Goal: Task Accomplishment & Management: Manage account settings

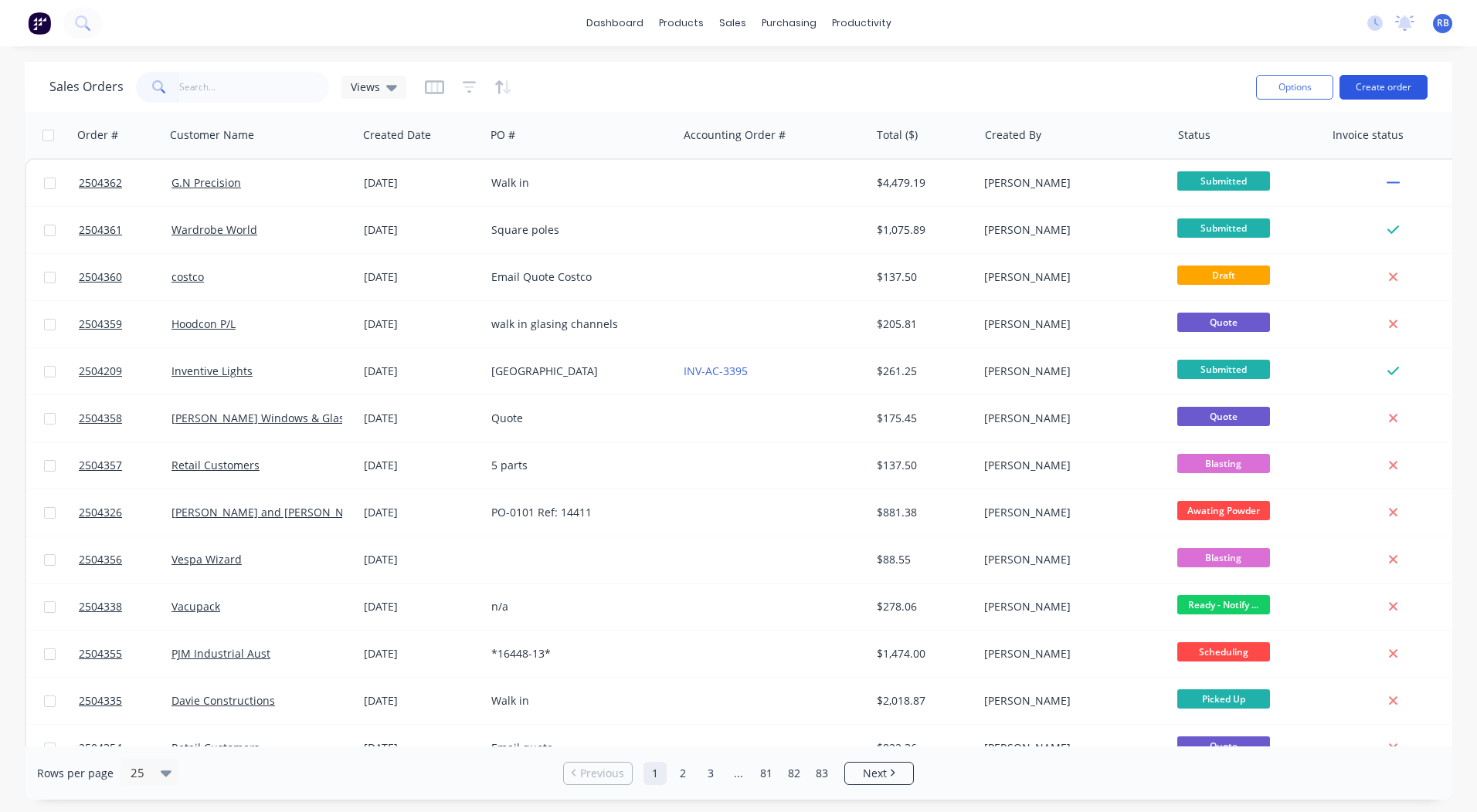
click at [1378, 78] on button "Create order" at bounding box center [1384, 87] width 88 height 25
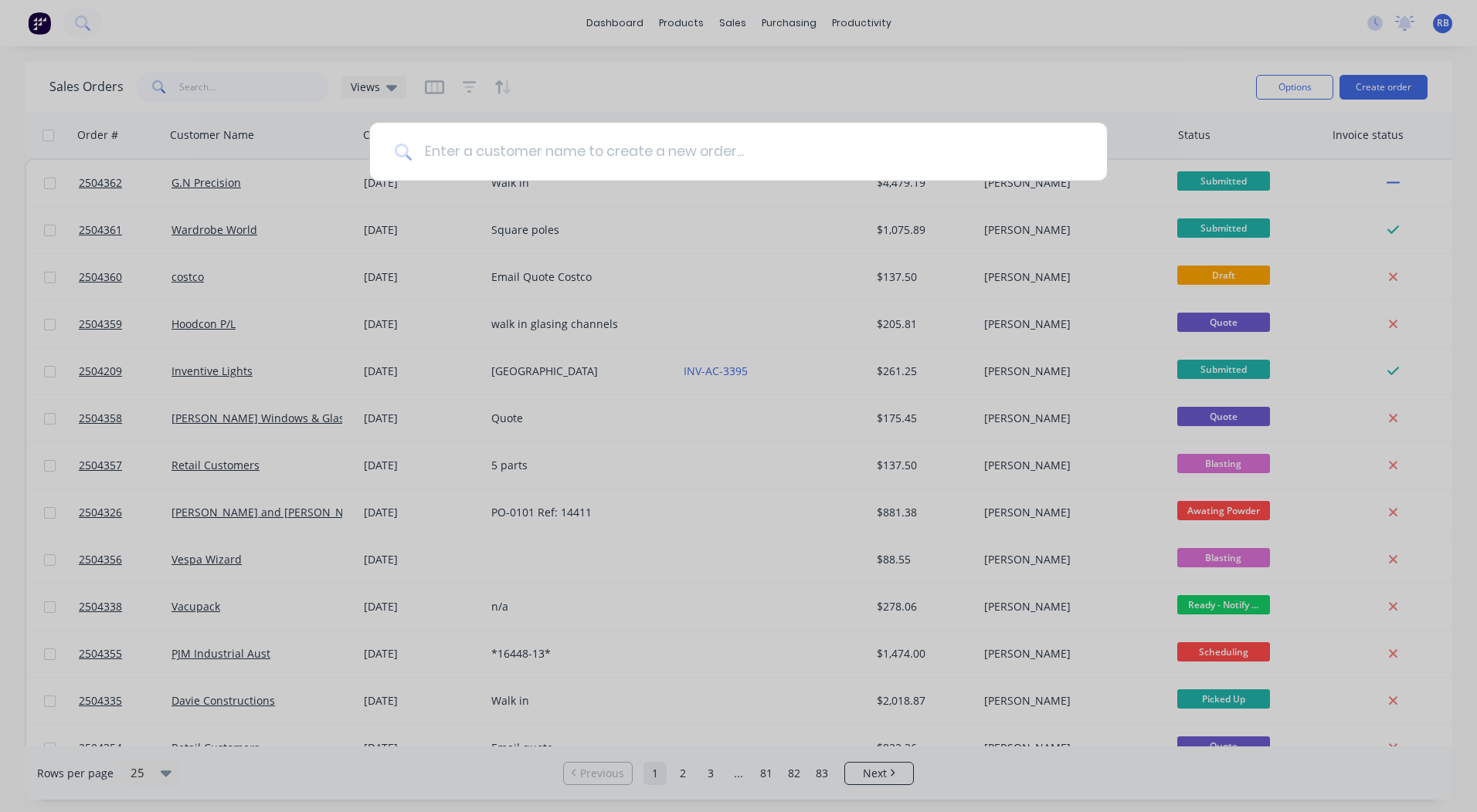
click at [480, 129] on input at bounding box center [747, 151] width 670 height 58
click at [475, 152] on input at bounding box center [747, 151] width 670 height 58
type input "i"
click at [519, 153] on input at bounding box center [747, 151] width 670 height 58
click at [454, 146] on input at bounding box center [747, 151] width 670 height 58
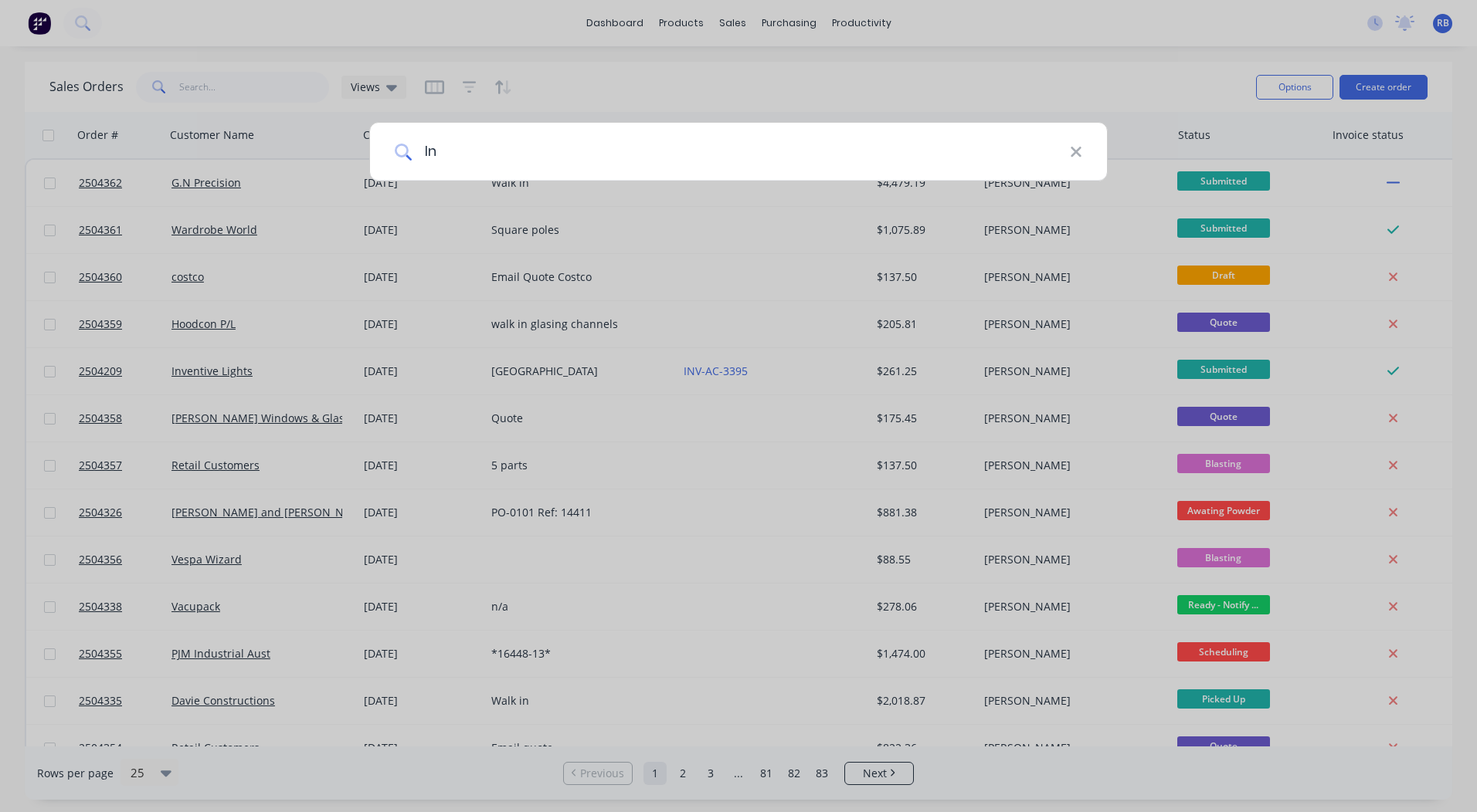
type input "I"
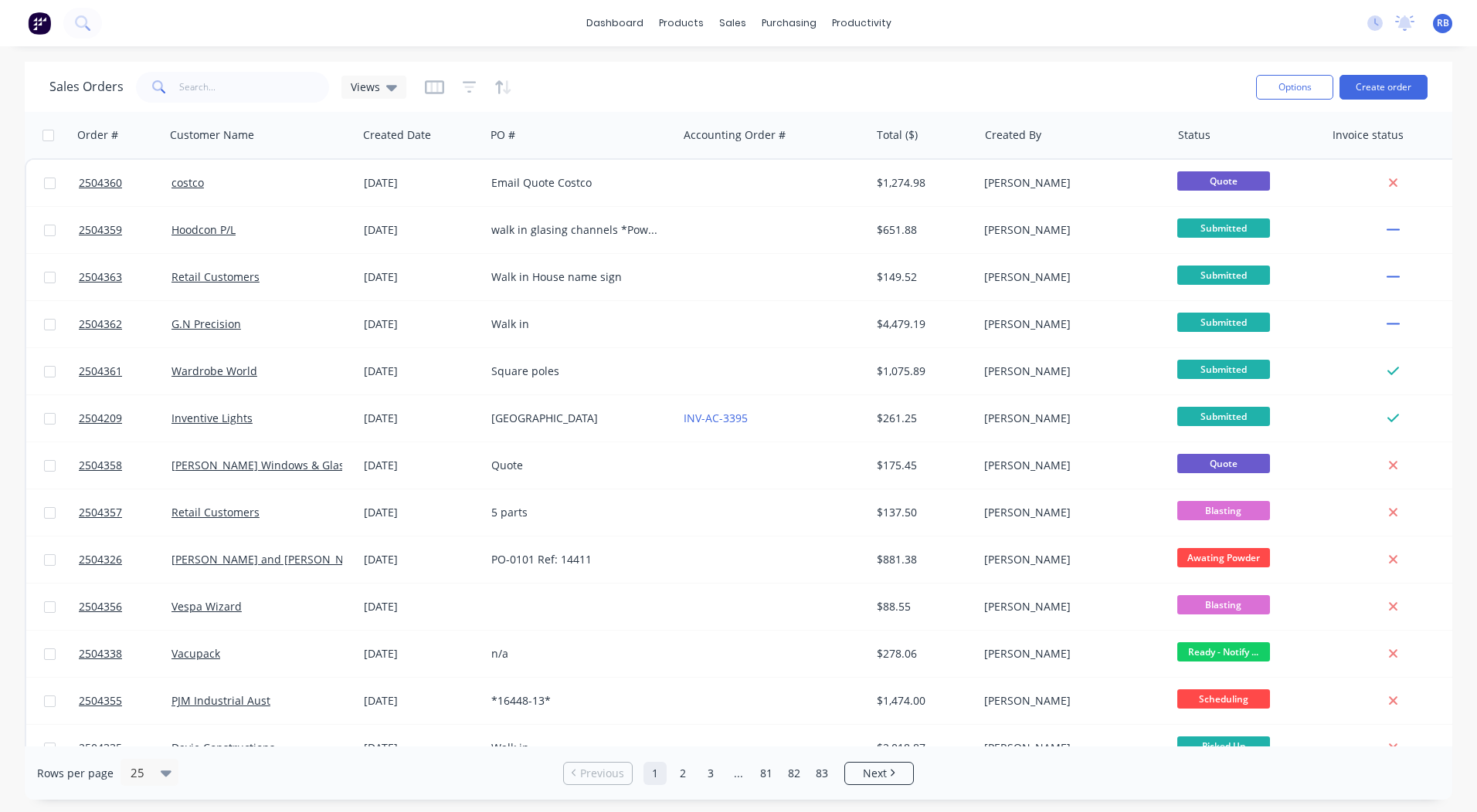
click at [1370, 73] on div "Options Create order" at bounding box center [1338, 87] width 177 height 38
click at [1369, 80] on button "Create order" at bounding box center [1384, 87] width 88 height 25
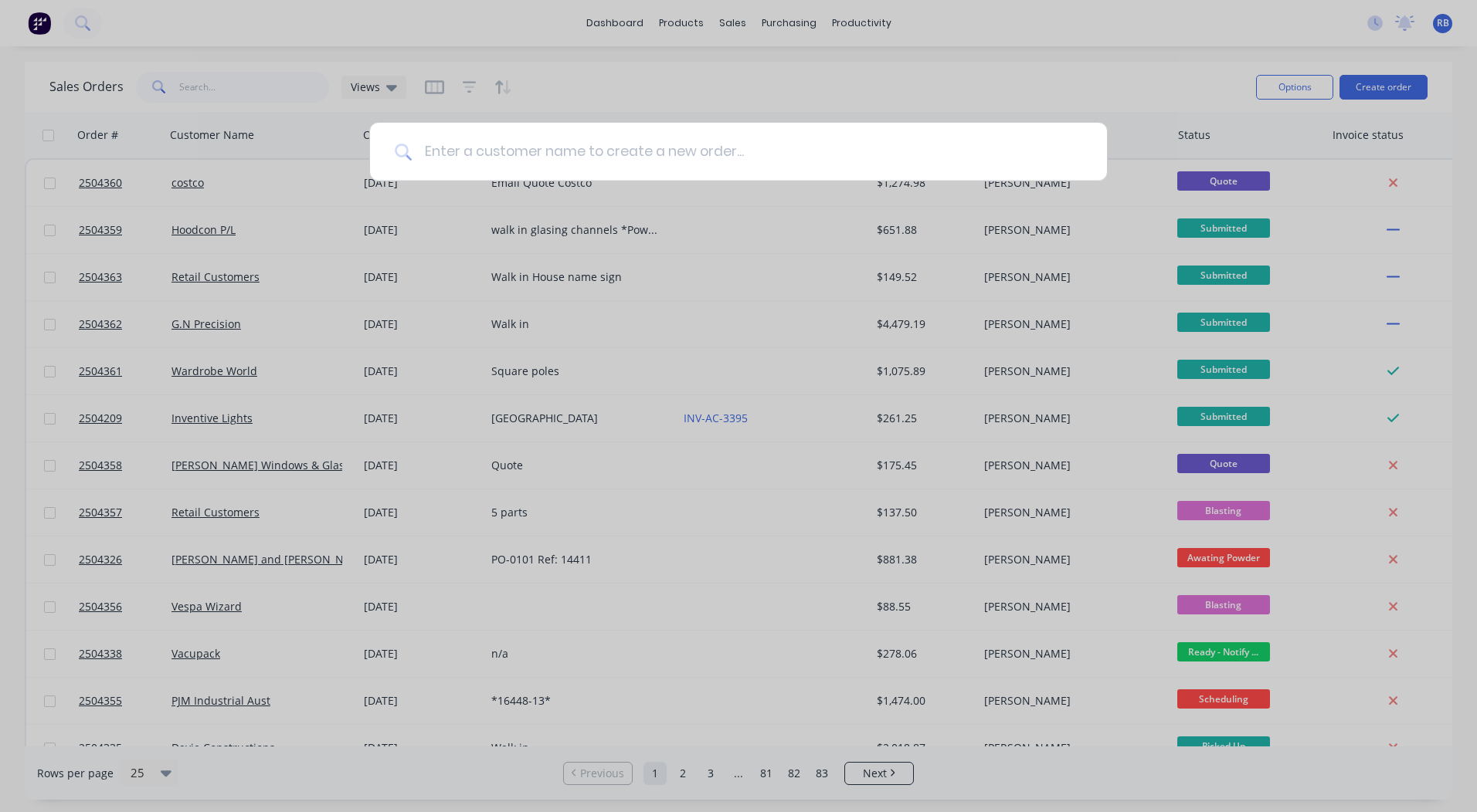
click at [626, 154] on input at bounding box center [747, 151] width 670 height 58
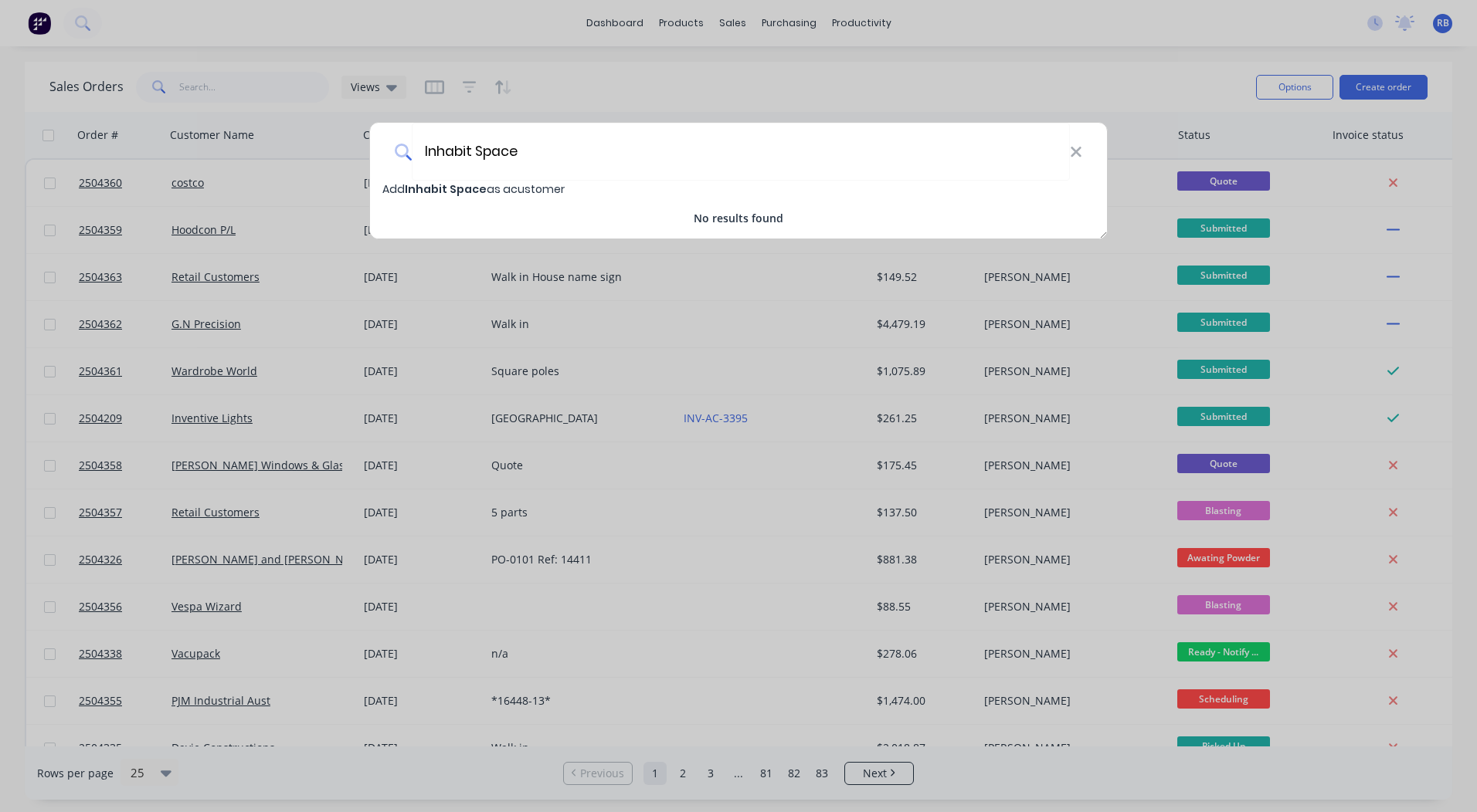
type input "Inhabit Space"
click at [457, 193] on span "Inhabit Space" at bounding box center [445, 189] width 82 height 16
select select "AU"
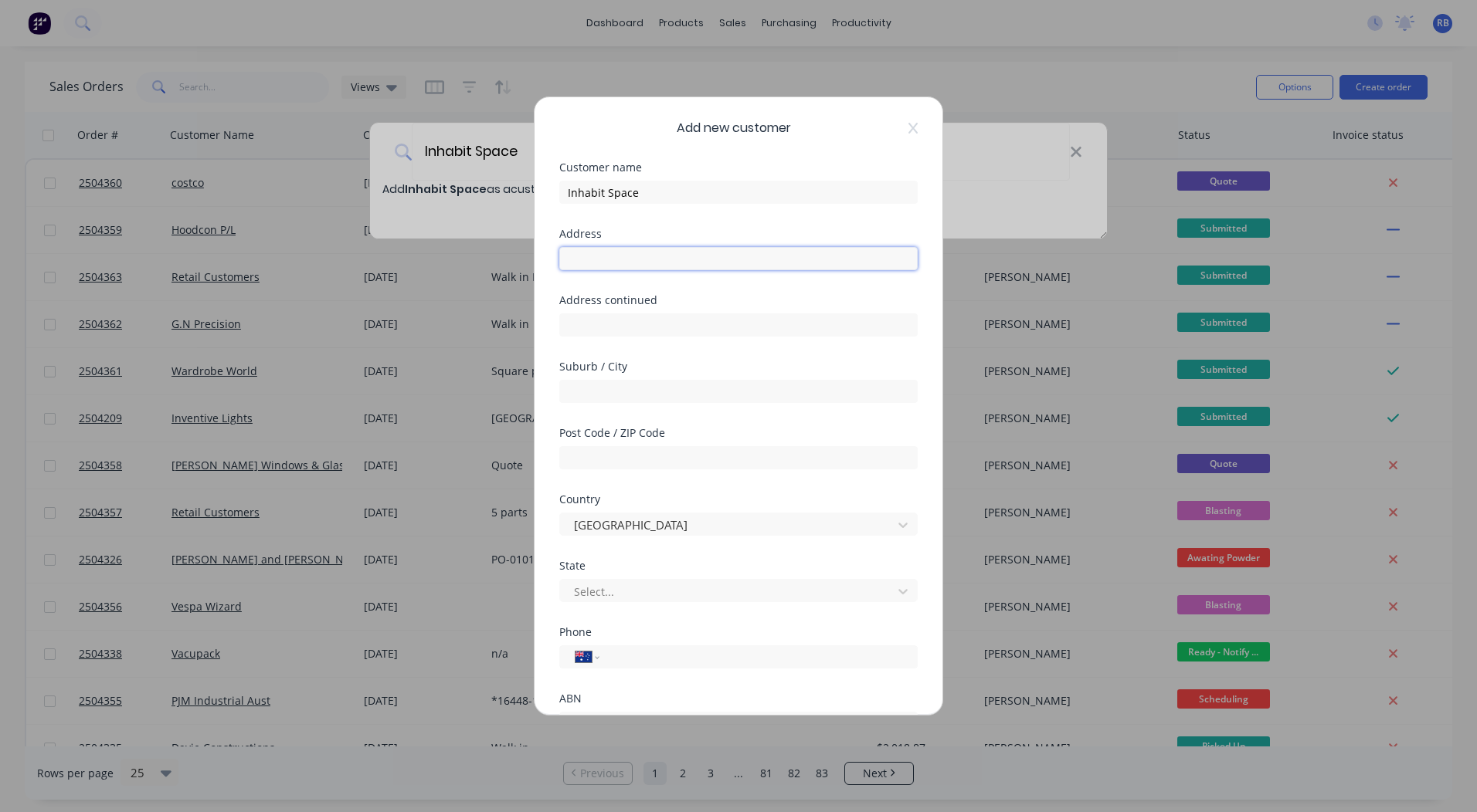
click at [615, 255] on input "text" at bounding box center [738, 258] width 358 height 23
type input "[STREET_ADDRESS]"
click at [624, 389] on input "text" at bounding box center [738, 391] width 358 height 23
type input "[GEOGRAPHIC_DATA]"
click at [648, 450] on input "text" at bounding box center [738, 457] width 358 height 23
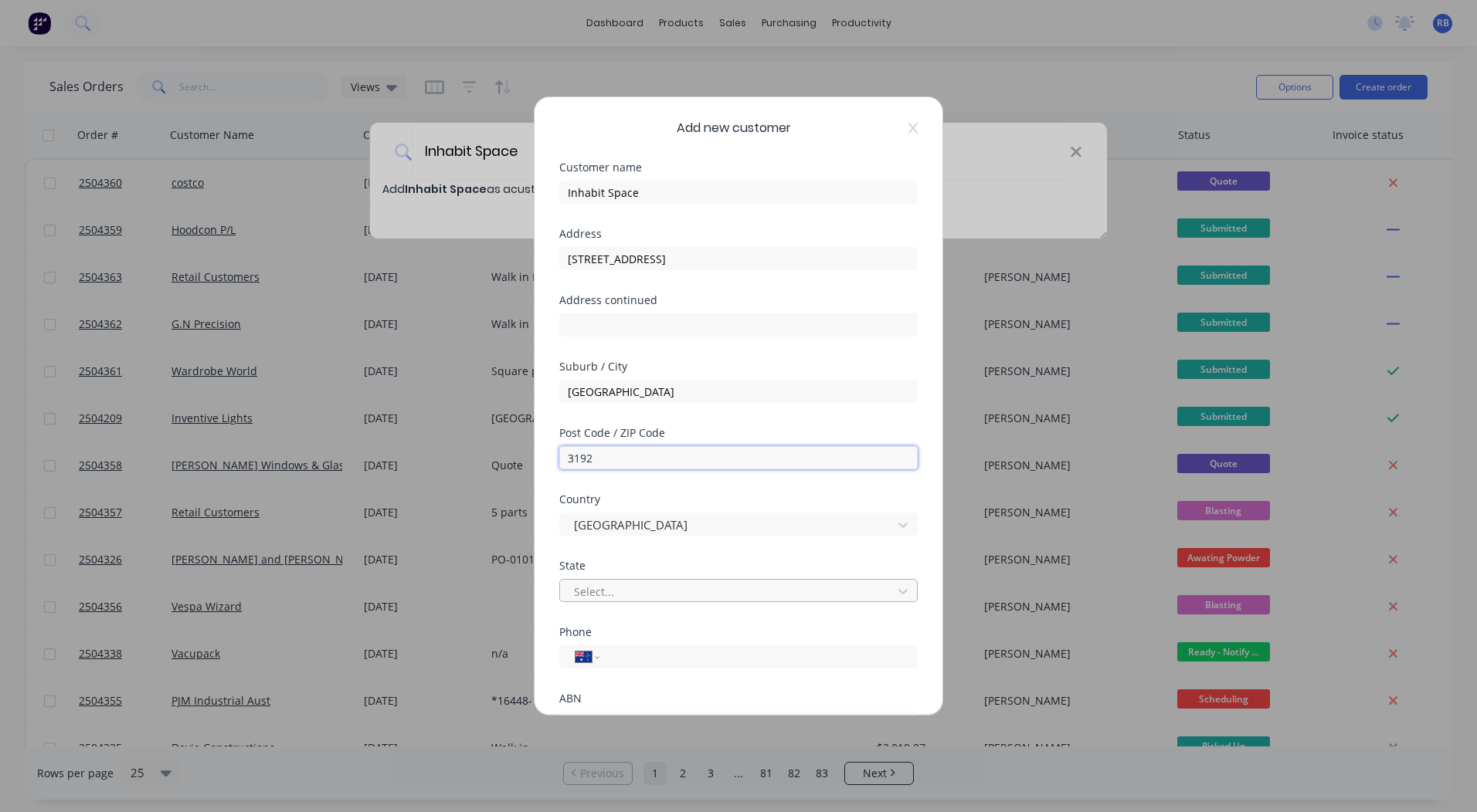
type input "3192"
click at [646, 589] on div at bounding box center [728, 591] width 312 height 20
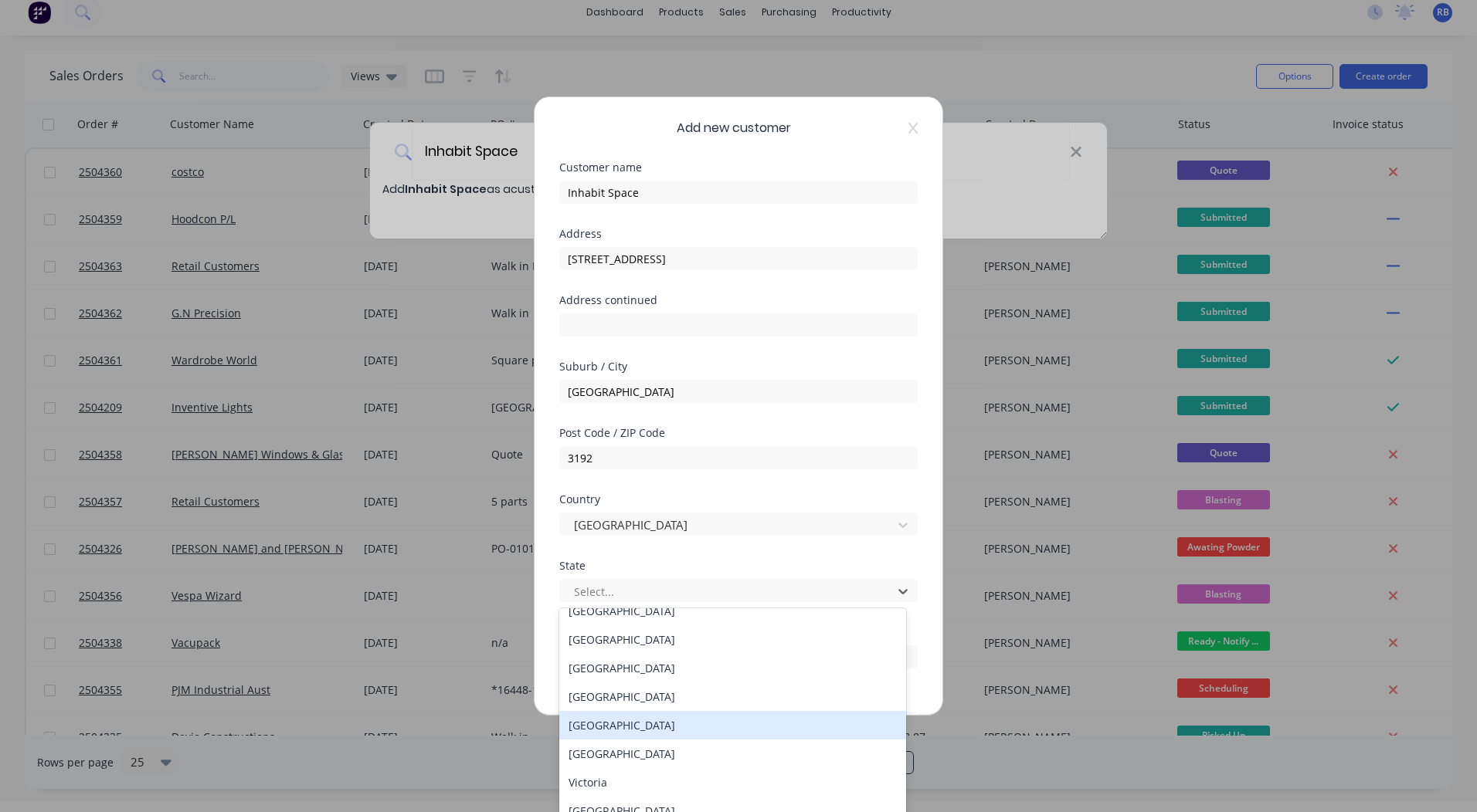
scroll to position [26, 0]
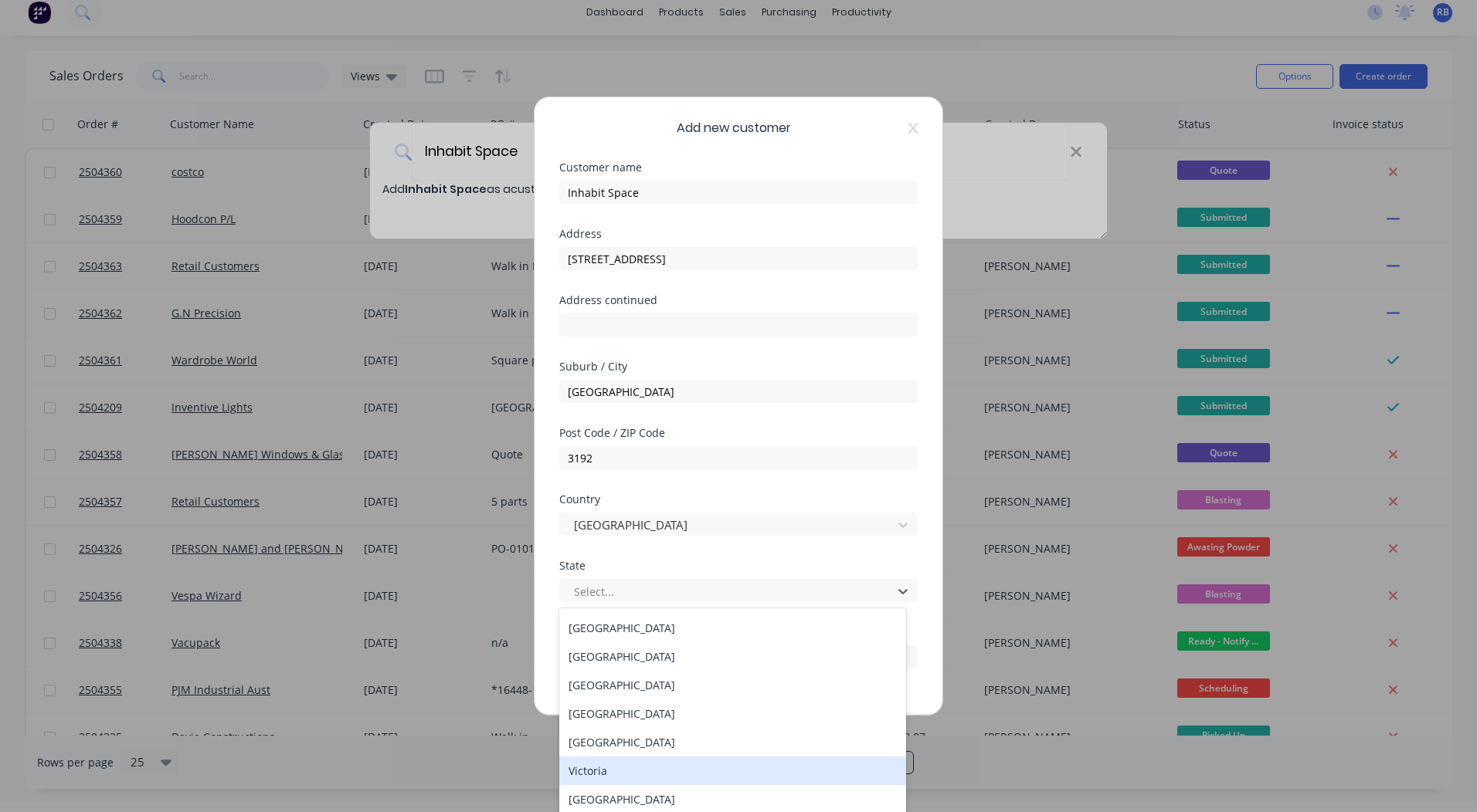
click at [599, 768] on div "Victoria" at bounding box center [732, 770] width 347 height 29
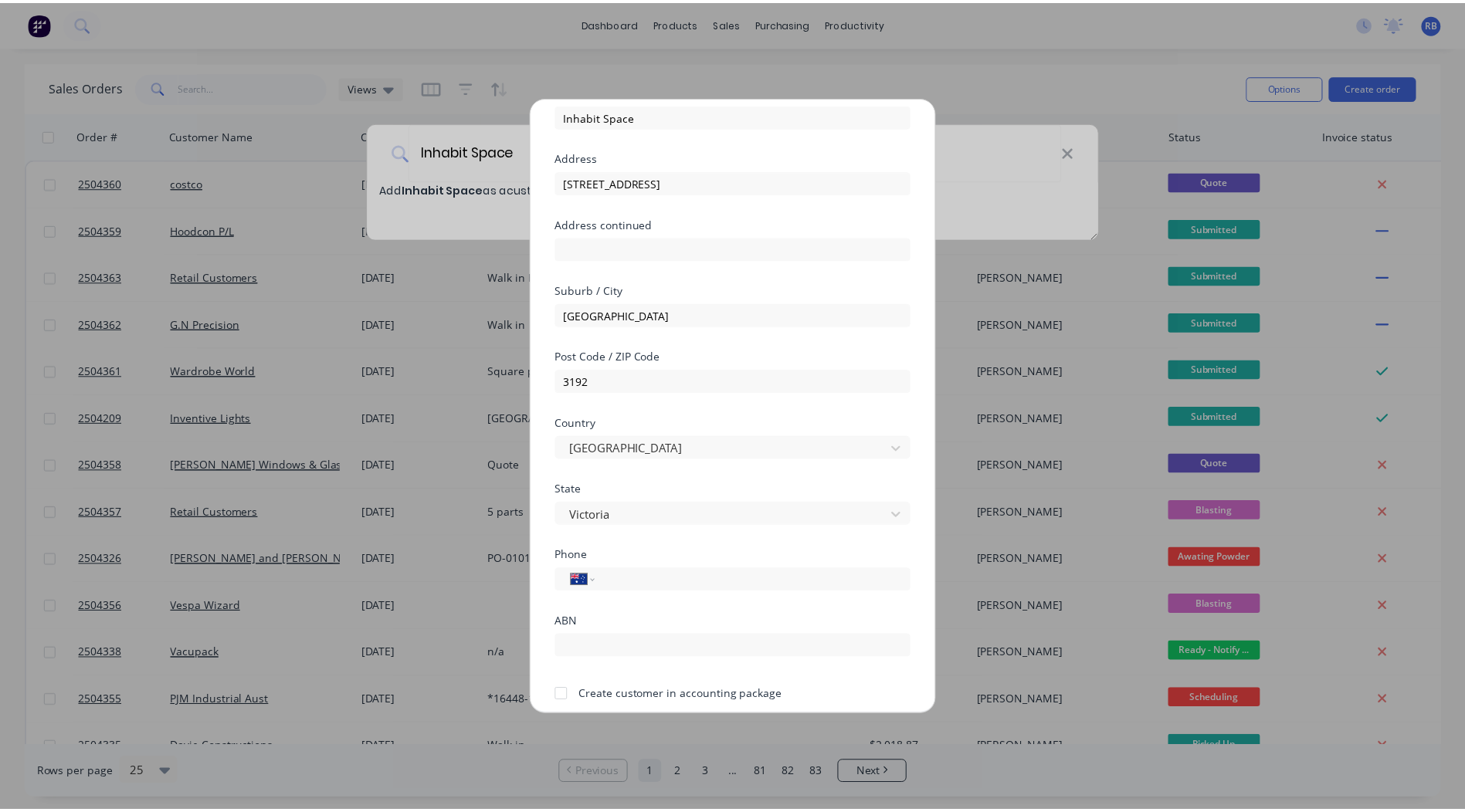
scroll to position [136, 0]
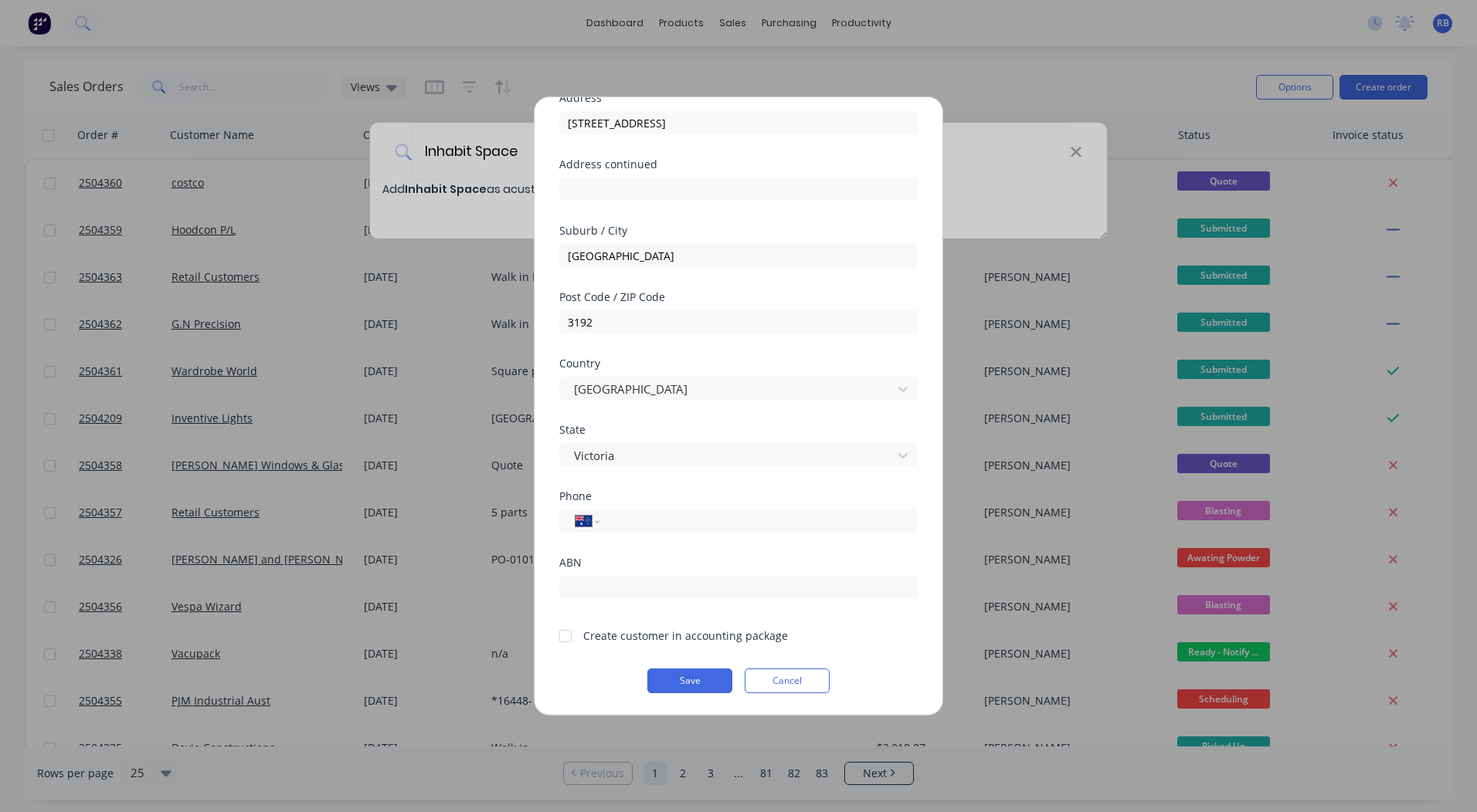
click at [564, 633] on div at bounding box center [566, 636] width 31 height 31
click at [690, 678] on button "Save" at bounding box center [690, 680] width 85 height 25
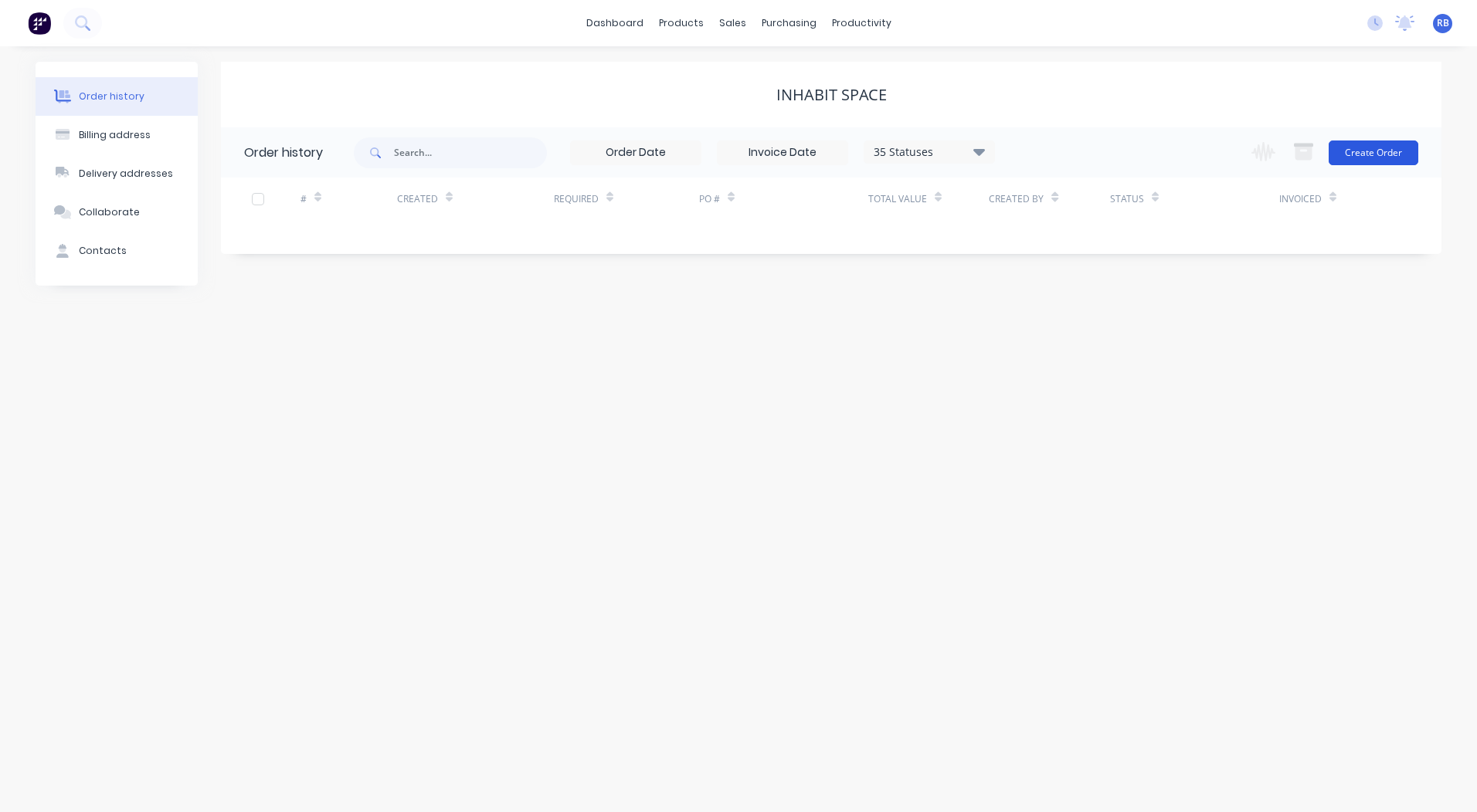
click at [1375, 141] on button "Create Order" at bounding box center [1373, 153] width 90 height 25
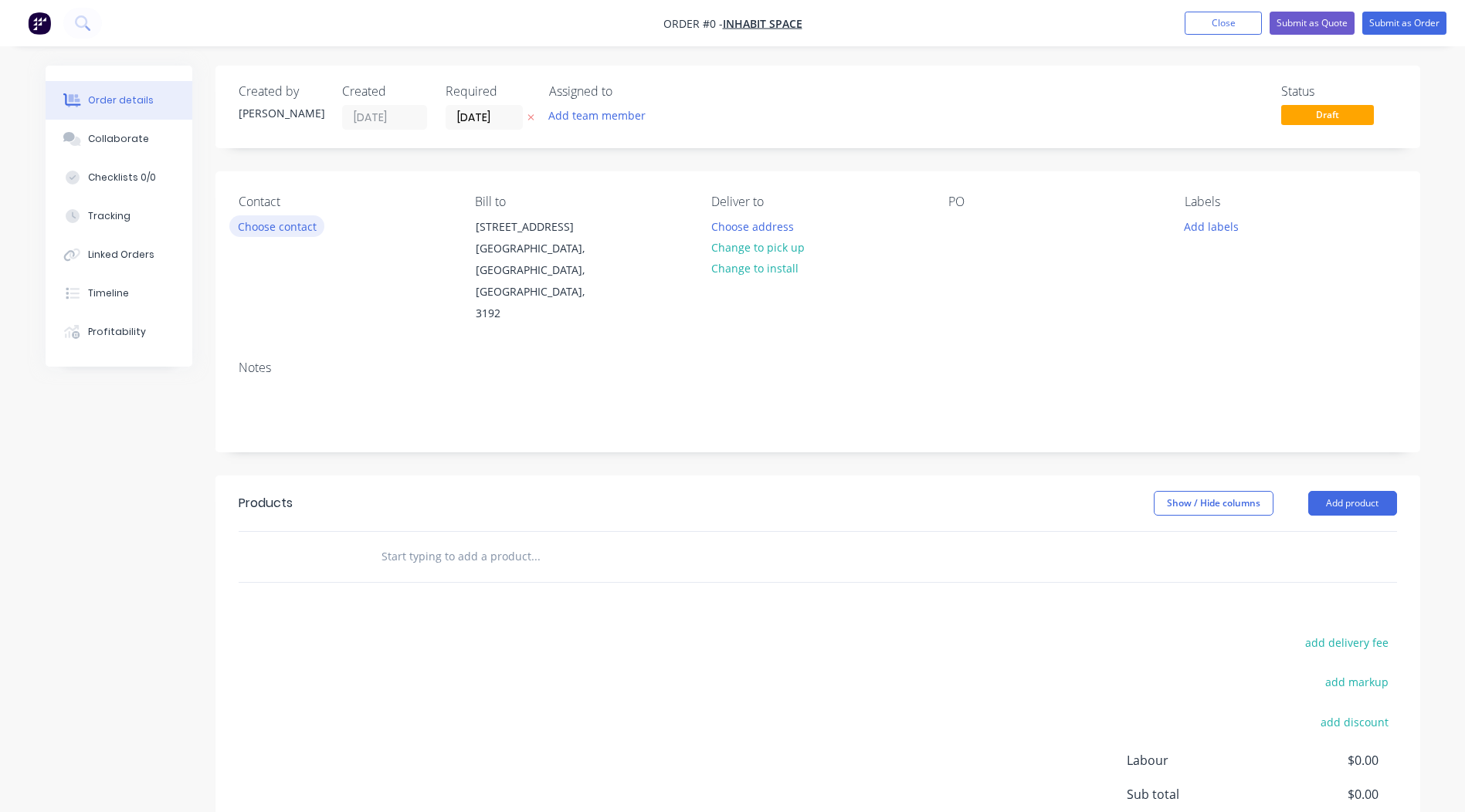
click at [297, 229] on button "Choose contact" at bounding box center [277, 226] width 95 height 21
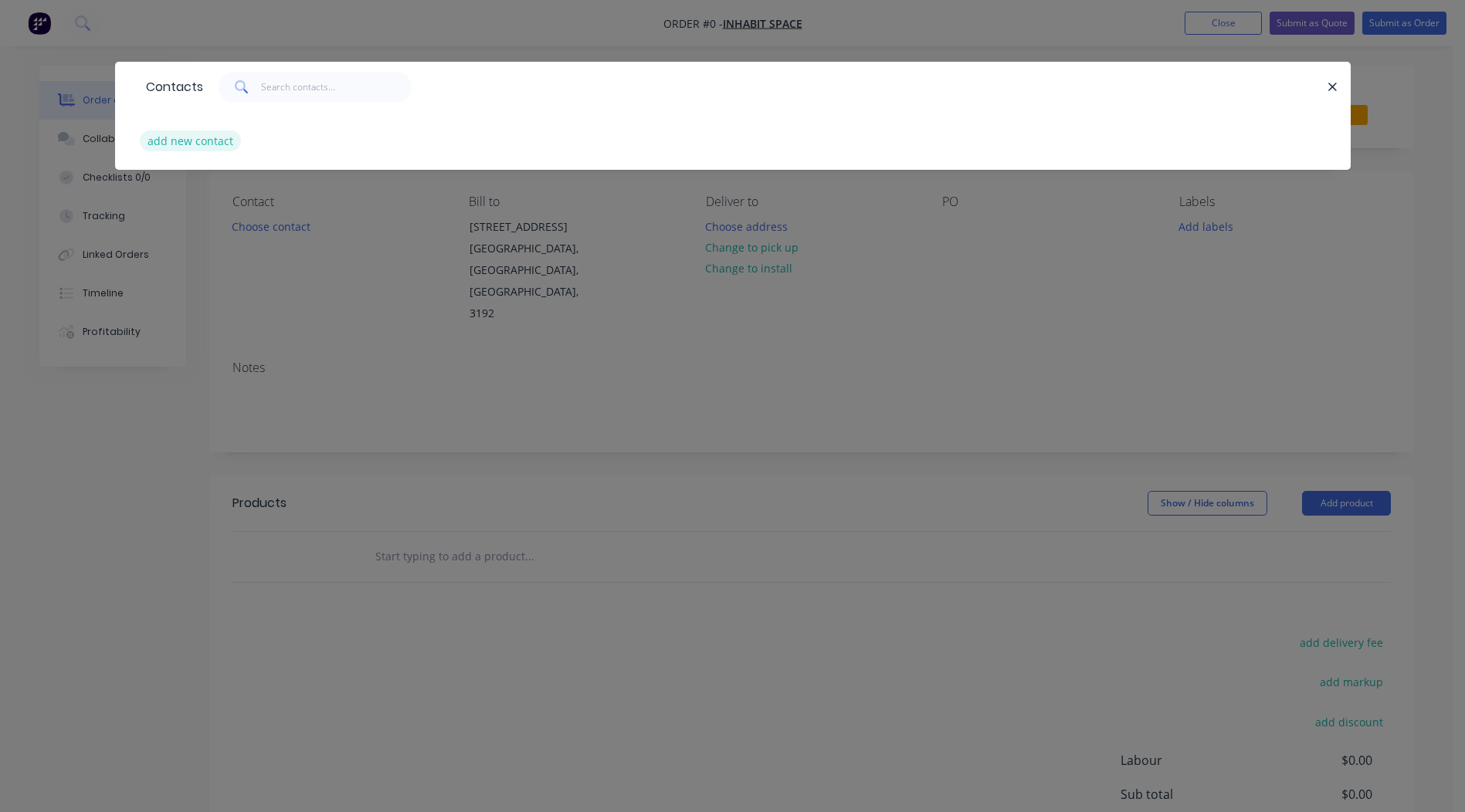
click at [208, 139] on button "add new contact" at bounding box center [190, 141] width 102 height 21
select select "AU"
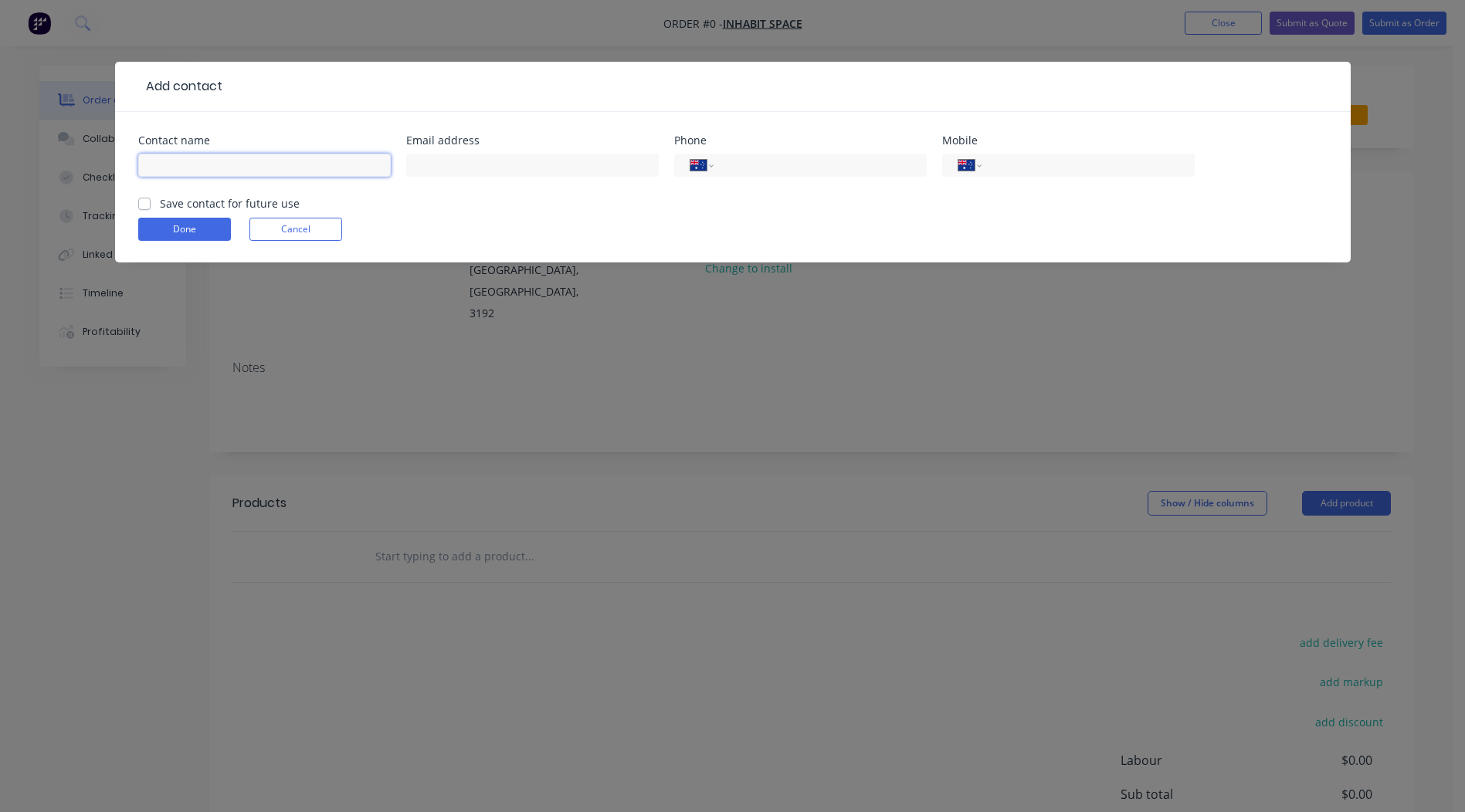
click at [232, 165] on input "text" at bounding box center [264, 165] width 252 height 23
type input "[PERSON_NAME]"
click at [448, 159] on input "text" at bounding box center [532, 165] width 252 height 23
type input "[PERSON_NAME][EMAIL_ADDRESS][DOMAIN_NAME]"
click at [1002, 167] on input "tel" at bounding box center [1084, 166] width 185 height 18
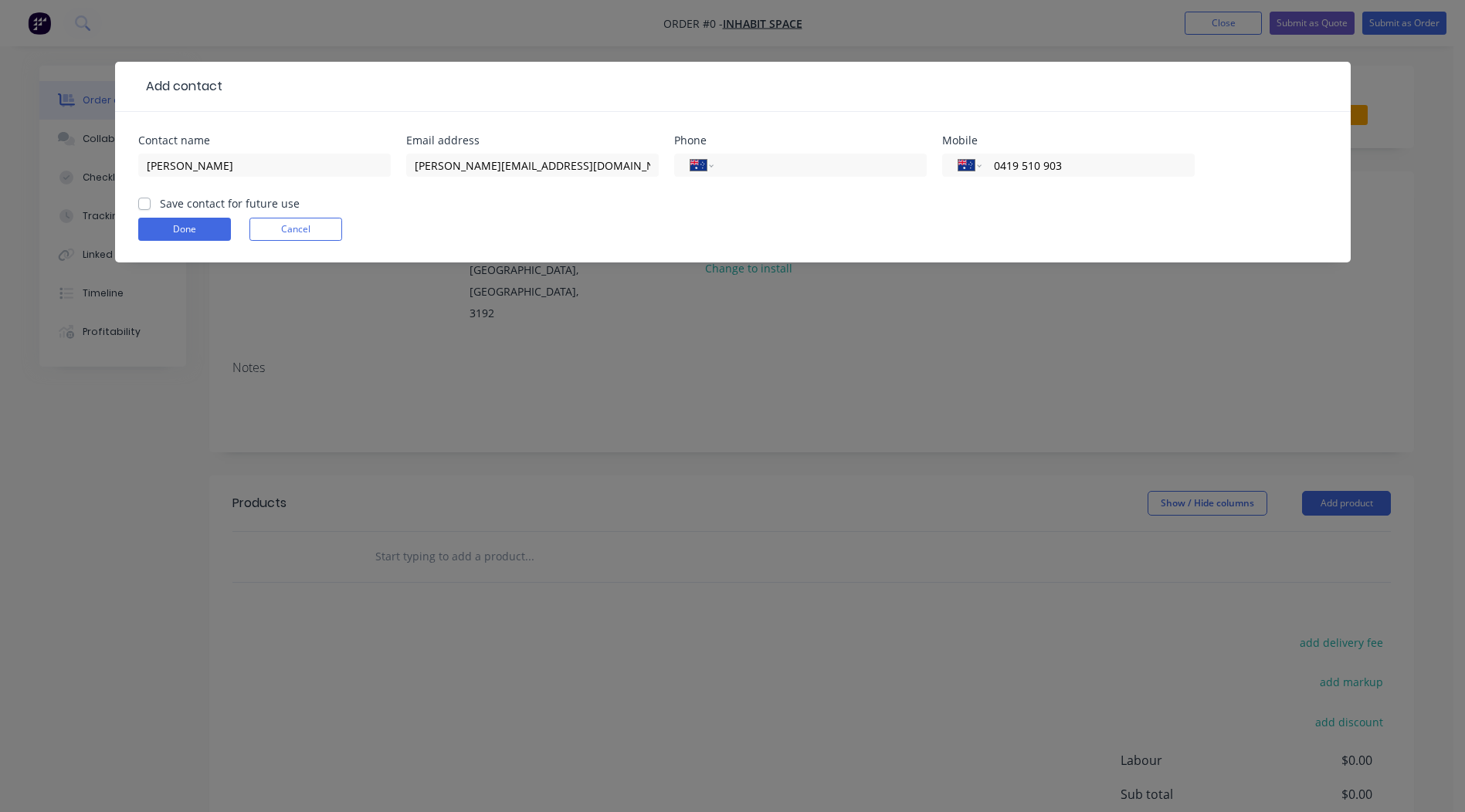
type input "0419 510 903"
click at [160, 202] on label "Save contact for future use" at bounding box center [230, 203] width 140 height 16
click at [141, 202] on input "Save contact for future use" at bounding box center [144, 203] width 12 height 15
checkbox input "true"
click at [165, 221] on button "Done" at bounding box center [184, 229] width 92 height 23
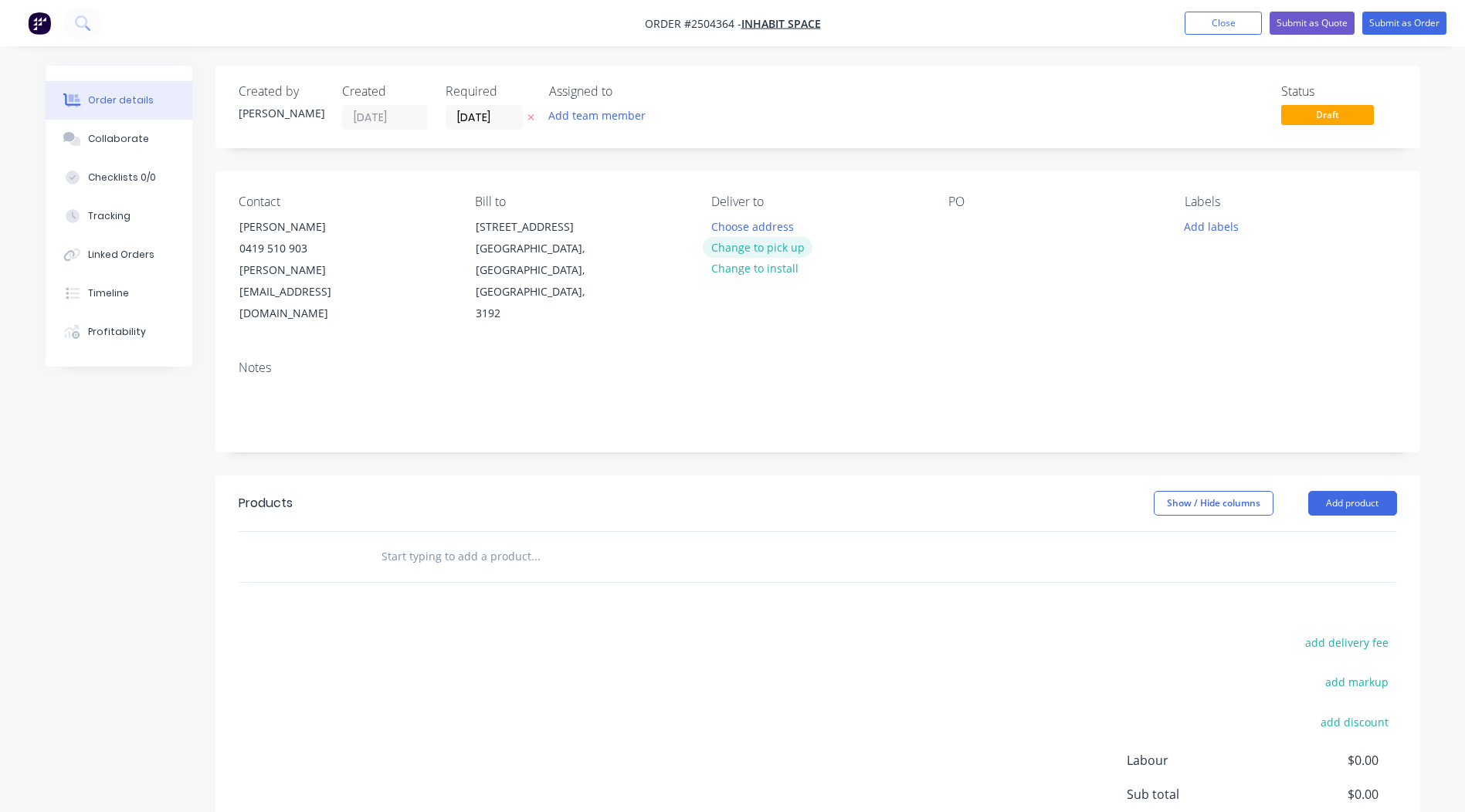
click at [785, 247] on button "Change to pick up" at bounding box center [757, 248] width 109 height 21
click at [961, 225] on div at bounding box center [960, 226] width 25 height 22
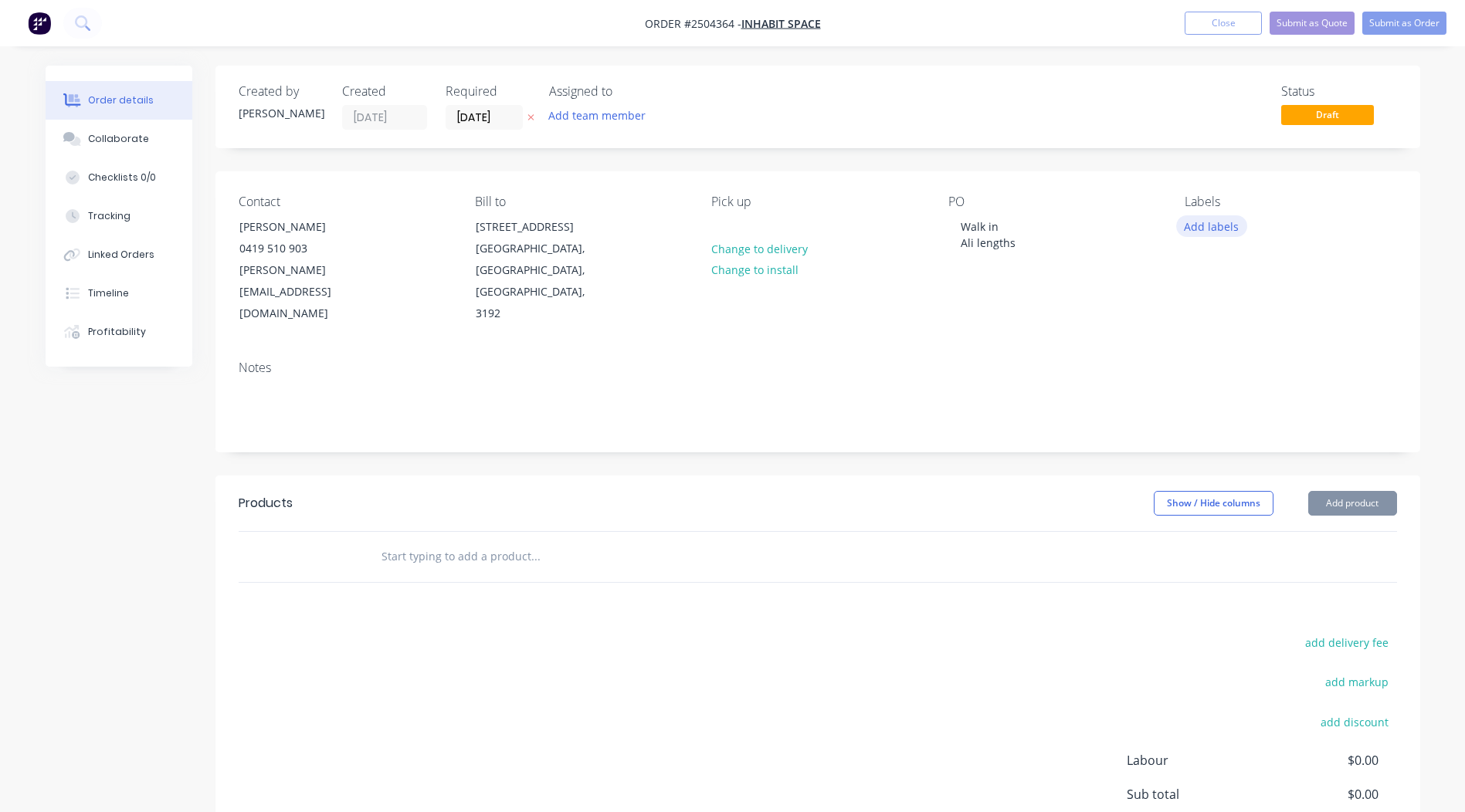
click at [1234, 225] on button "Add labels" at bounding box center [1211, 226] width 71 height 21
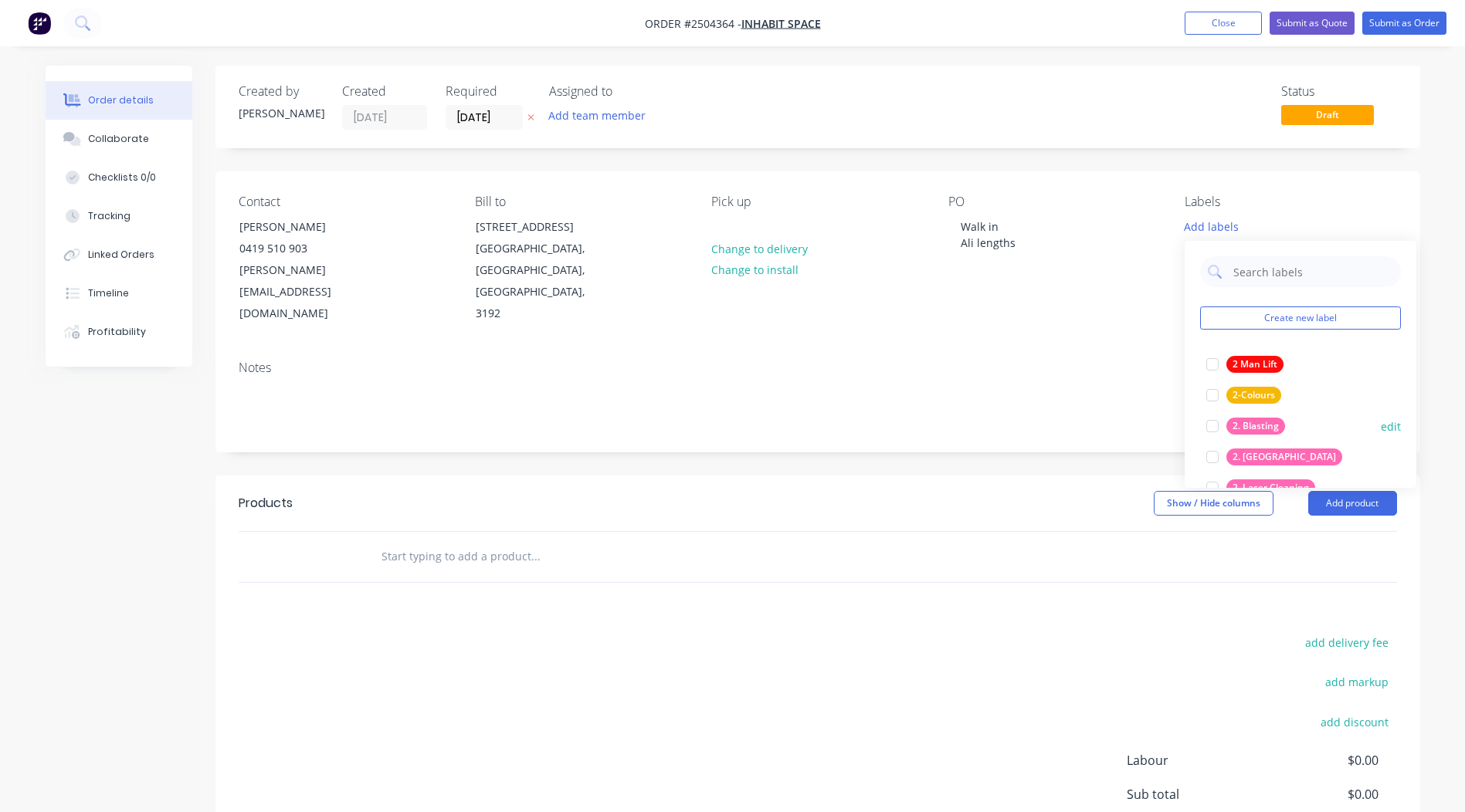
click at [1214, 424] on div at bounding box center [1213, 426] width 31 height 31
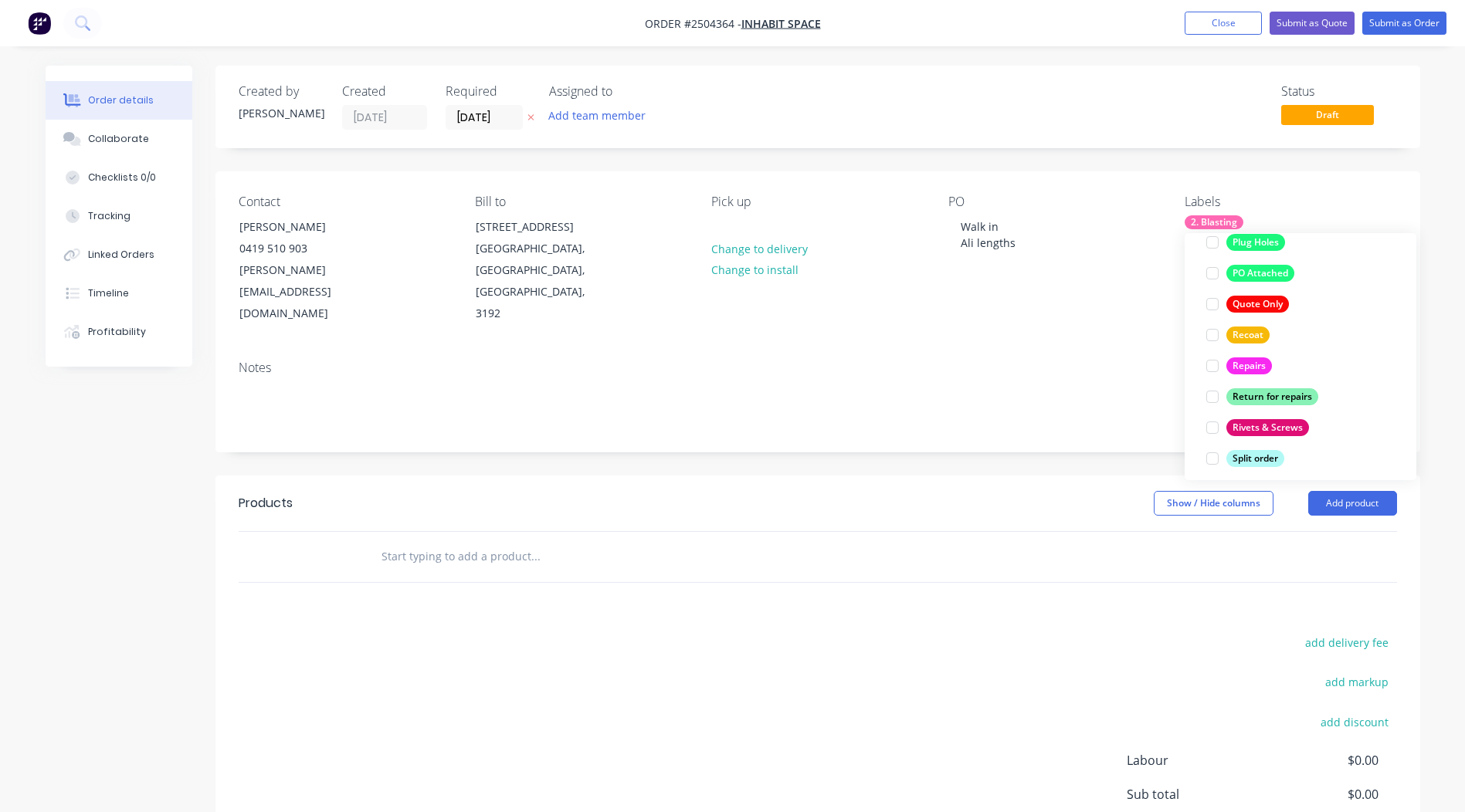
scroll to position [1235, 0]
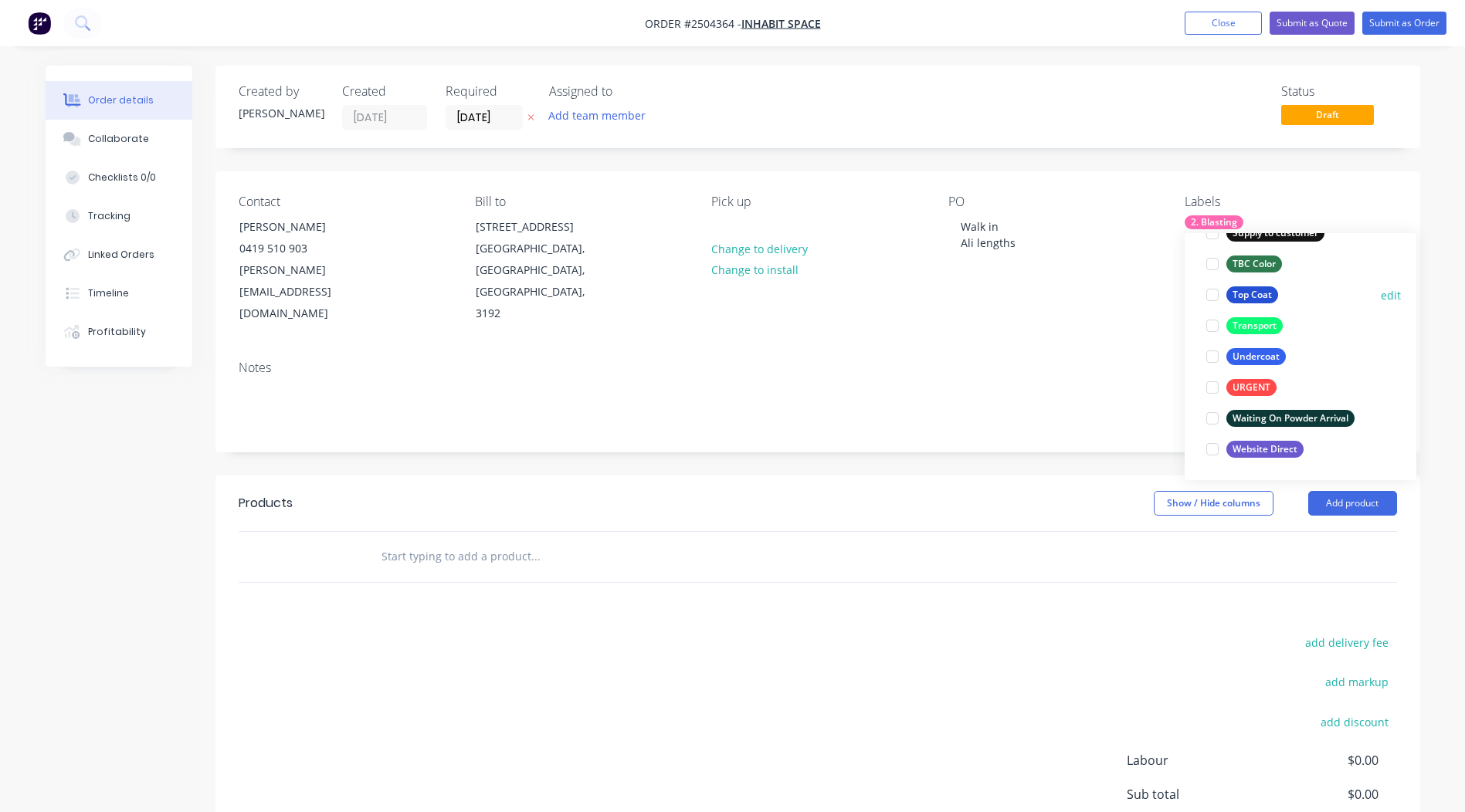
click at [1210, 292] on div at bounding box center [1213, 295] width 31 height 31
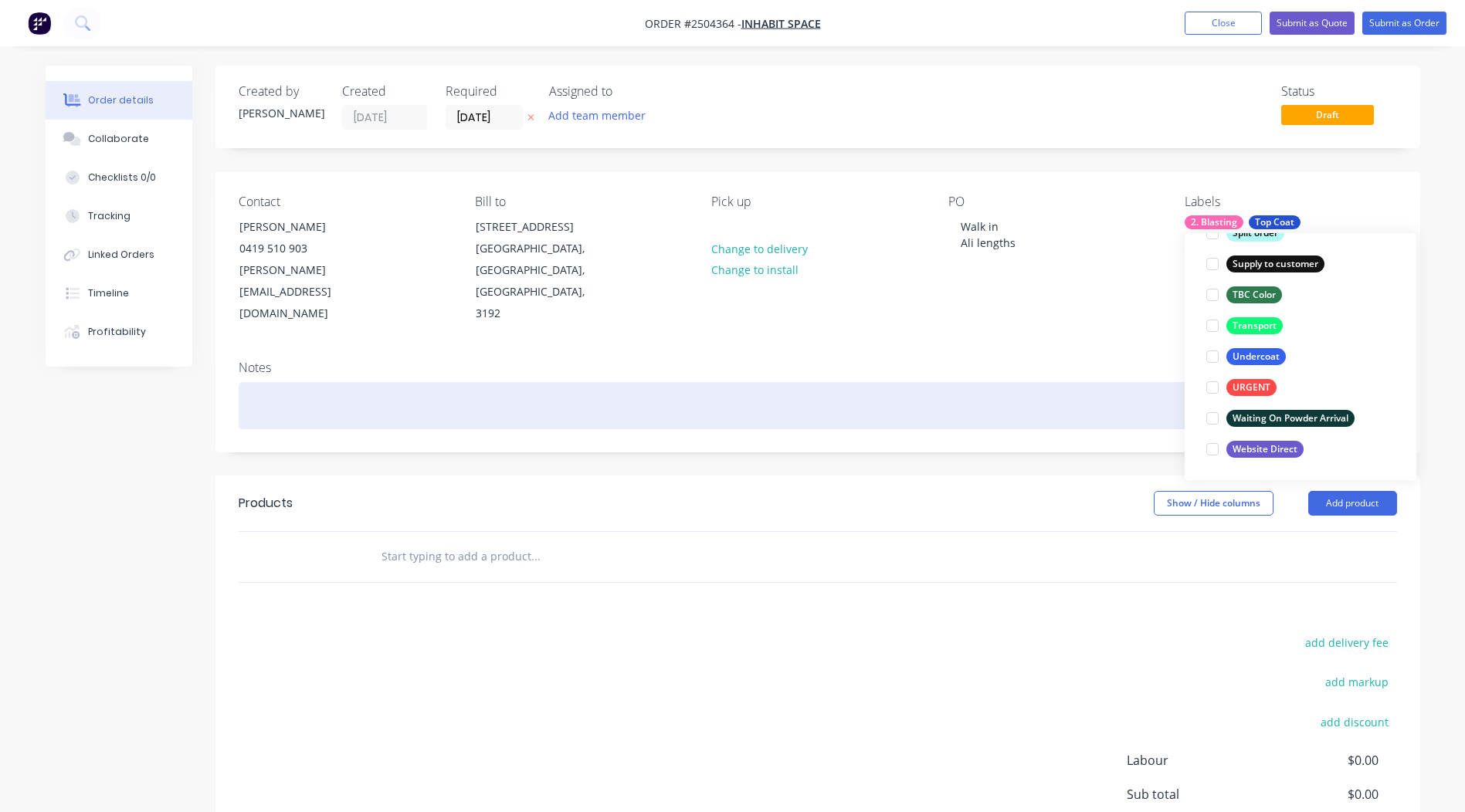
scroll to position [92, 0]
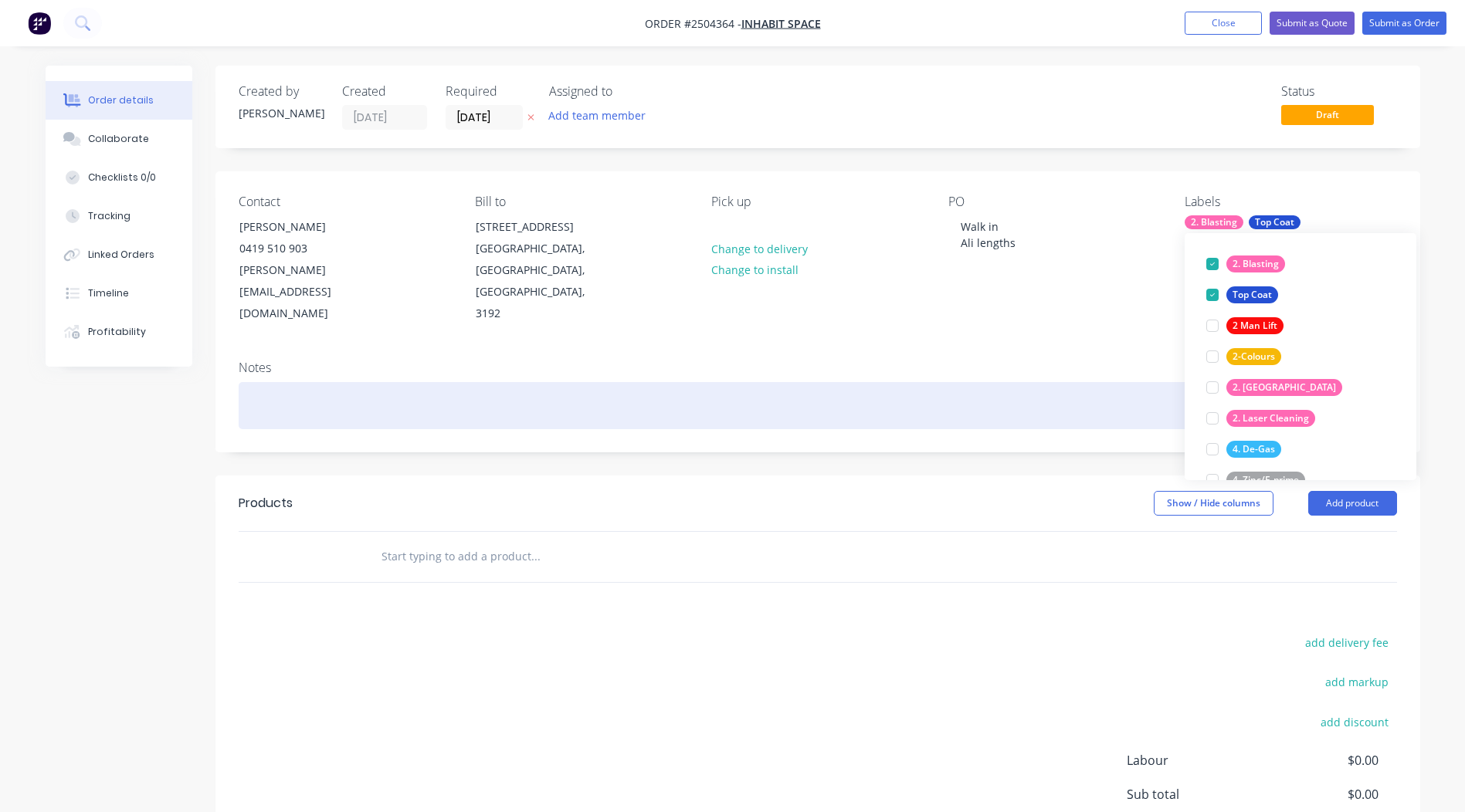
click at [989, 382] on div at bounding box center [817, 406] width 1158 height 47
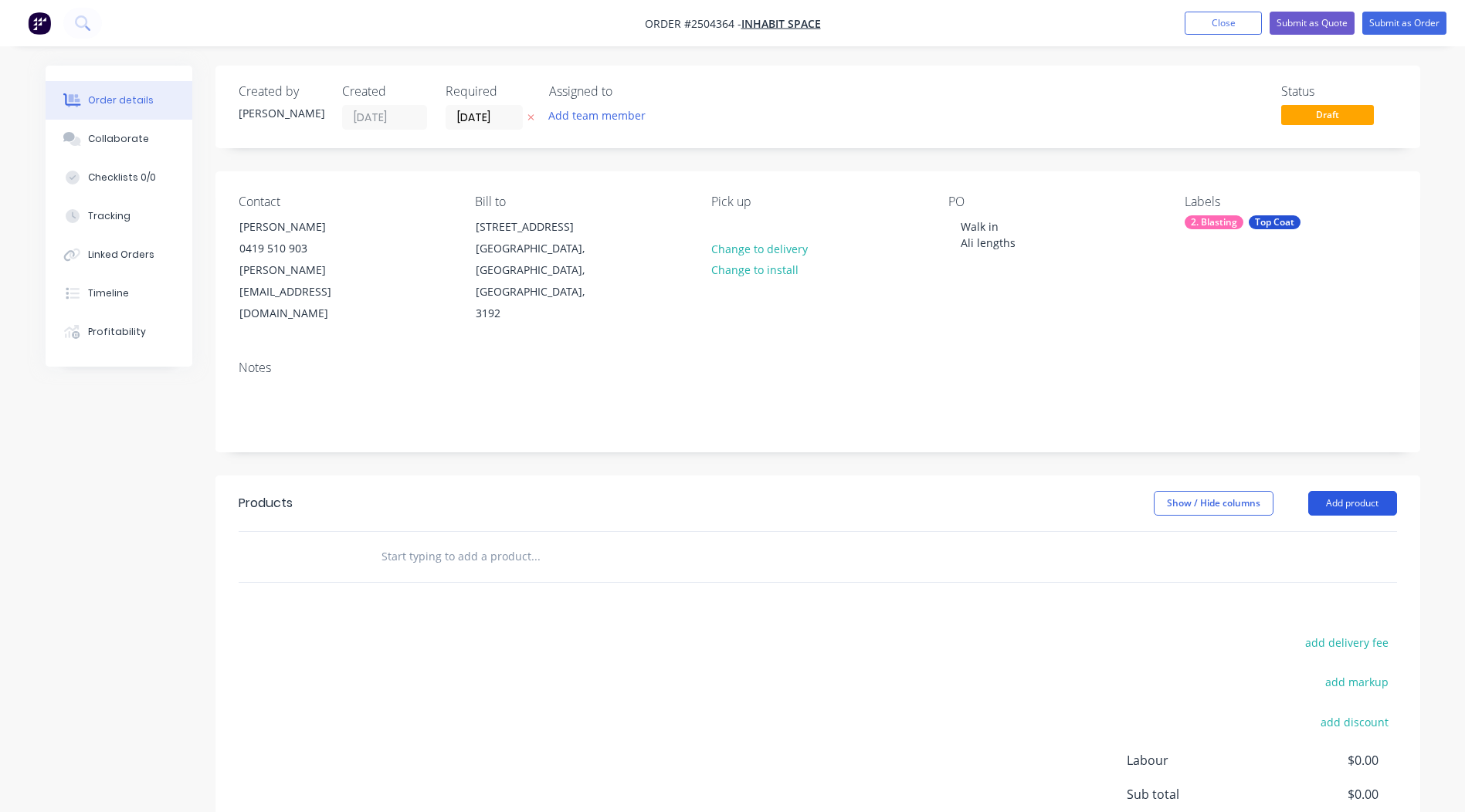
click at [1359, 491] on button "Add product" at bounding box center [1352, 503] width 89 height 25
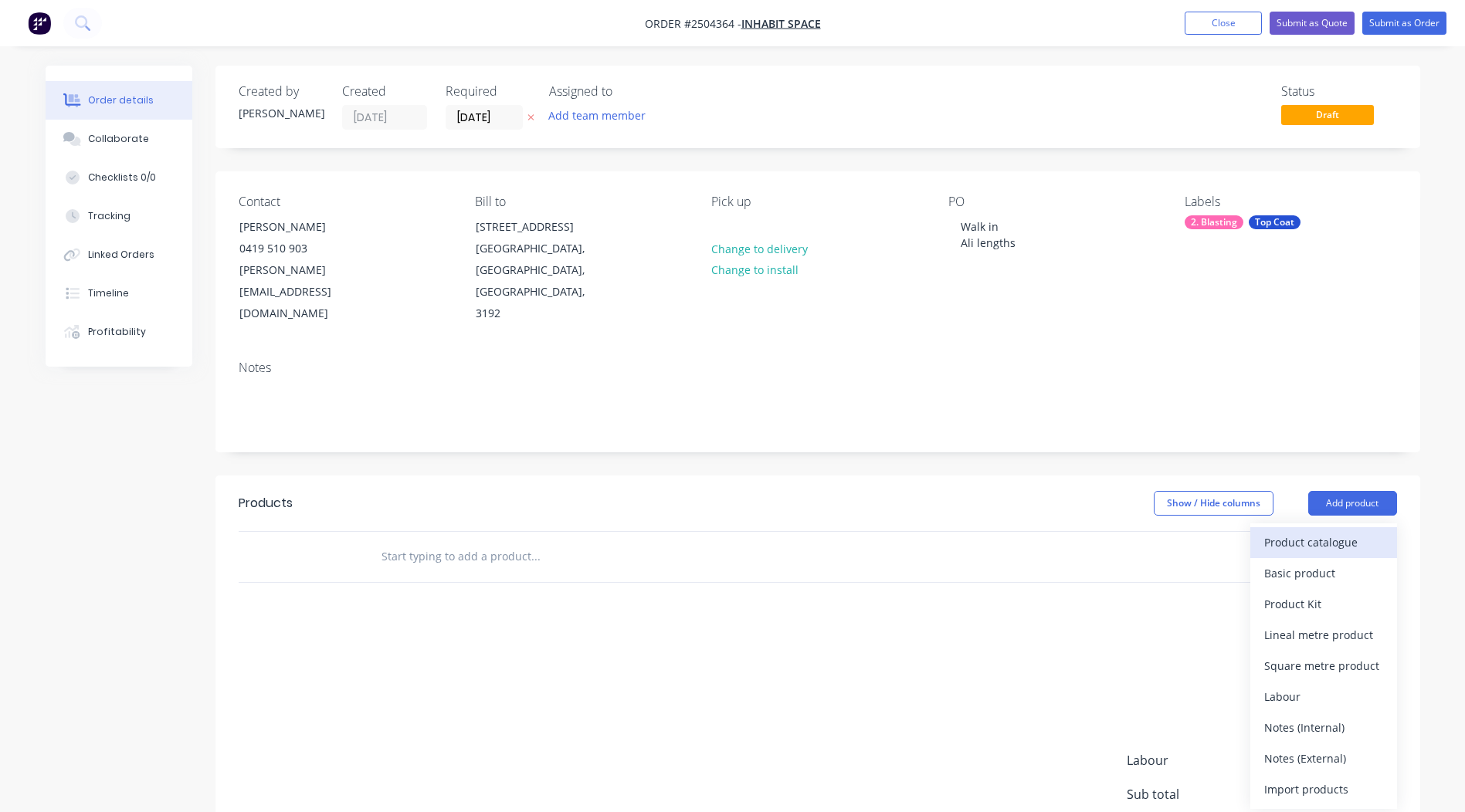
click at [1344, 531] on div "Product catalogue" at bounding box center [1324, 542] width 119 height 22
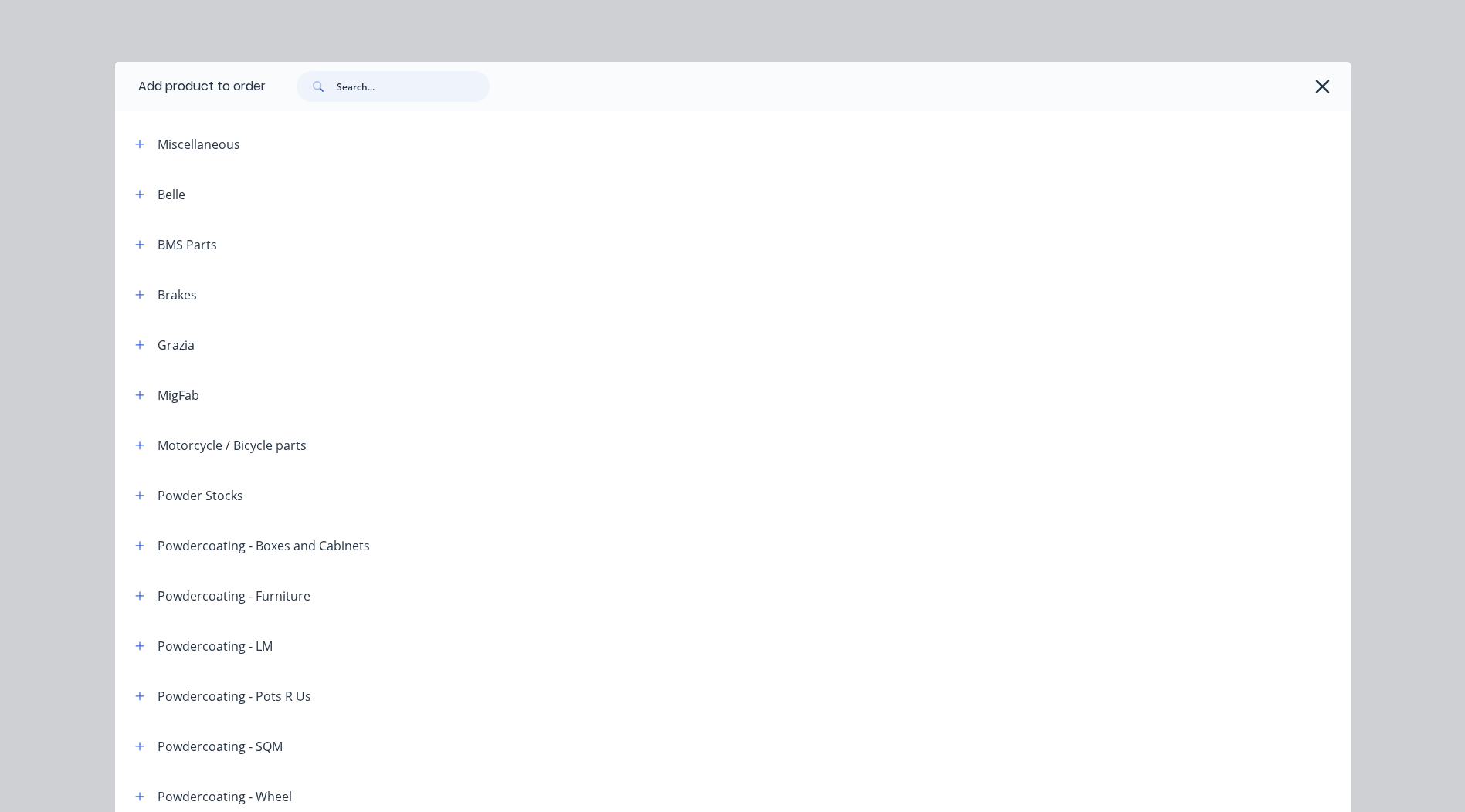
click at [405, 98] on input "text" at bounding box center [413, 87] width 153 height 31
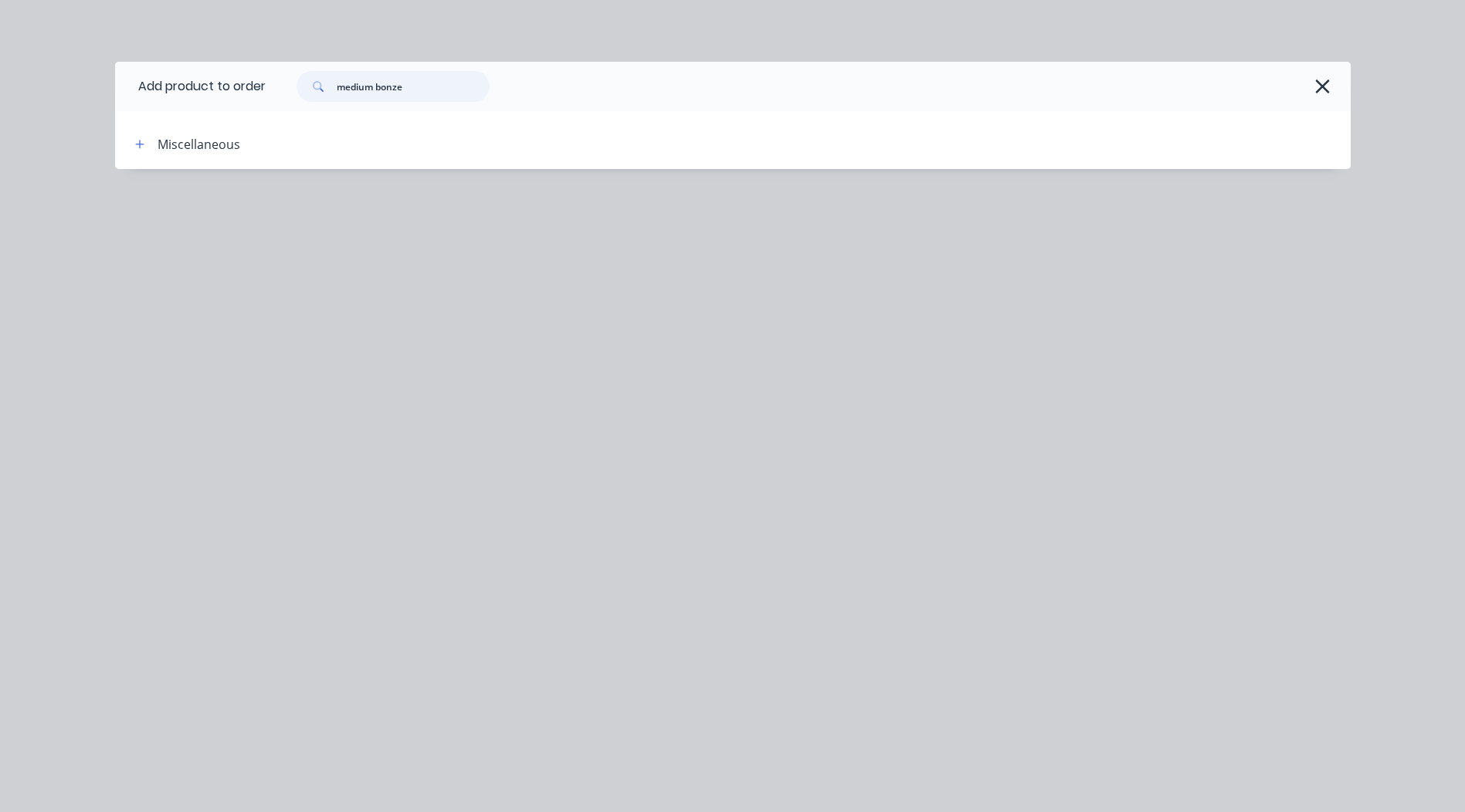
click at [421, 86] on input "medium bonze" at bounding box center [413, 87] width 153 height 31
click at [426, 85] on input "medium bonze" at bounding box center [413, 87] width 153 height 31
type input "m"
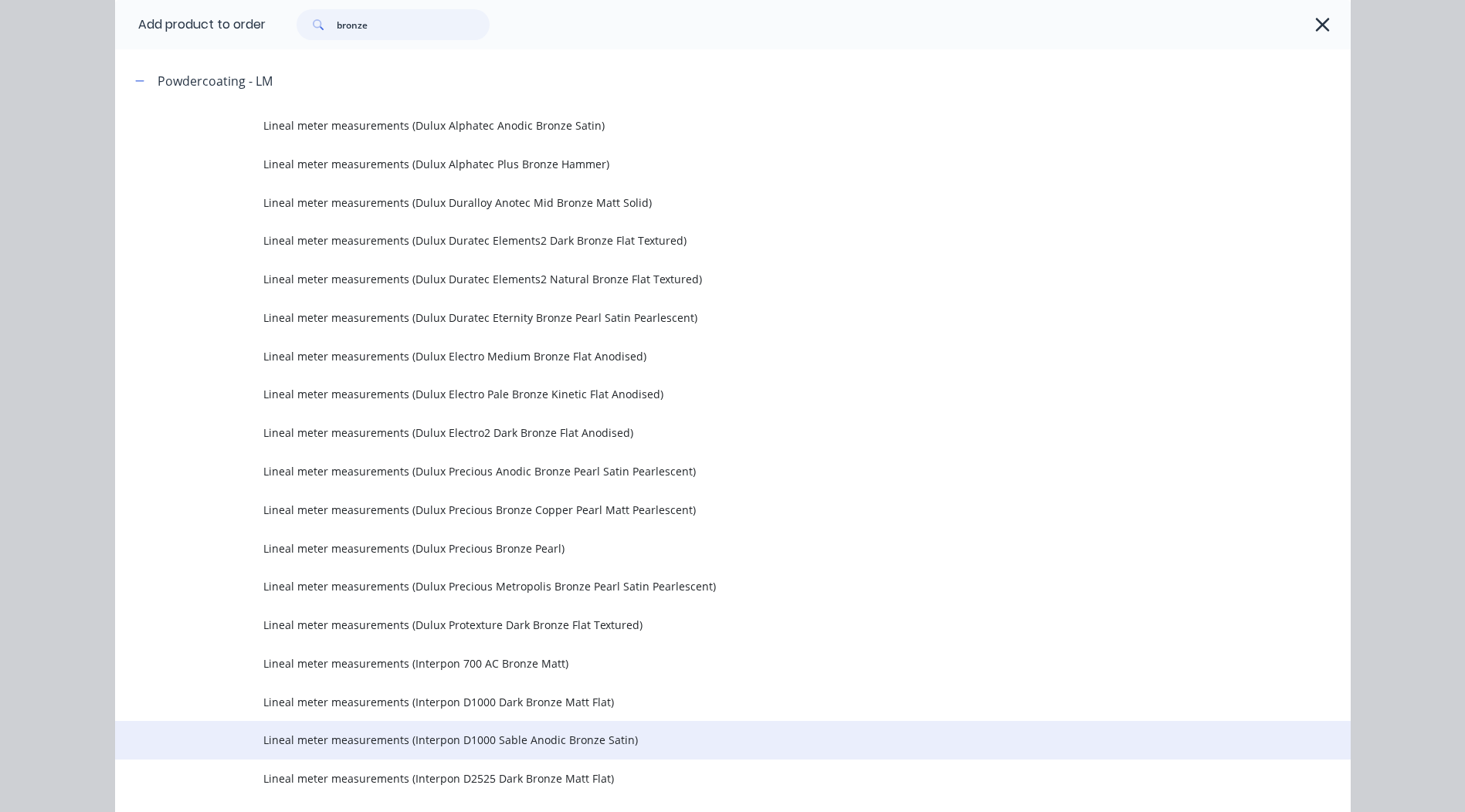
scroll to position [3088, 0]
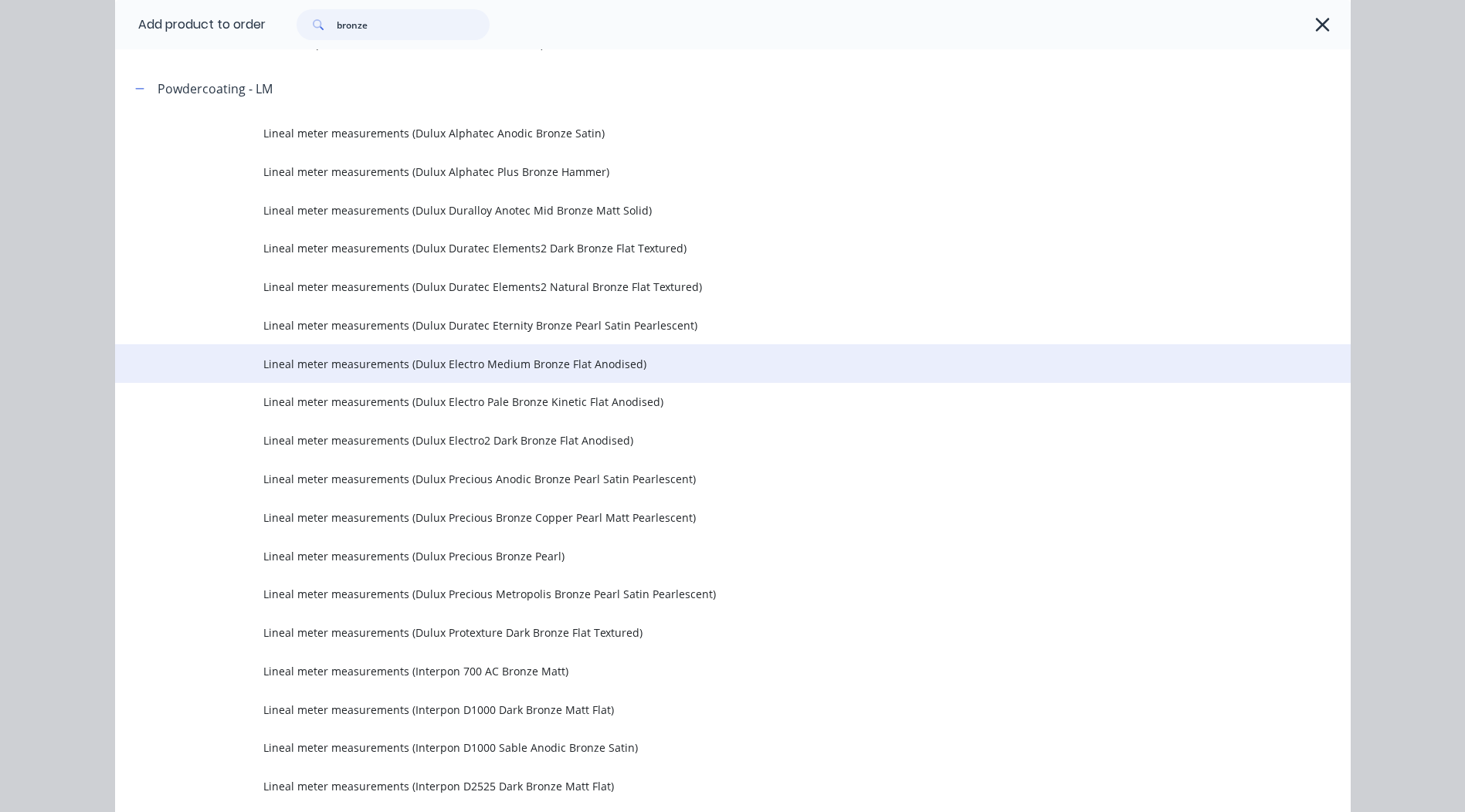
type input "bronze"
click at [488, 361] on span "Lineal meter measurements (Dulux Electro Medium Bronze Flat Anodised)" at bounding box center [698, 364] width 869 height 16
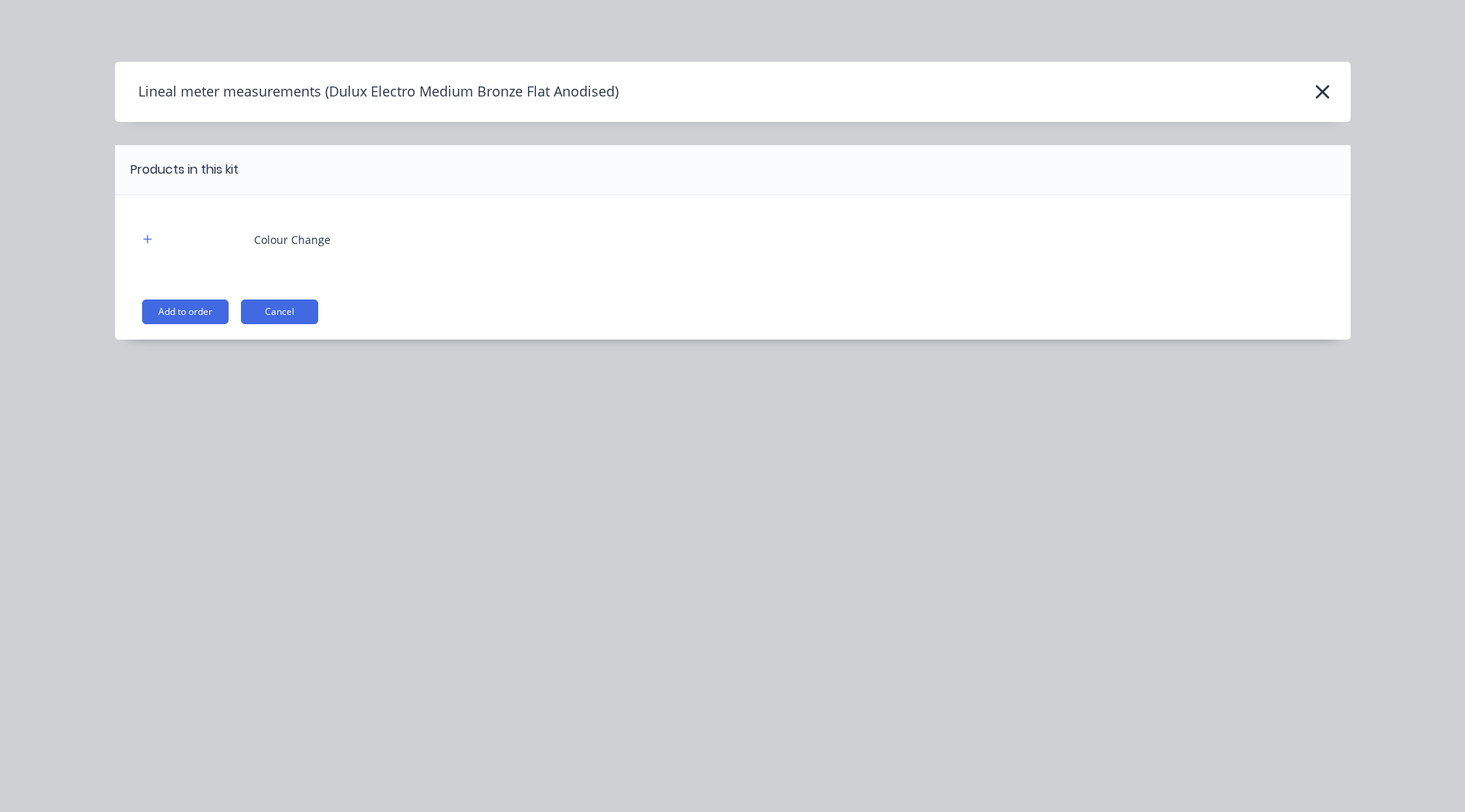
click at [185, 304] on button "Add to order" at bounding box center [185, 312] width 87 height 25
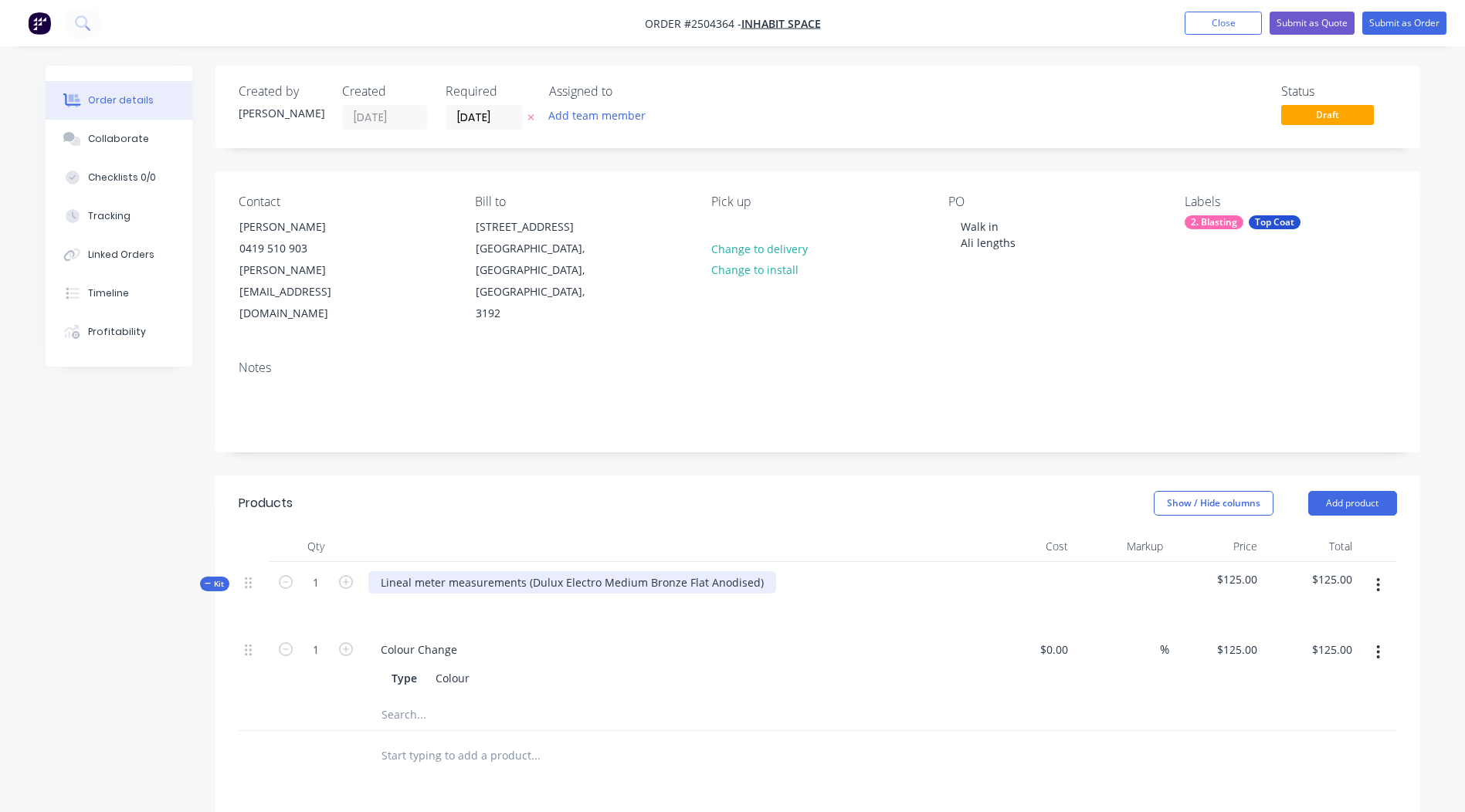
click at [748, 571] on div "Lineal meter measurements (Dulux Electro Medium Bronze Flat Anodised)" at bounding box center [572, 582] width 408 height 22
click at [833, 664] on div "Type Colour" at bounding box center [671, 676] width 605 height 25
click at [548, 571] on div "Dulux Electro Medium Bronze Flat Anodised" at bounding box center [494, 582] width 252 height 22
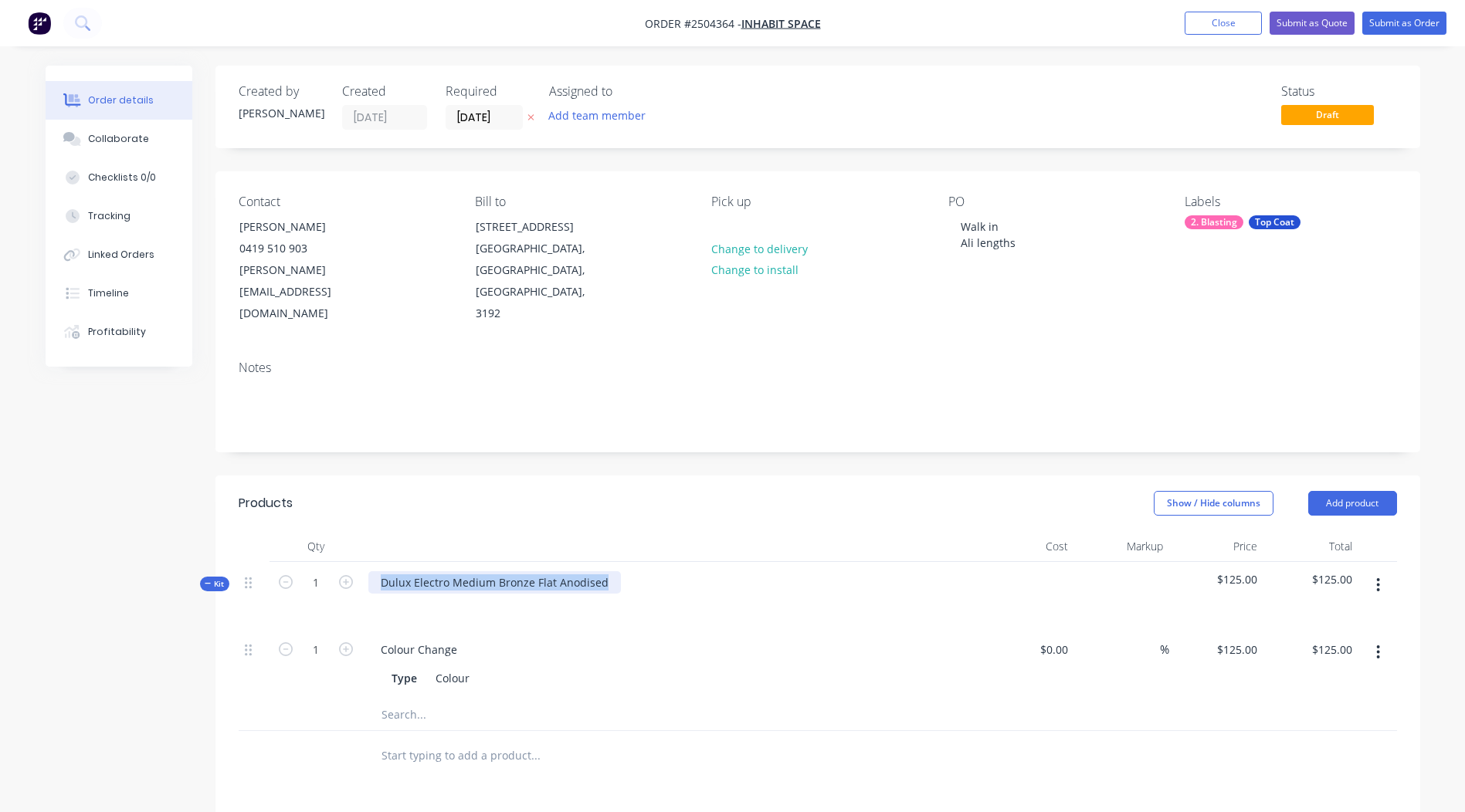
click at [548, 571] on div "Dulux Electro Medium Bronze Flat Anodised" at bounding box center [494, 582] width 252 height 22
copy div "Dulux Electro Medium Bronze Flat Anodised"
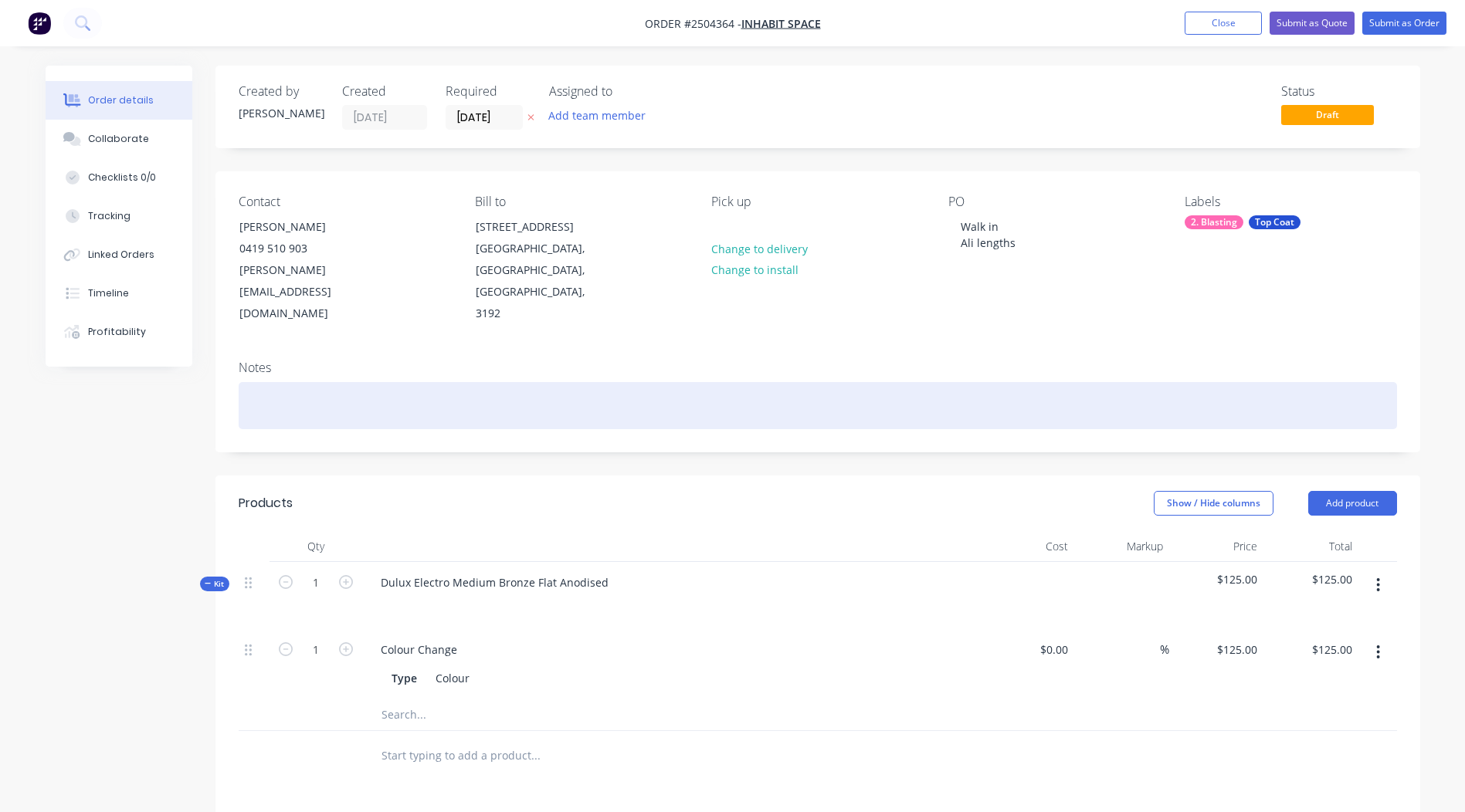
click at [440, 382] on div at bounding box center [817, 406] width 1158 height 47
paste div
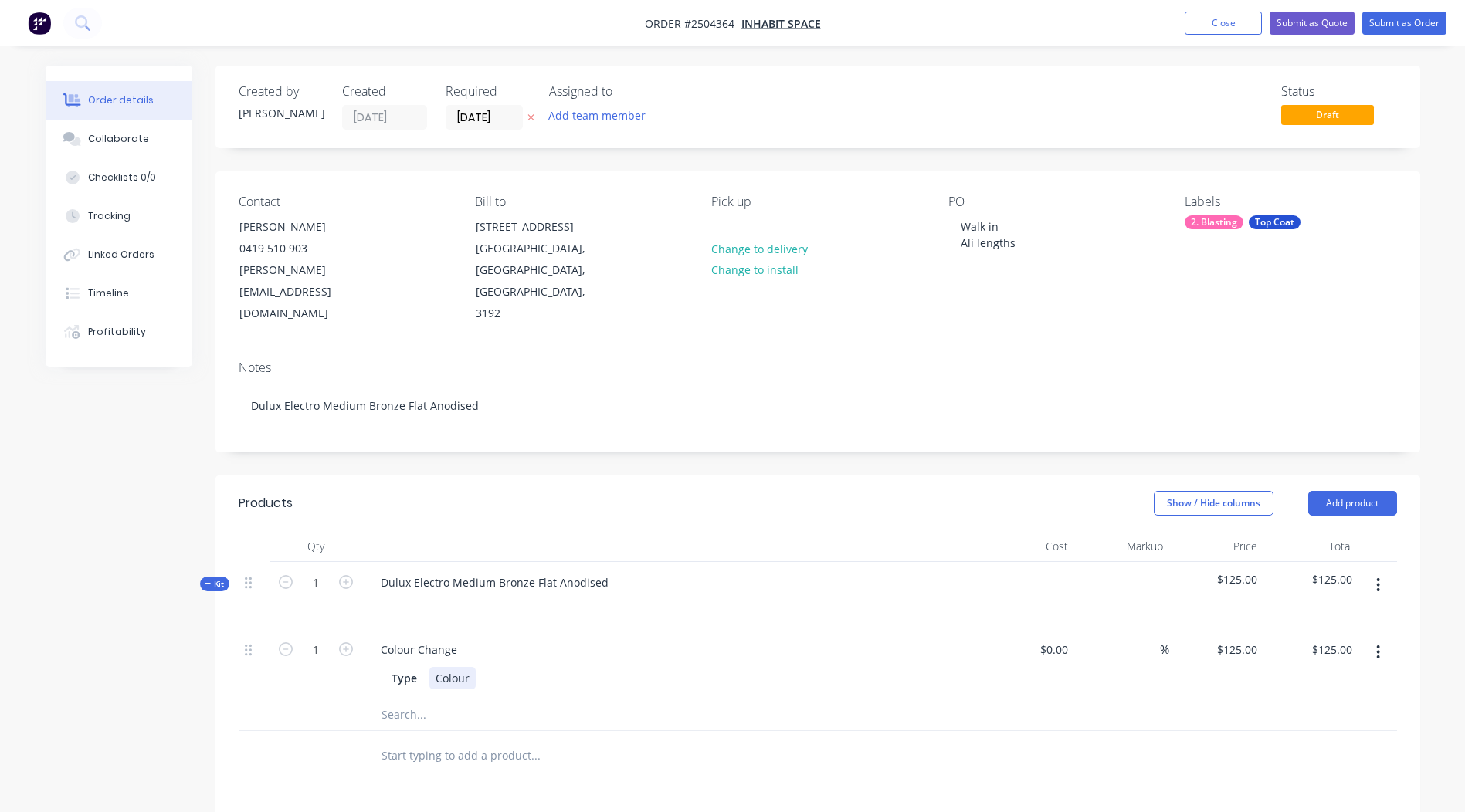
click at [453, 667] on div "Colour" at bounding box center [452, 677] width 47 height 22
paste div
click at [801, 699] on div at bounding box center [600, 715] width 463 height 31
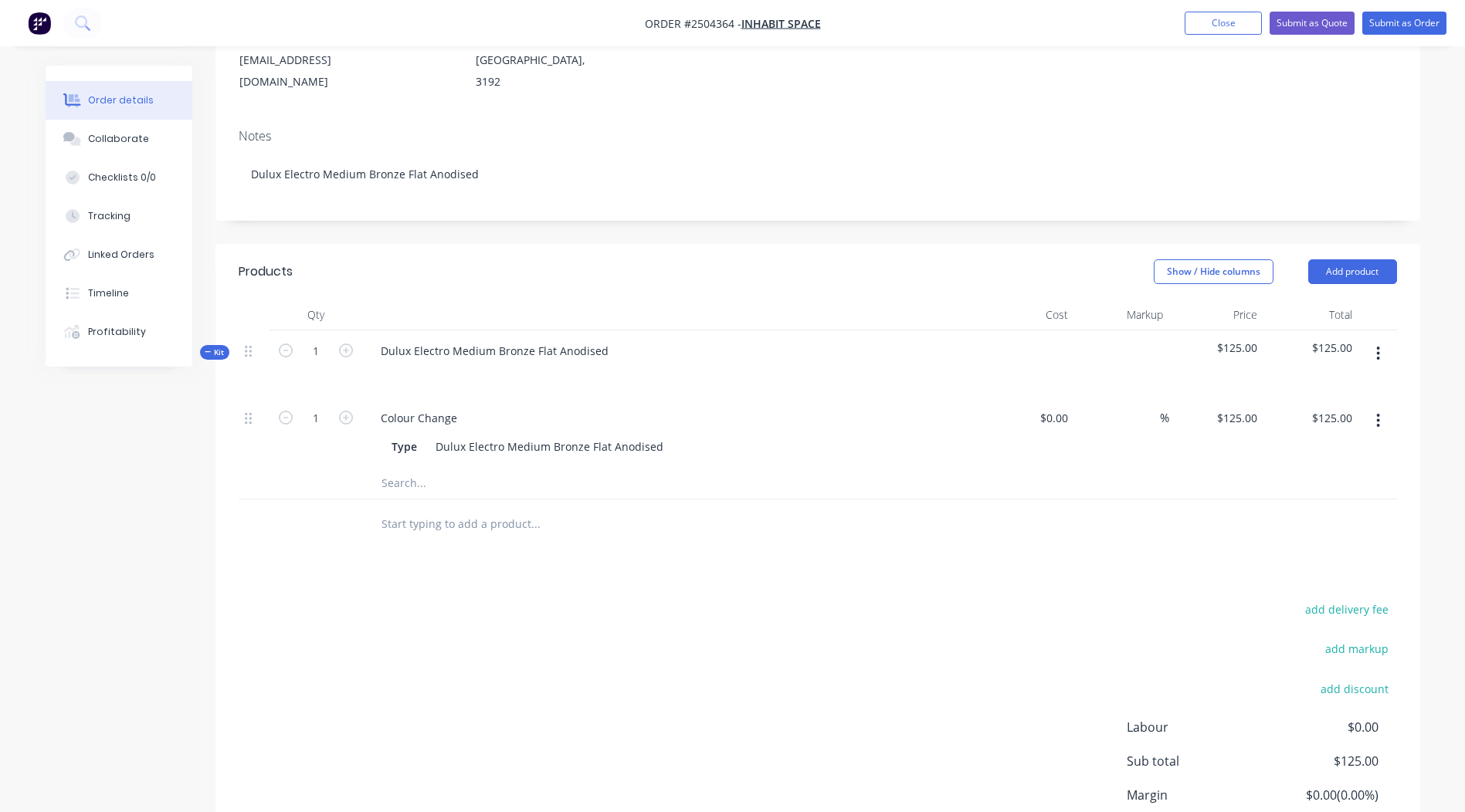
scroll to position [77, 0]
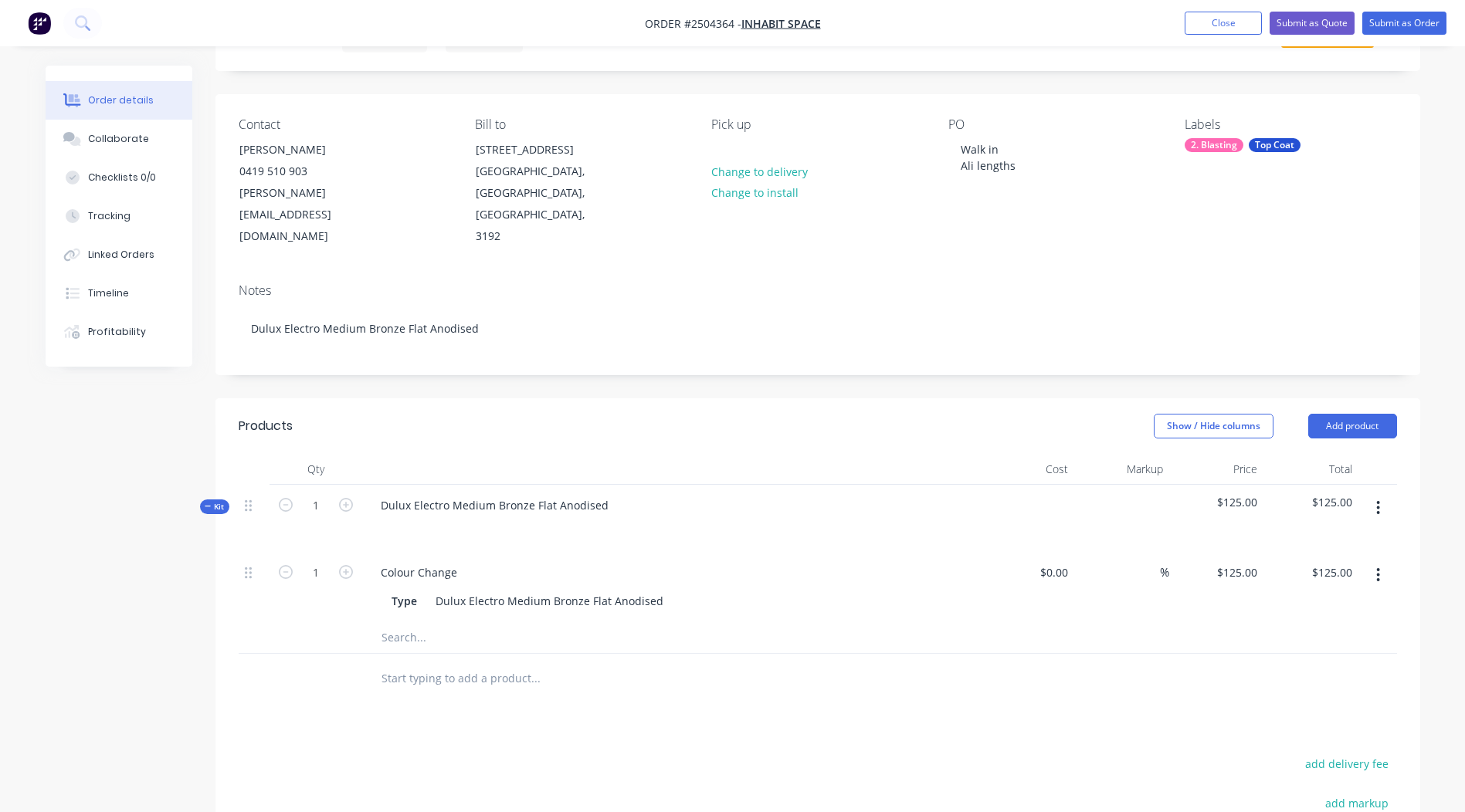
click at [1373, 494] on button "button" at bounding box center [1378, 508] width 36 height 28
click at [1341, 538] on div "Add product to kit" at bounding box center [1324, 548] width 119 height 22
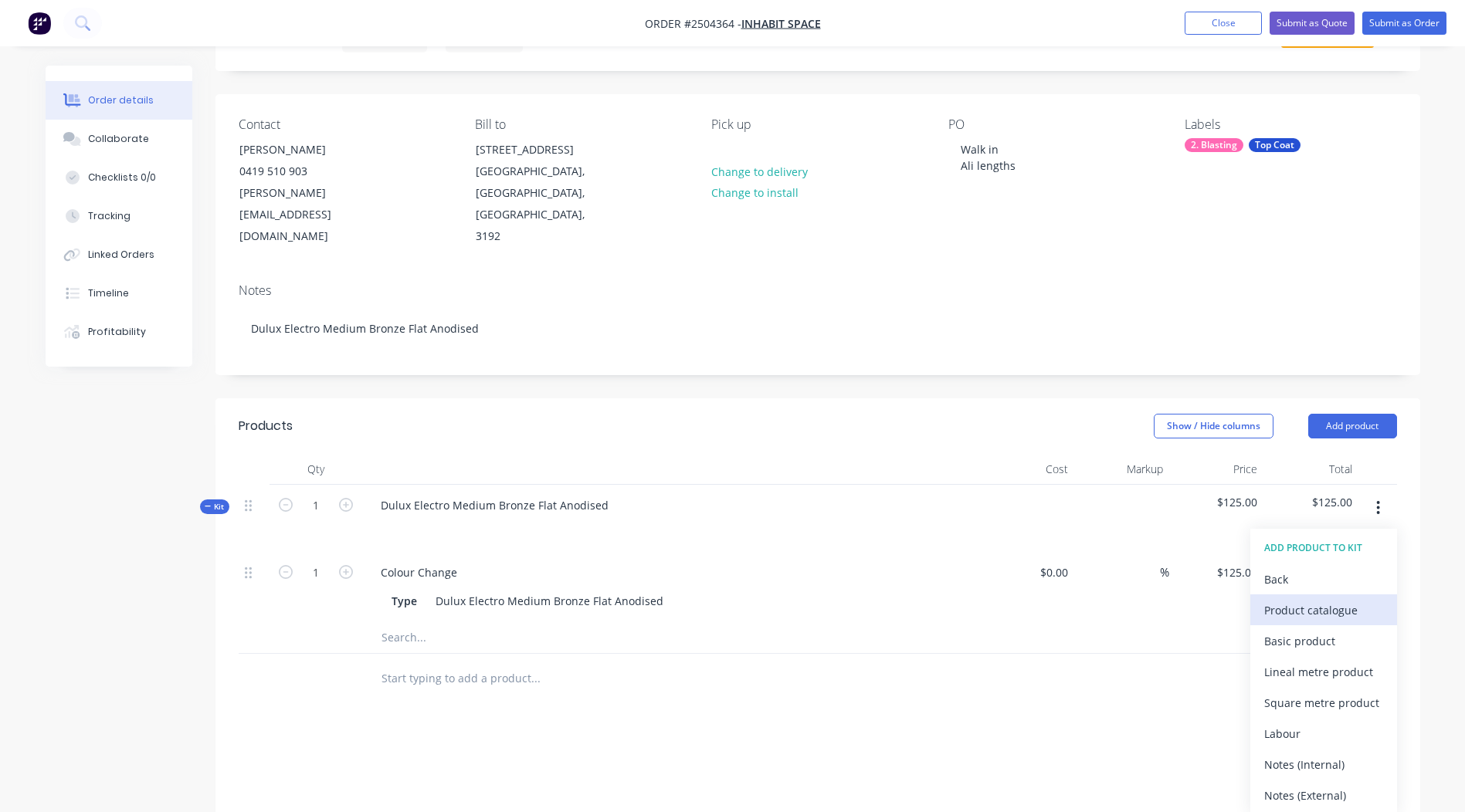
click at [1297, 599] on div "Product catalogue" at bounding box center [1324, 609] width 119 height 22
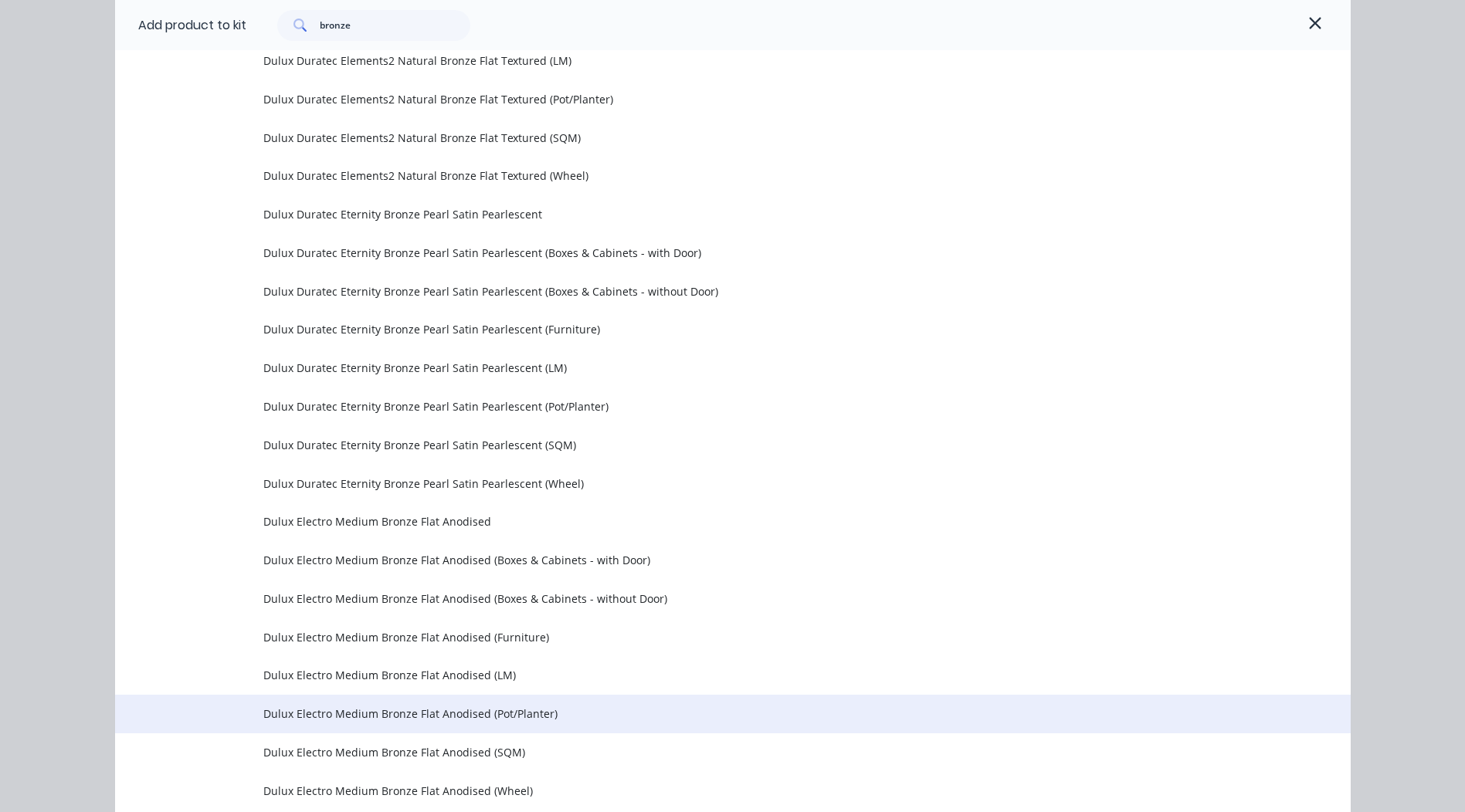
scroll to position [2162, 0]
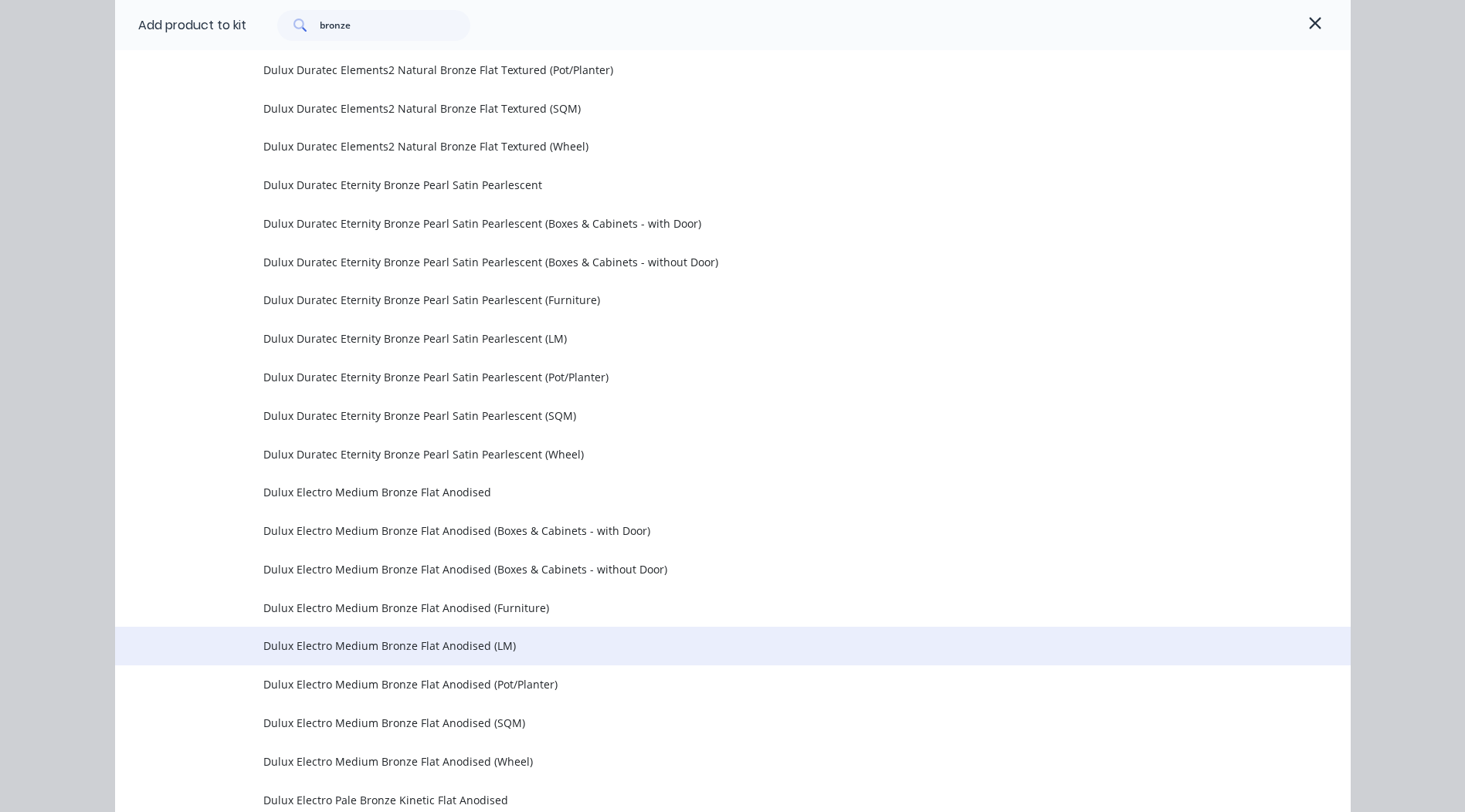
click at [394, 647] on span "Dulux Electro Medium Bronze Flat Anodised (LM)" at bounding box center [698, 646] width 869 height 16
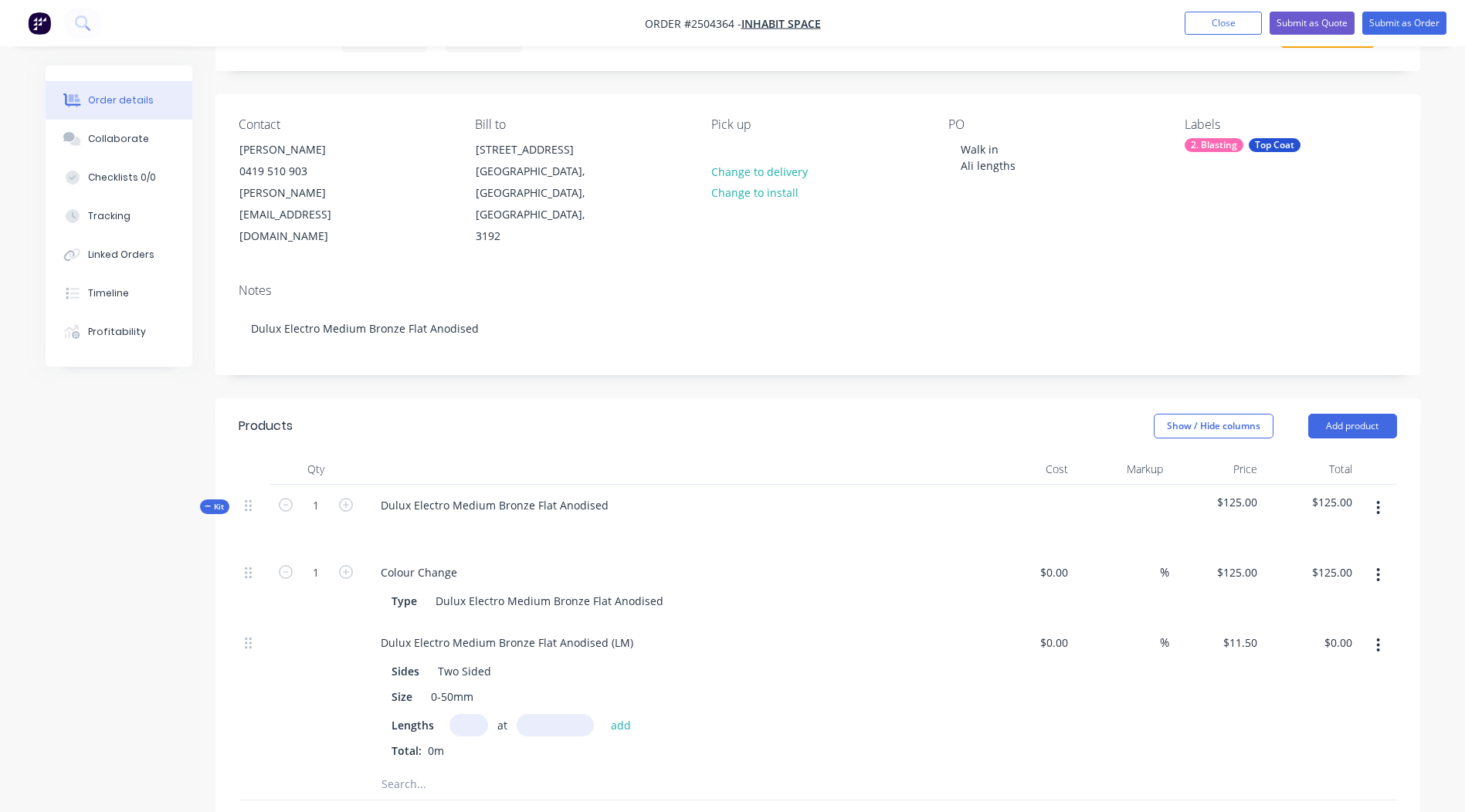
click at [462, 714] on input "text" at bounding box center [468, 725] width 38 height 22
type input "1"
type input "3800"
click at [603, 714] on button "add" at bounding box center [621, 725] width 36 height 21
type input "$43.70"
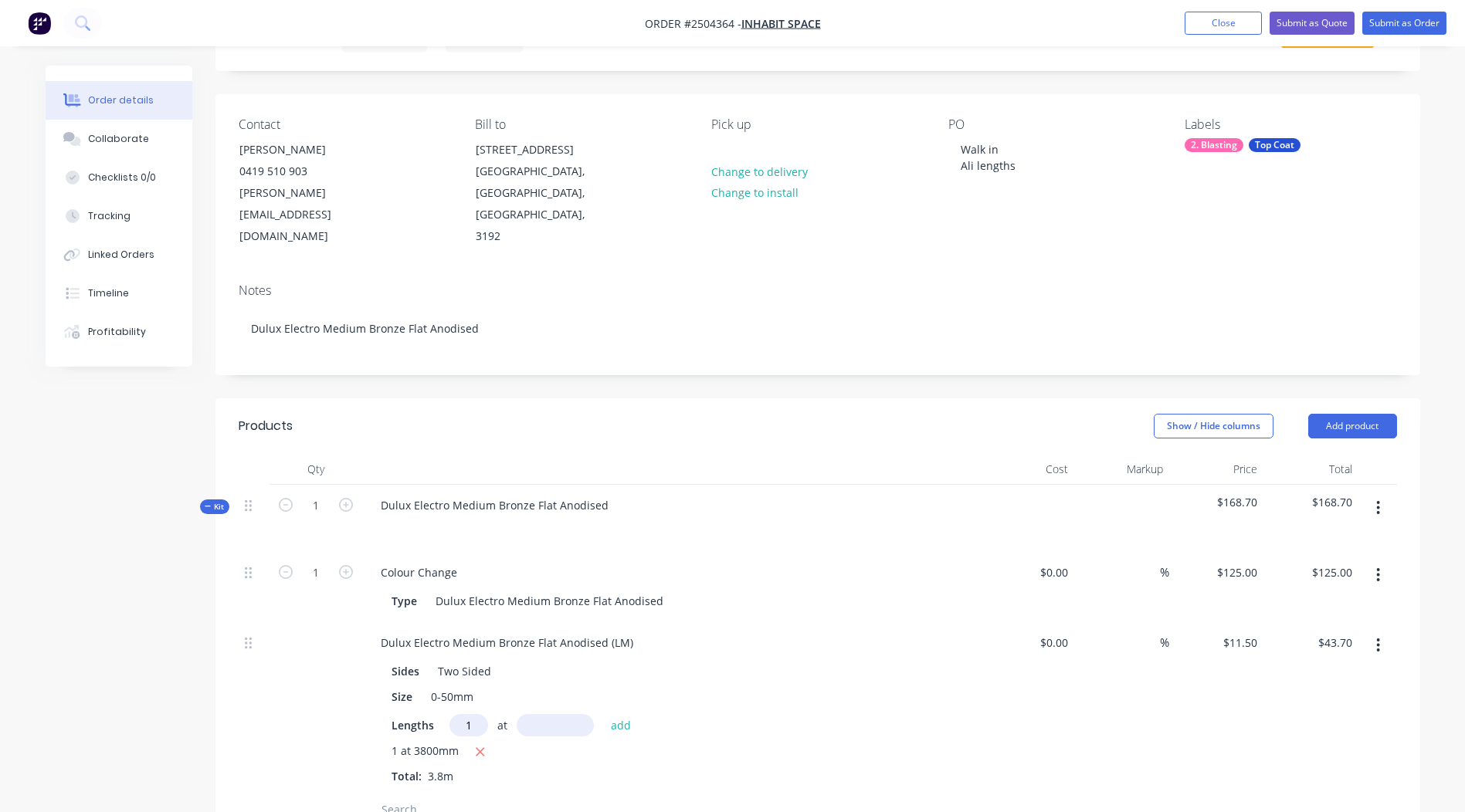
type input "1"
type input "4370"
click at [603, 714] on button "add" at bounding box center [621, 725] width 36 height 21
type input "$93.96"
type input "2"
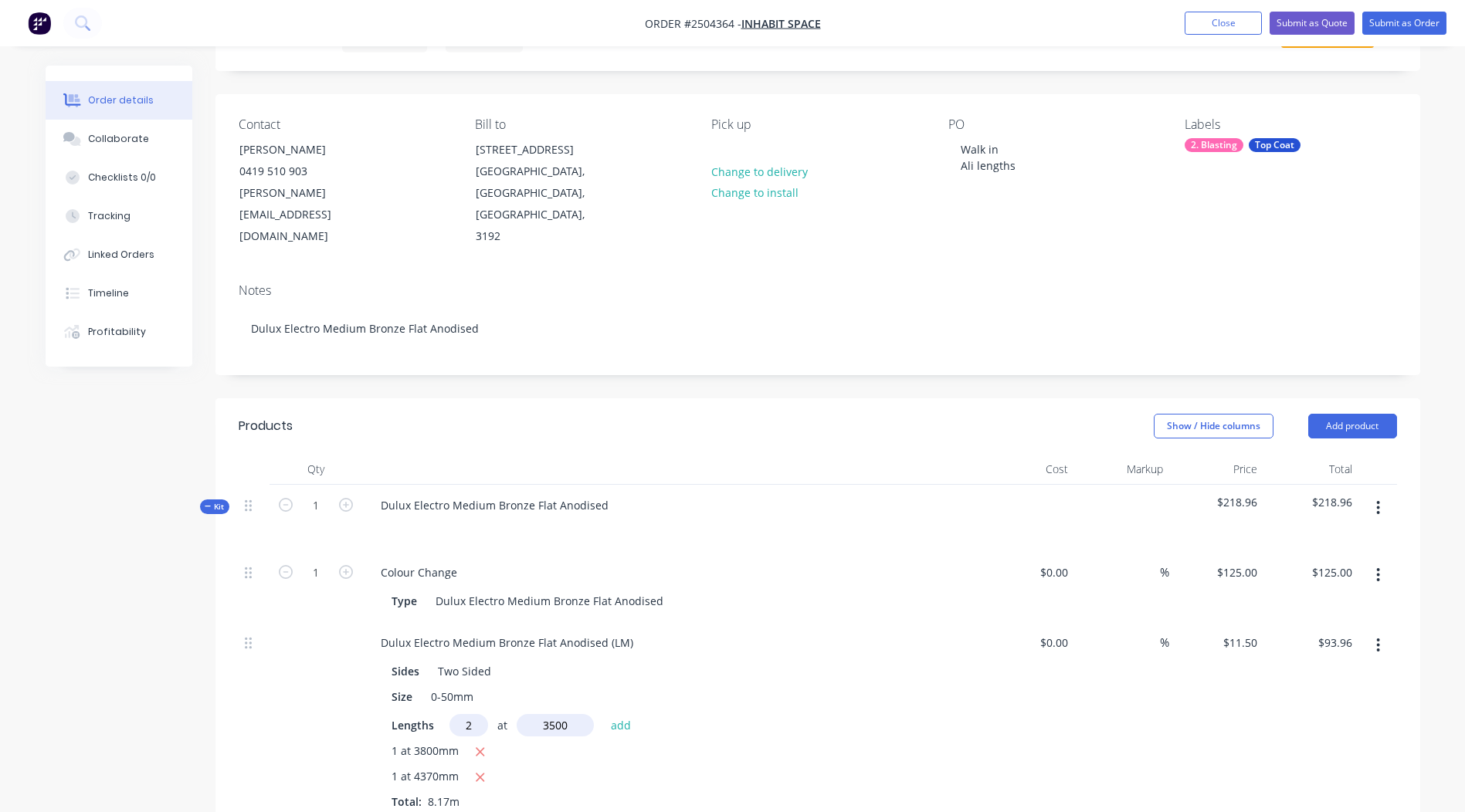
type input "3500"
click at [603, 714] on button "add" at bounding box center [621, 725] width 36 height 21
type input "$174.46"
type input "2"
type input "3000"
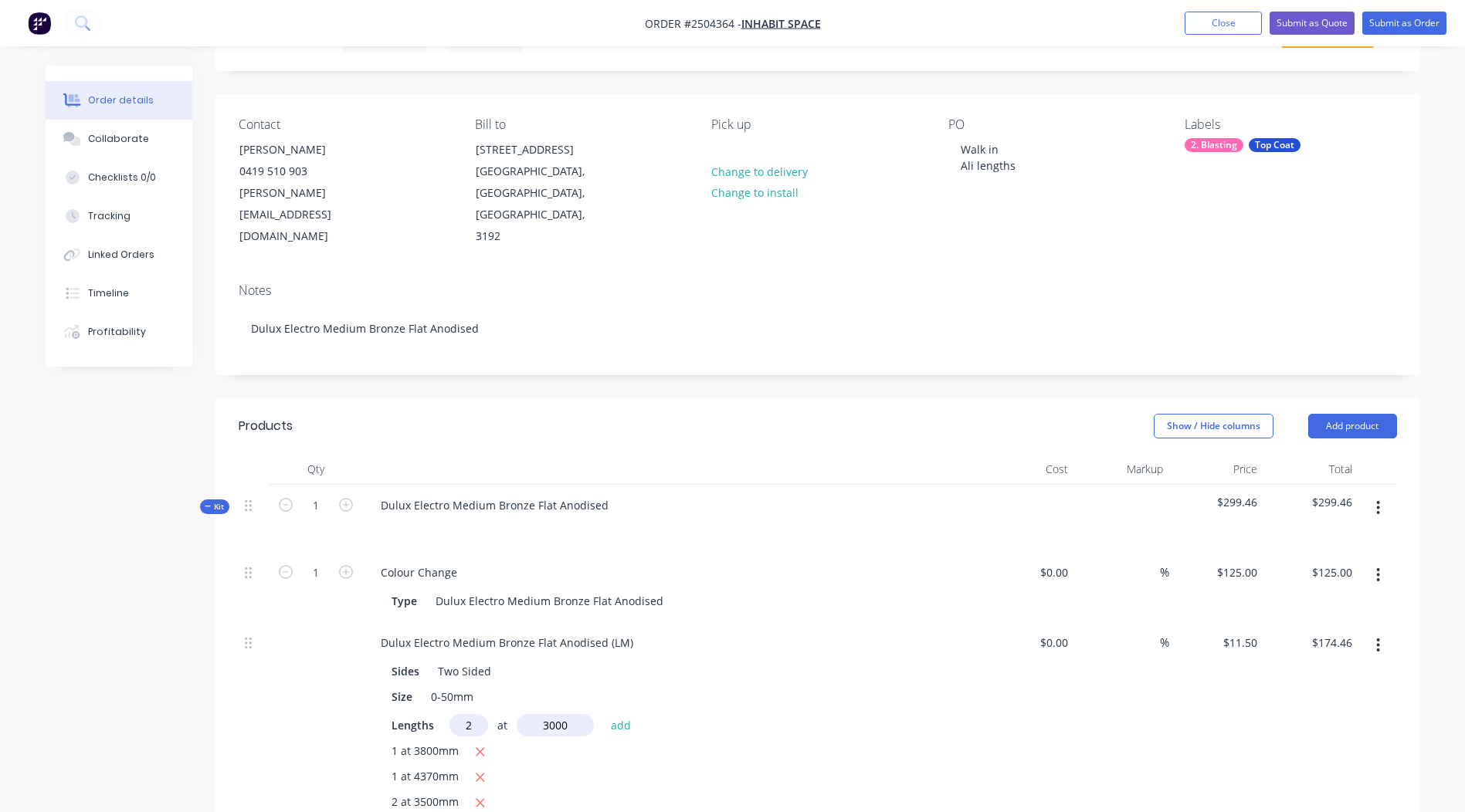
click at [603, 714] on button "add" at bounding box center [621, 725] width 36 height 21
type input "$243.46"
type input "1"
type input "1800"
click at [603, 714] on button "add" at bounding box center [621, 725] width 36 height 21
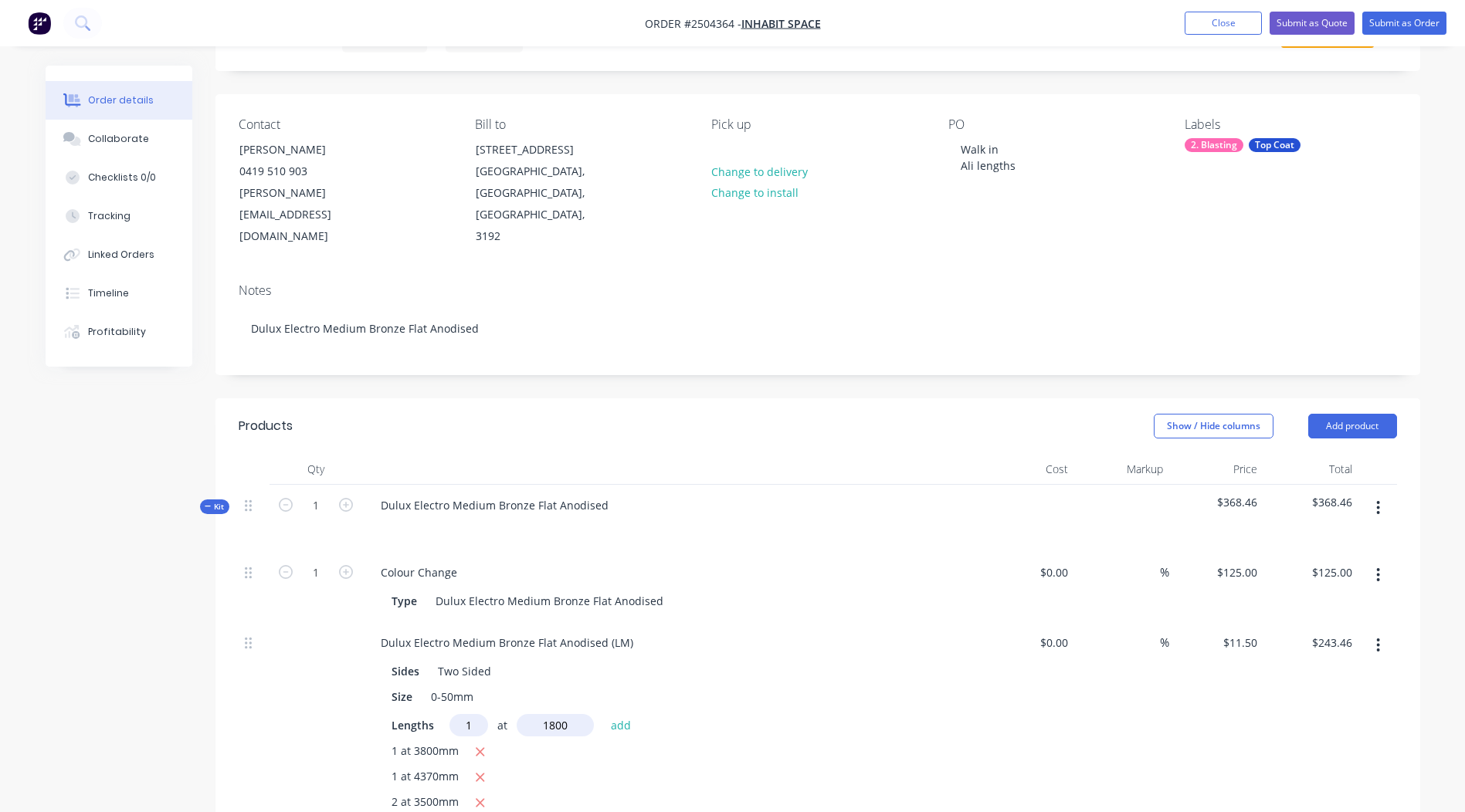
type input "$264.16"
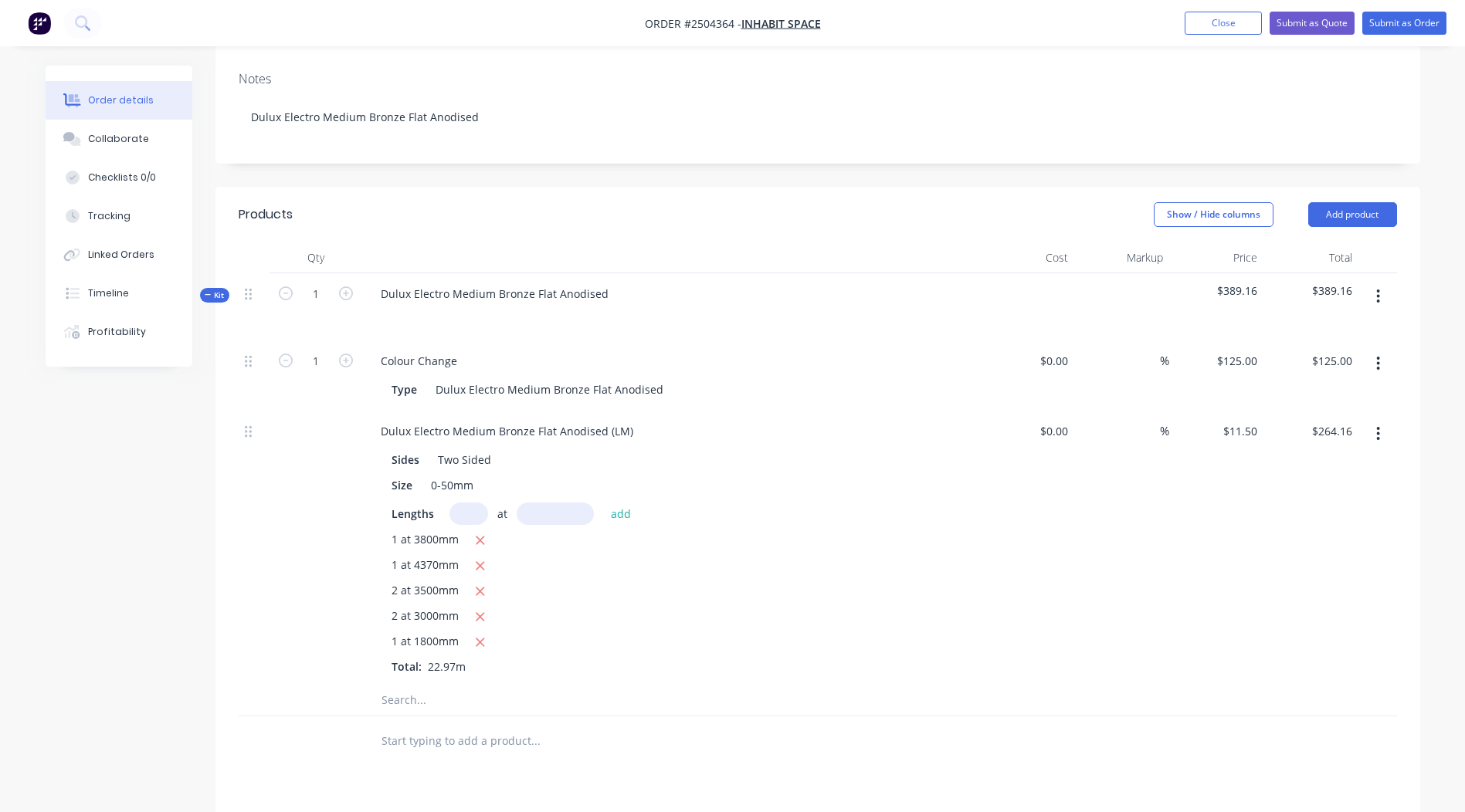
scroll to position [309, 0]
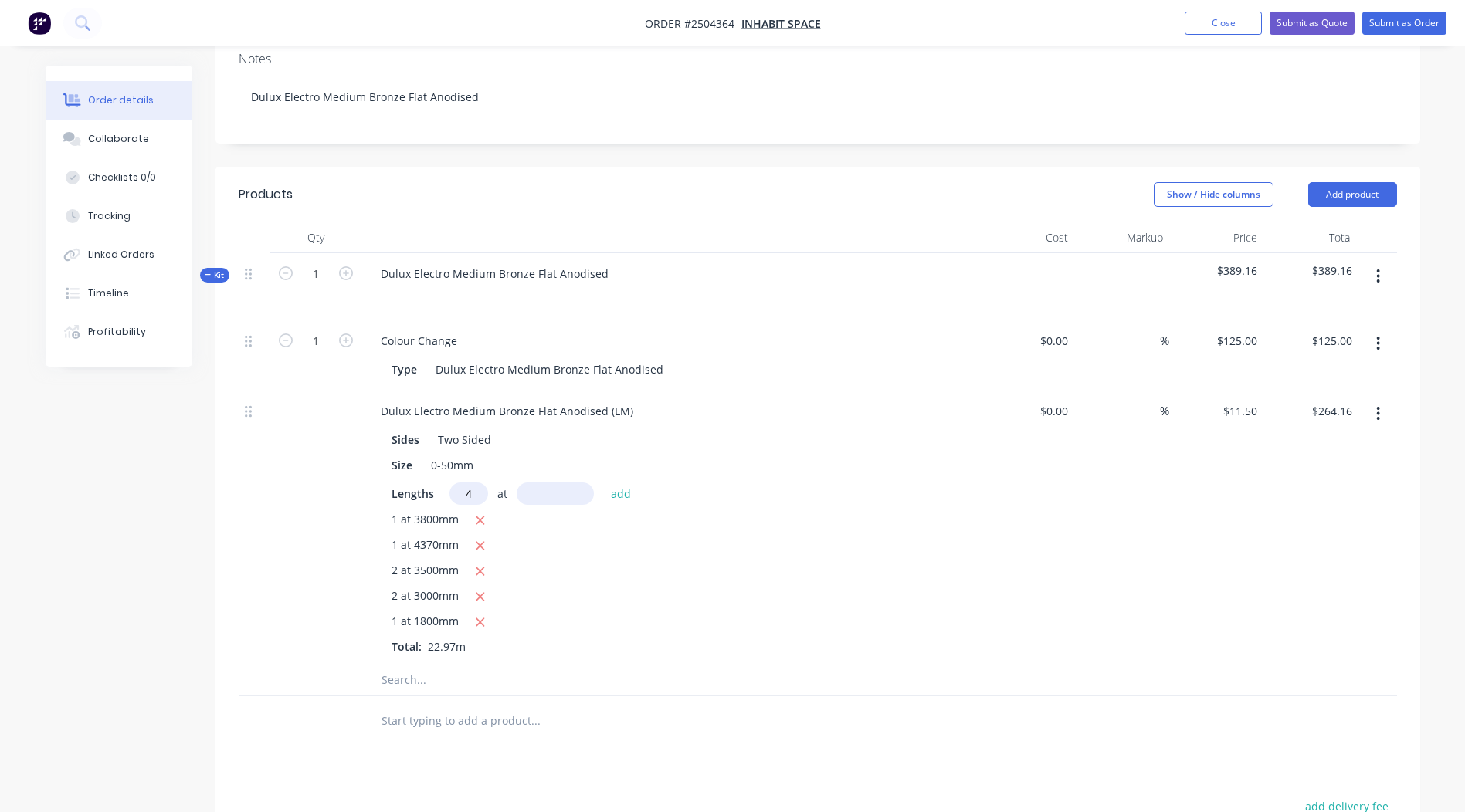
type input "4"
type input "2420"
click at [603, 483] on button "add" at bounding box center [621, 493] width 36 height 21
type input "$375.48"
type input "1"
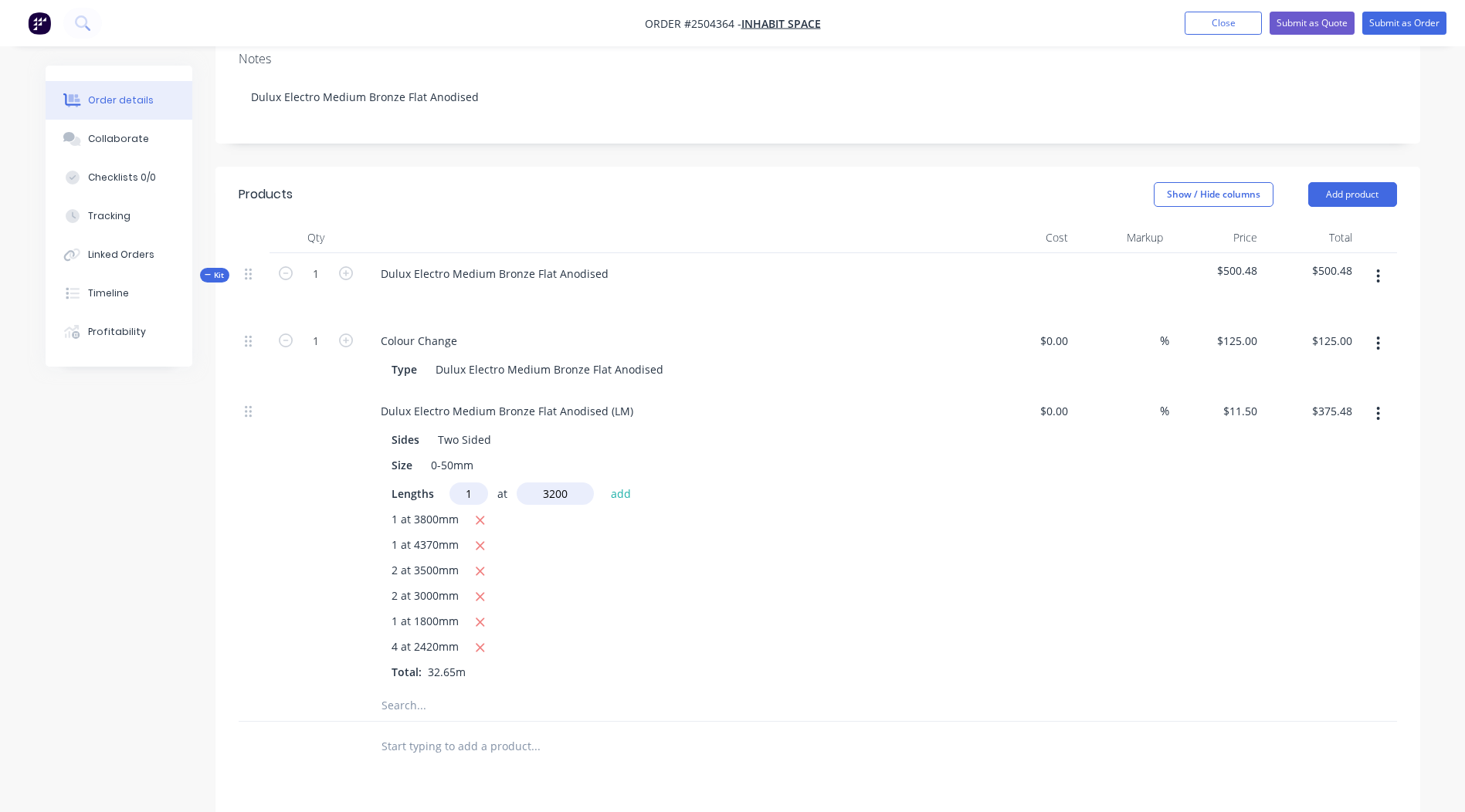
type input "3200"
click at [603, 483] on button "add" at bounding box center [621, 493] width 36 height 21
type input "$412.28"
type input "1"
type input "2700mm"
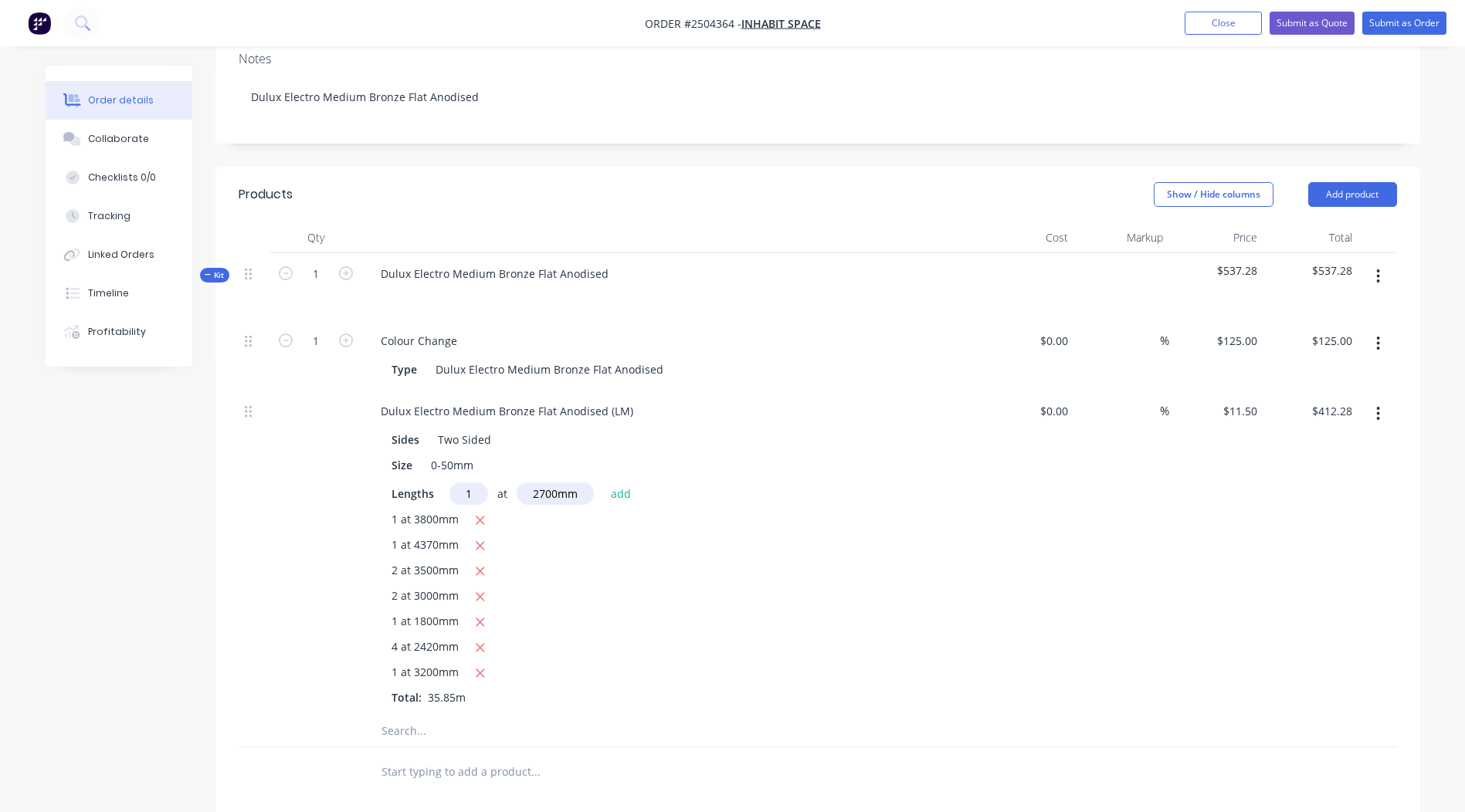
click at [471, 511] on button "button" at bounding box center [480, 521] width 20 height 20
type input "$368.58"
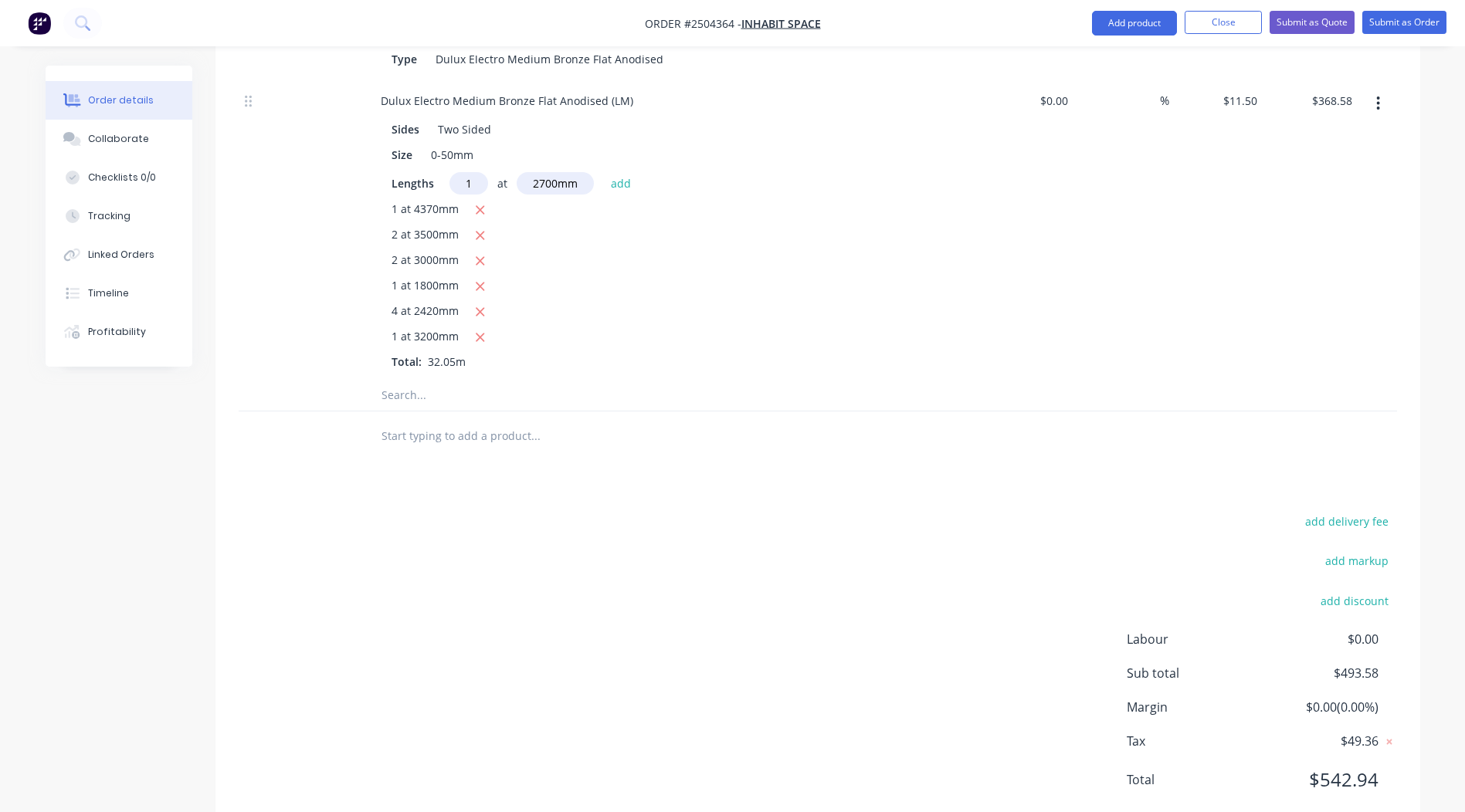
scroll to position [233, 0]
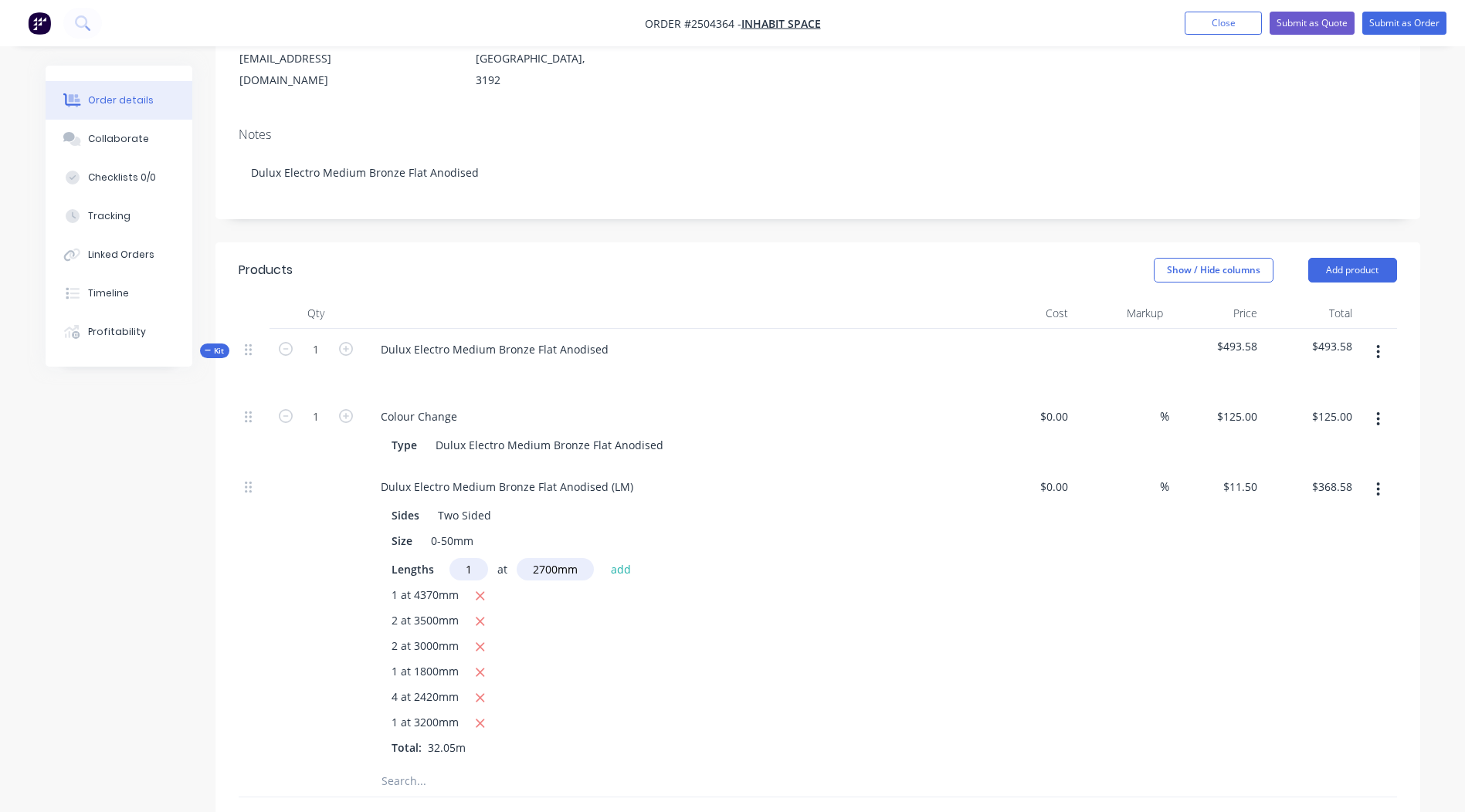
click at [1378, 343] on icon "button" at bounding box center [1378, 351] width 4 height 17
click at [1338, 381] on div "Add product to kit" at bounding box center [1324, 392] width 119 height 22
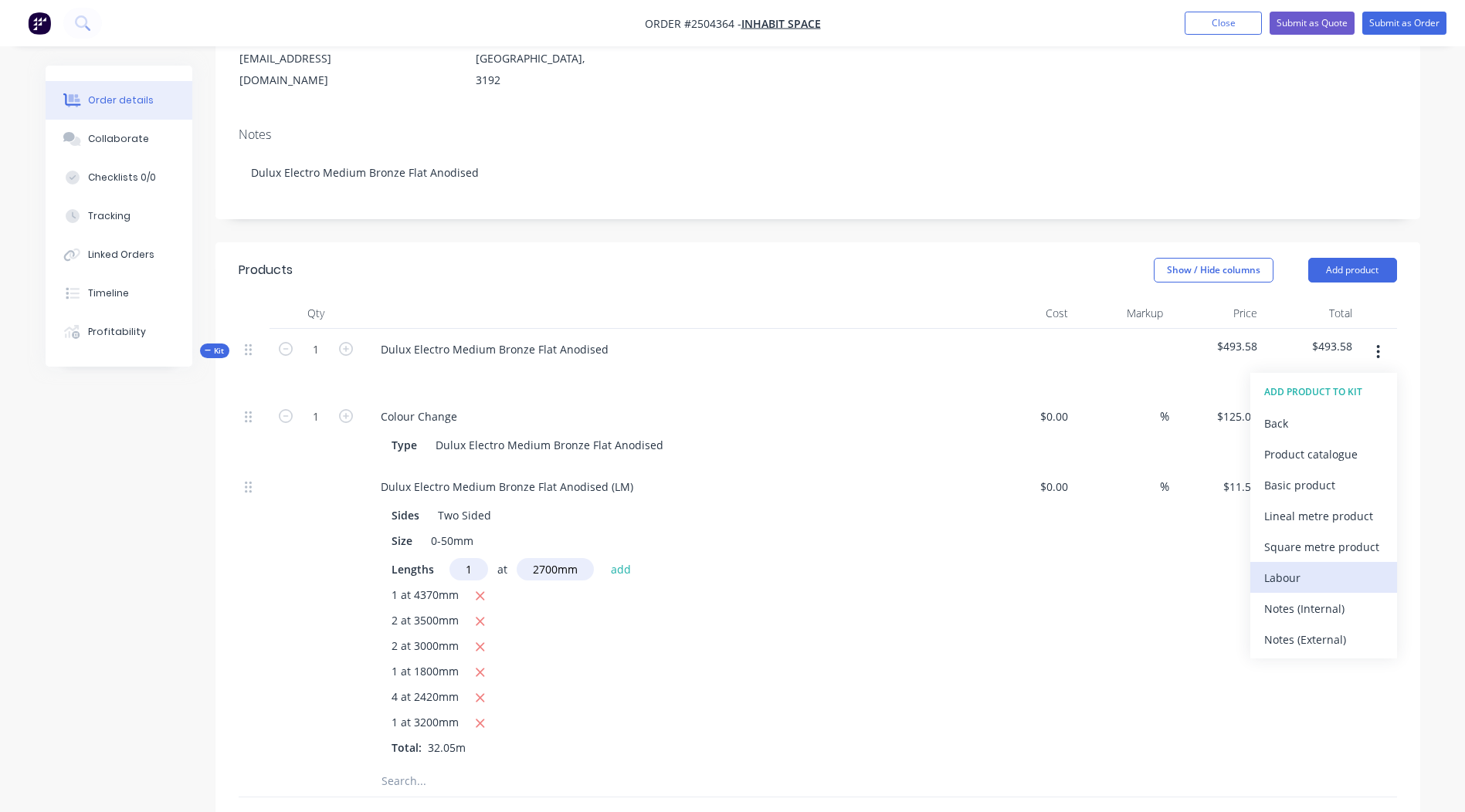
click at [1302, 567] on div "Labour" at bounding box center [1324, 578] width 119 height 22
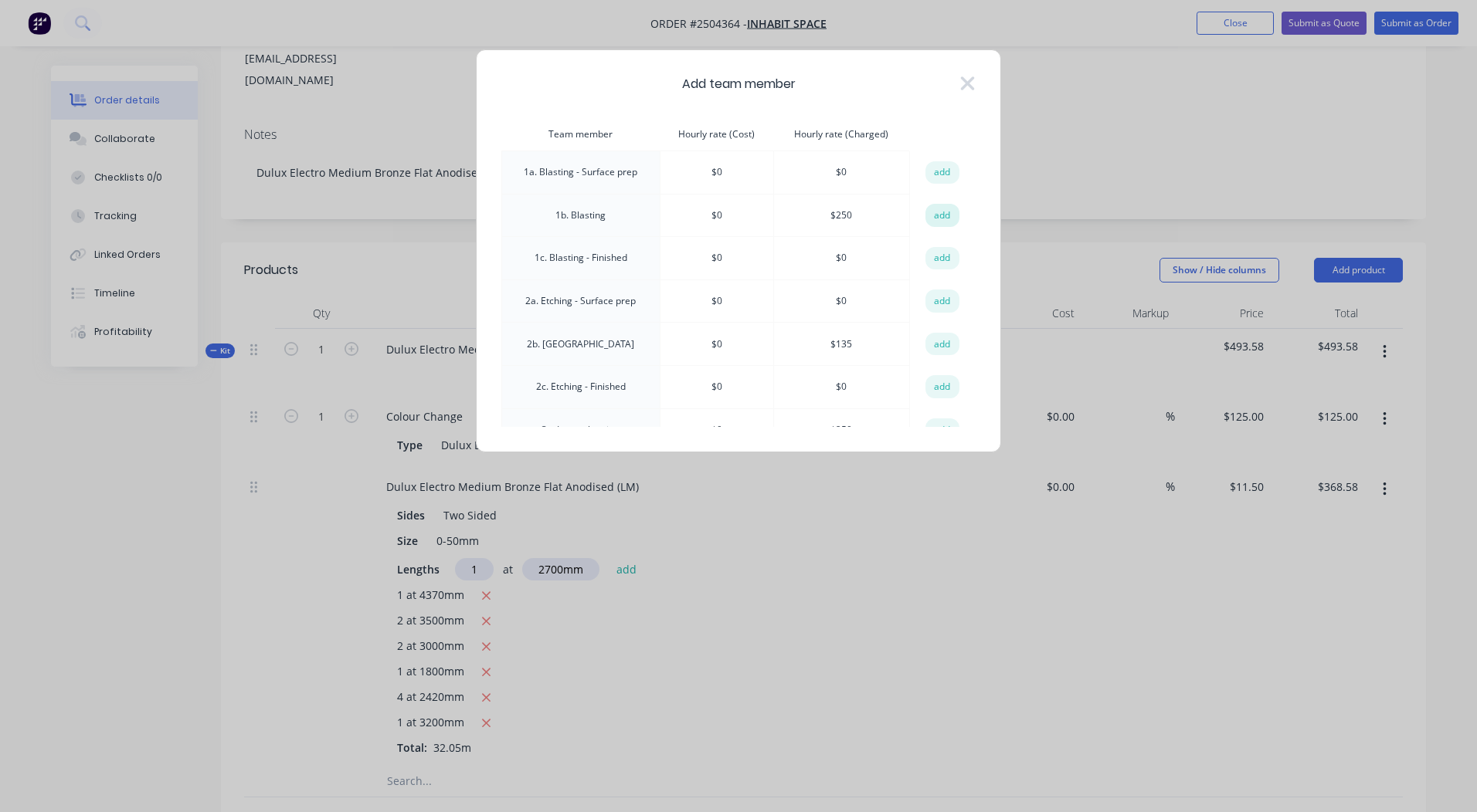
click at [944, 212] on button "add" at bounding box center [942, 215] width 34 height 23
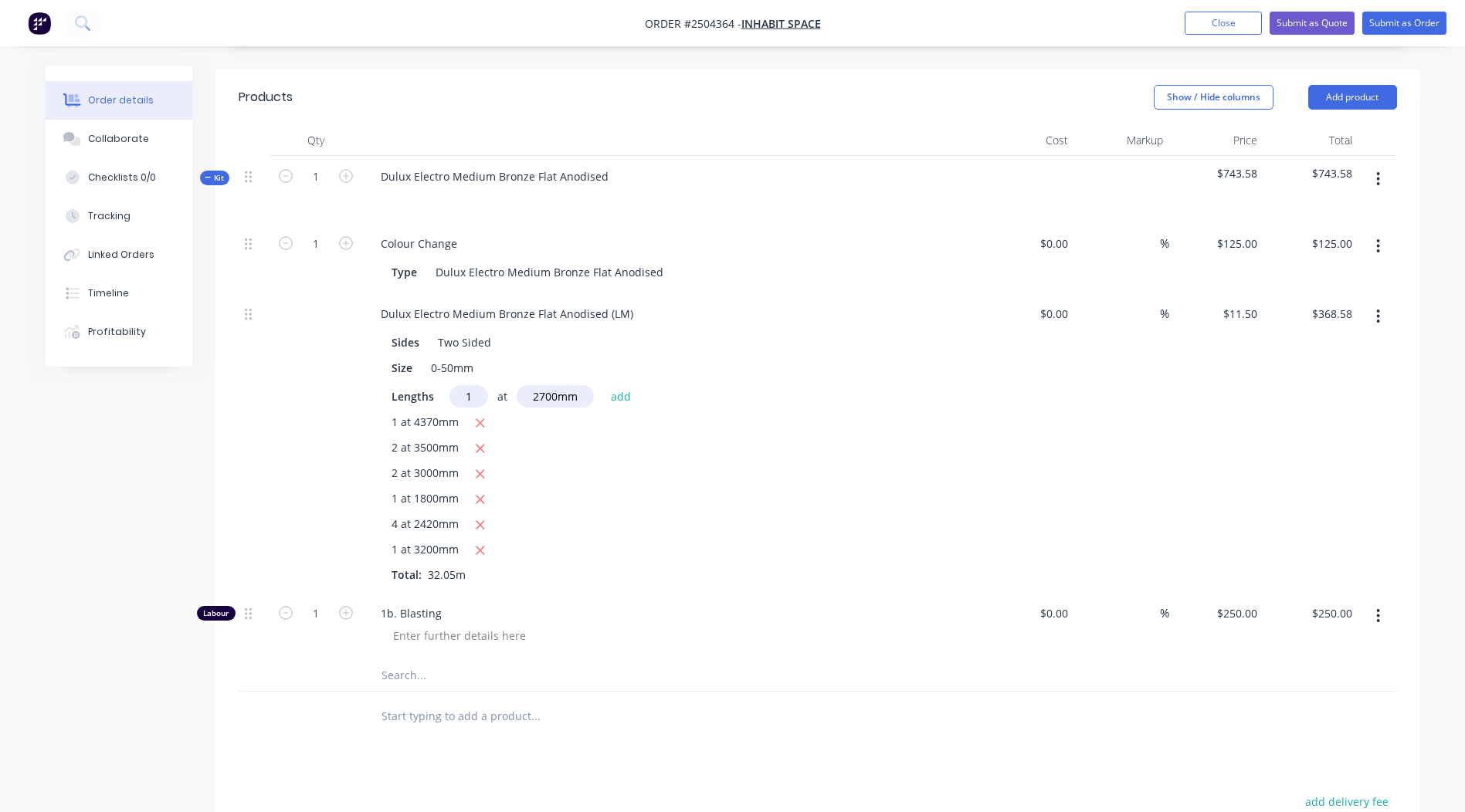
scroll to position [686, 0]
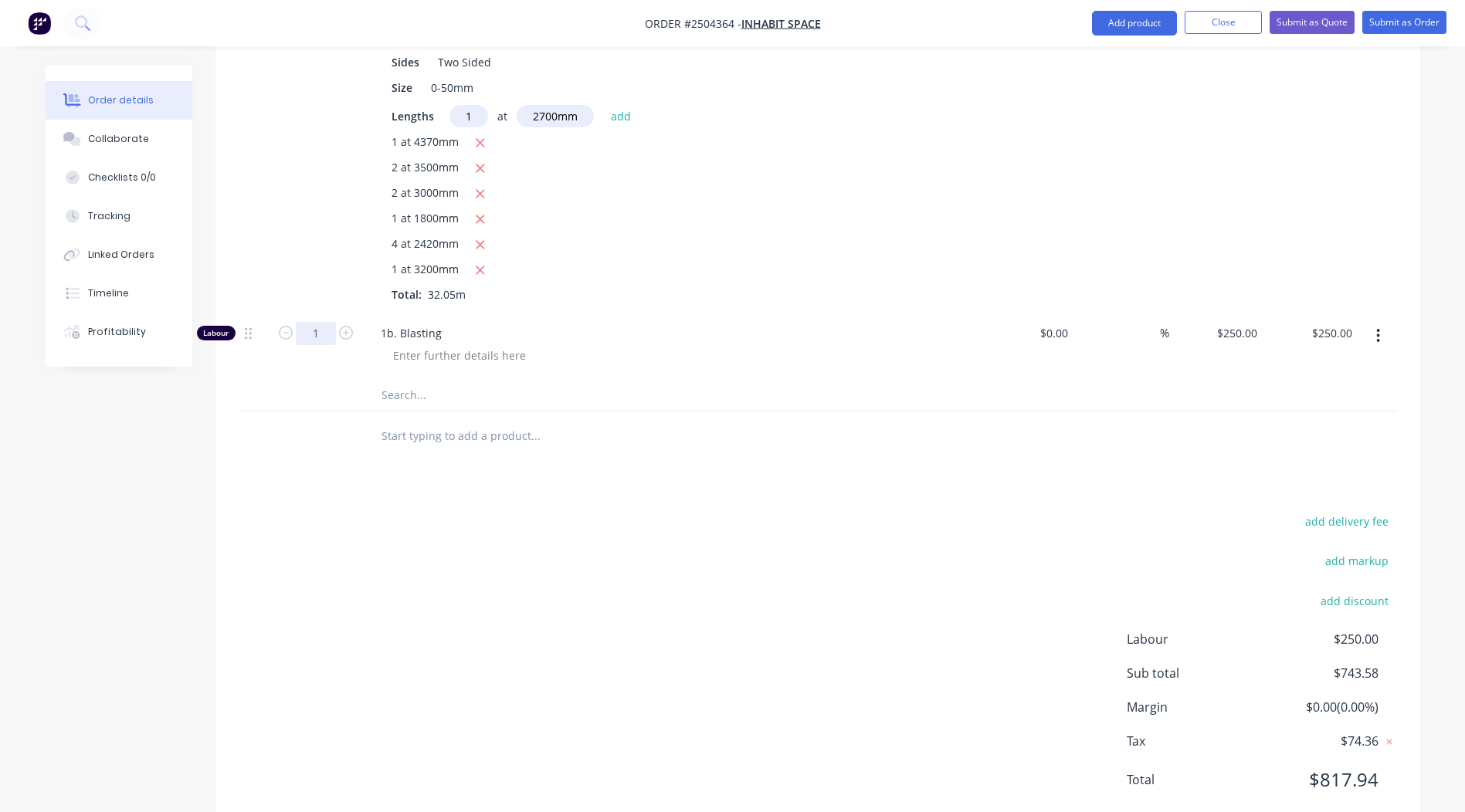
click at [325, 322] on input "1" at bounding box center [315, 333] width 40 height 23
type input "0.5"
type input "$125.00"
click at [738, 344] on div at bounding box center [677, 355] width 593 height 22
click at [480, 344] on div at bounding box center [459, 355] width 158 height 22
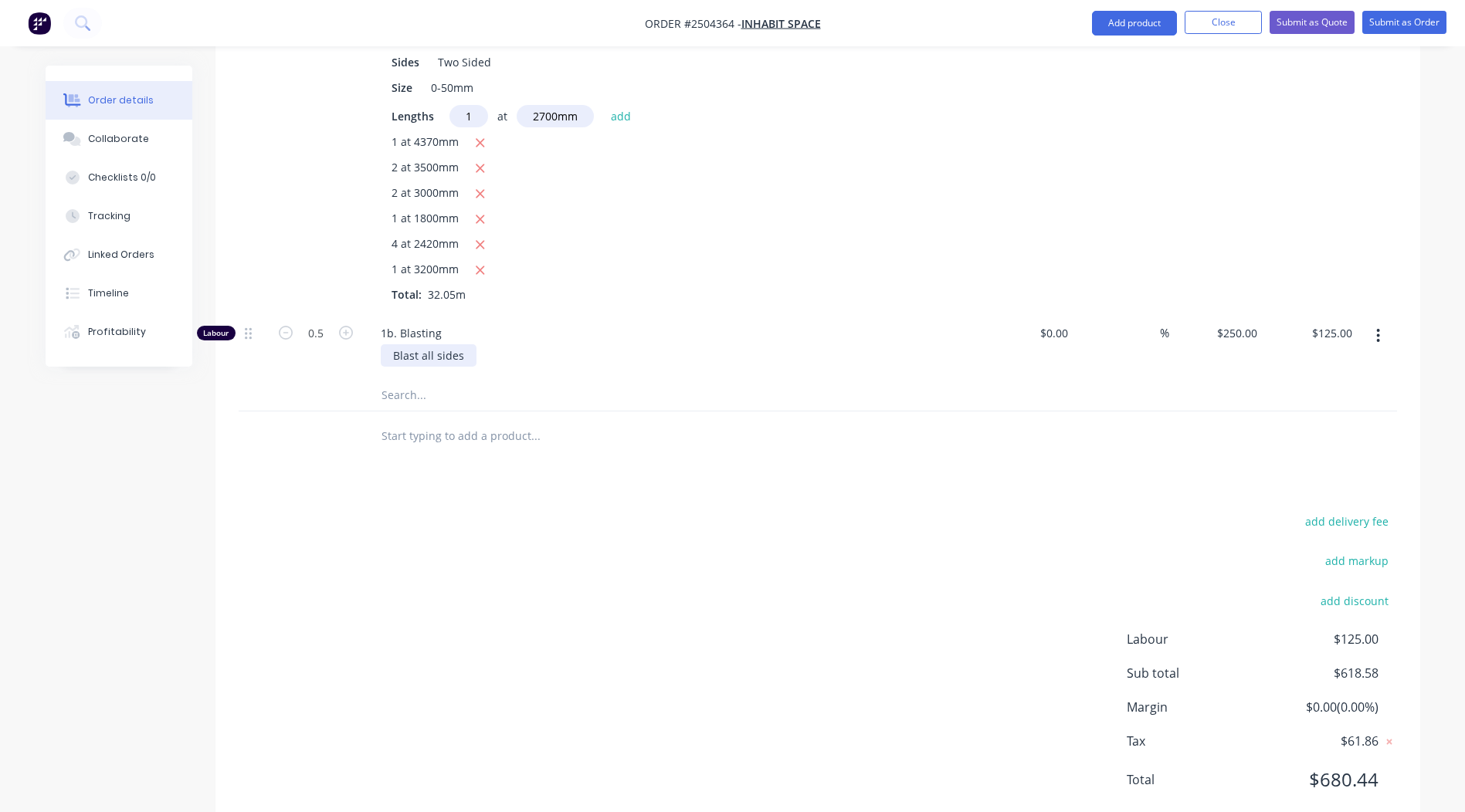
click at [395, 344] on div "Blast all sides" at bounding box center [428, 355] width 96 height 22
click at [1384, 664] on div "Sub total $618.58" at bounding box center [1262, 673] width 270 height 19
drag, startPoint x: 1378, startPoint y: 629, endPoint x: 1329, endPoint y: 637, distance: 49.6
click at [1329, 664] on div "Sub total $618.58" at bounding box center [1262, 673] width 270 height 19
drag, startPoint x: 1329, startPoint y: 637, endPoint x: 1338, endPoint y: 636, distance: 9.1
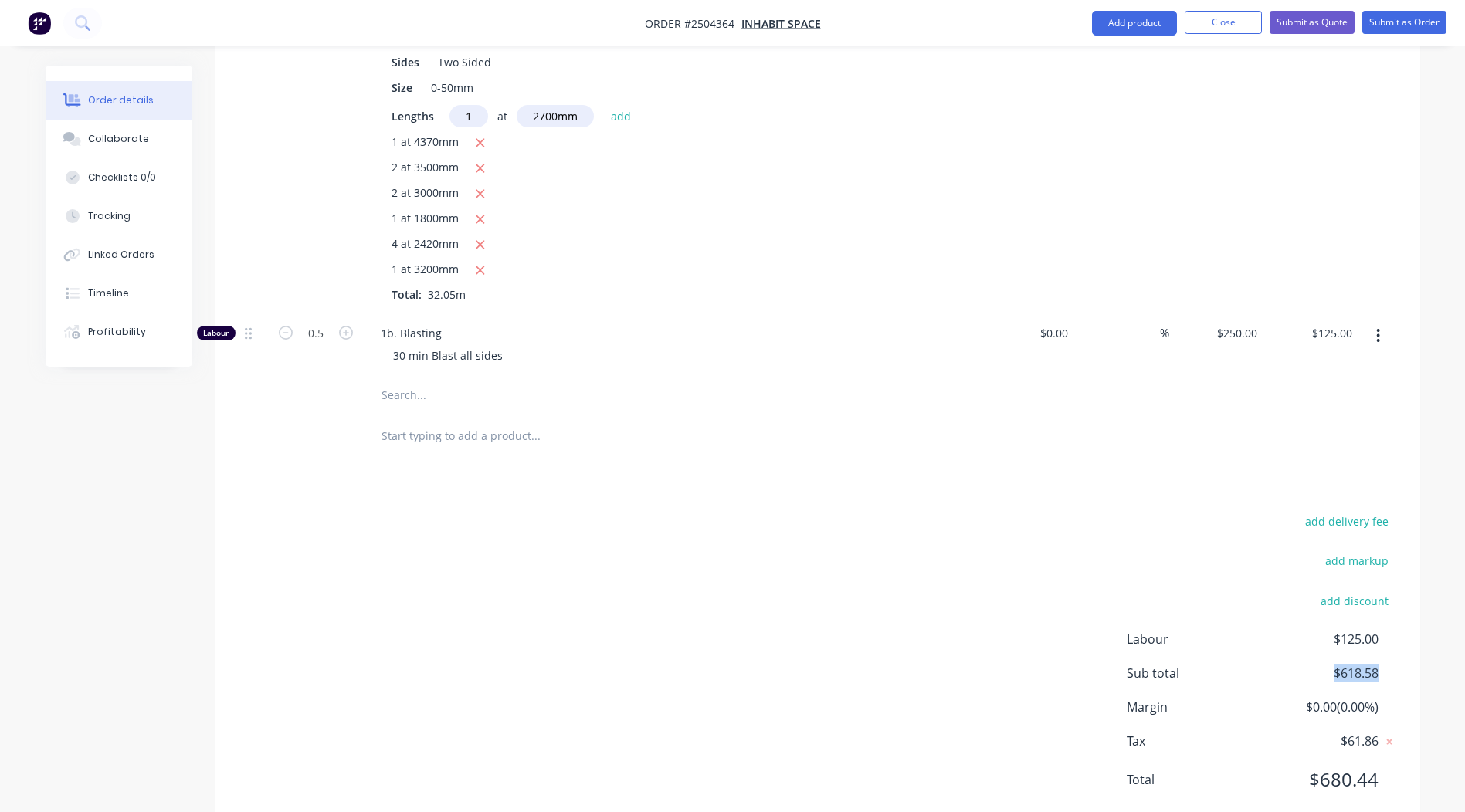
copy span "$618.58"
click at [726, 566] on div "add delivery fee add markup add discount Labour $125.00 Sub total $618.58 Margi…" at bounding box center [817, 660] width 1158 height 298
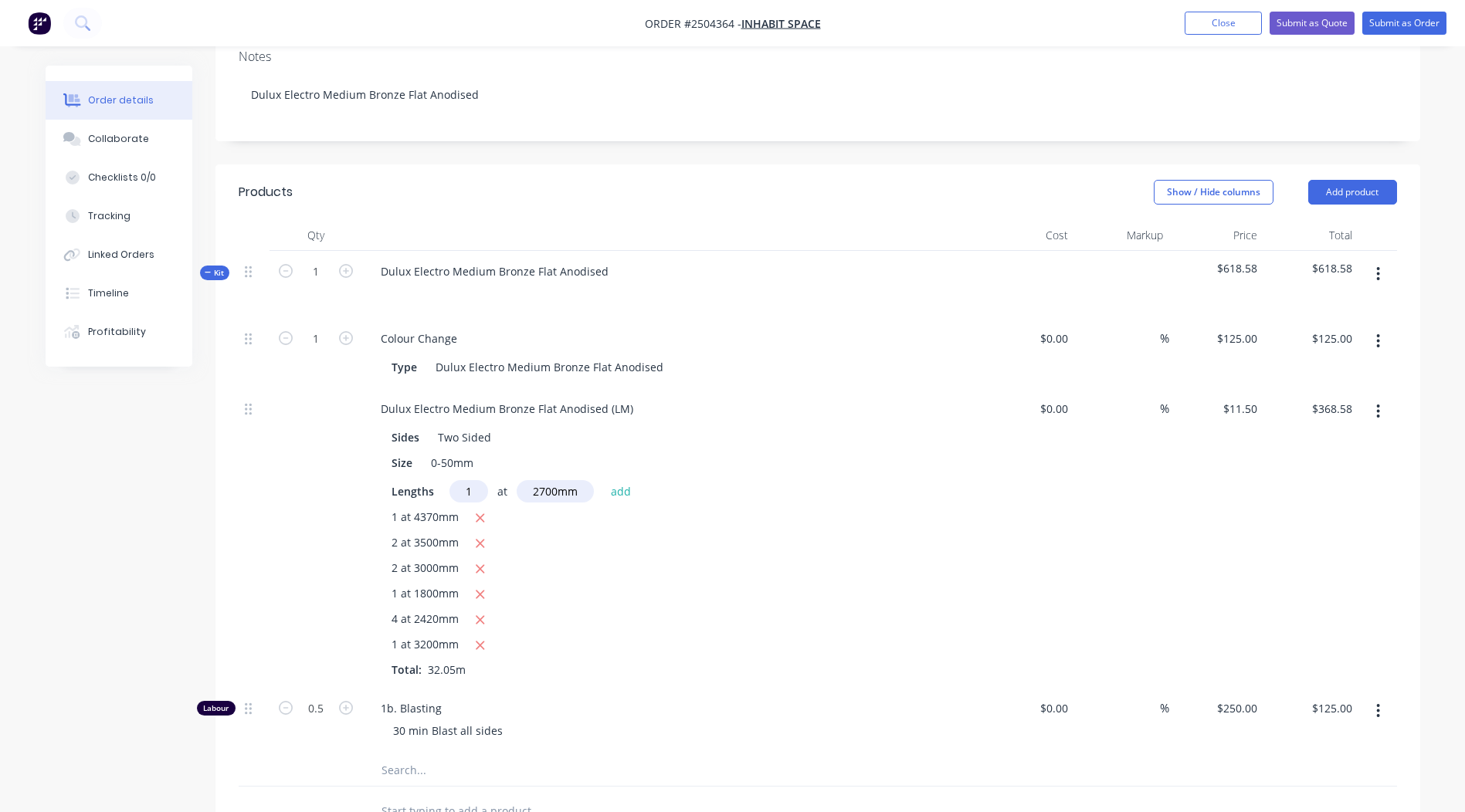
scroll to position [0, 0]
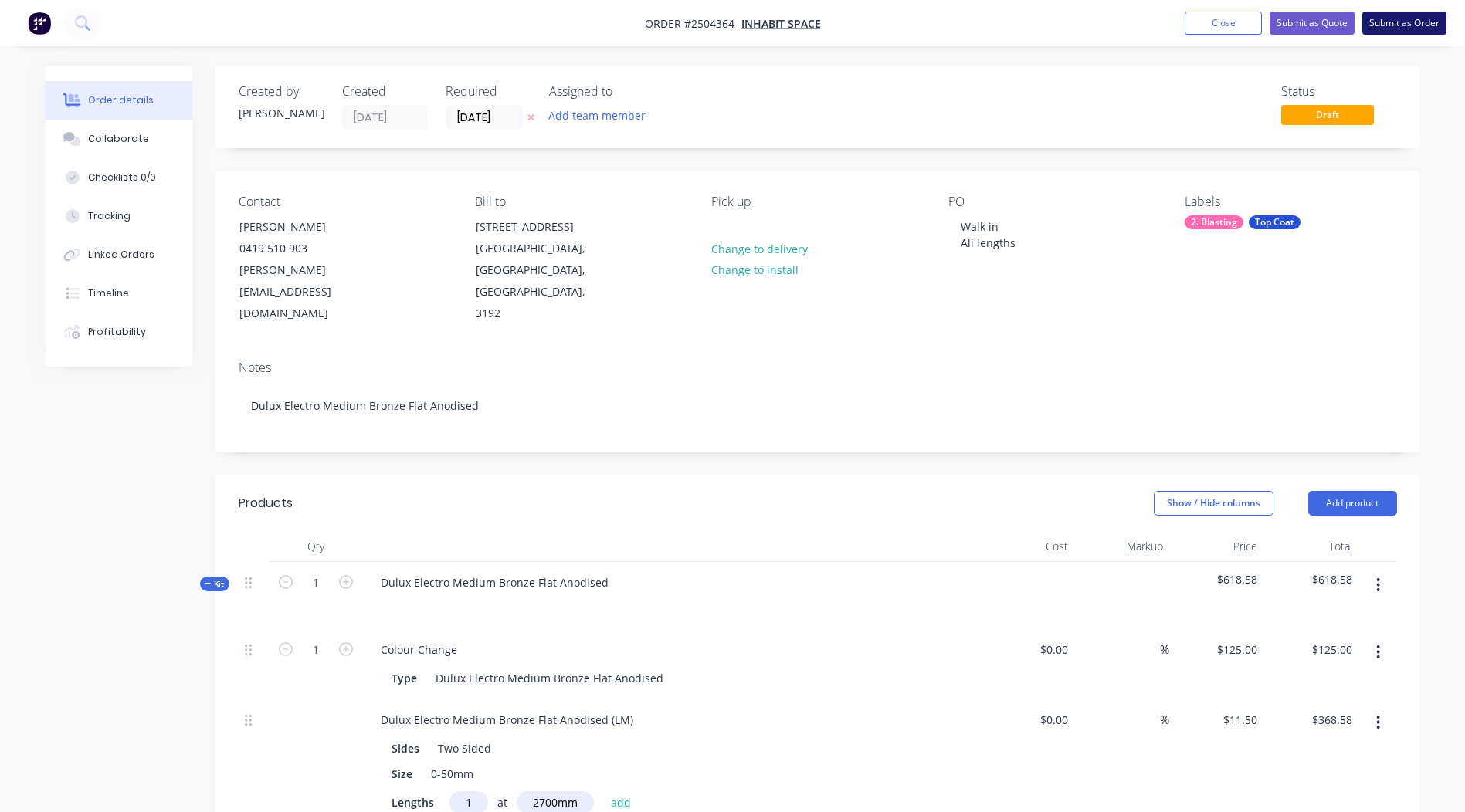
click at [1398, 17] on button "Submit as Order" at bounding box center [1404, 23] width 84 height 23
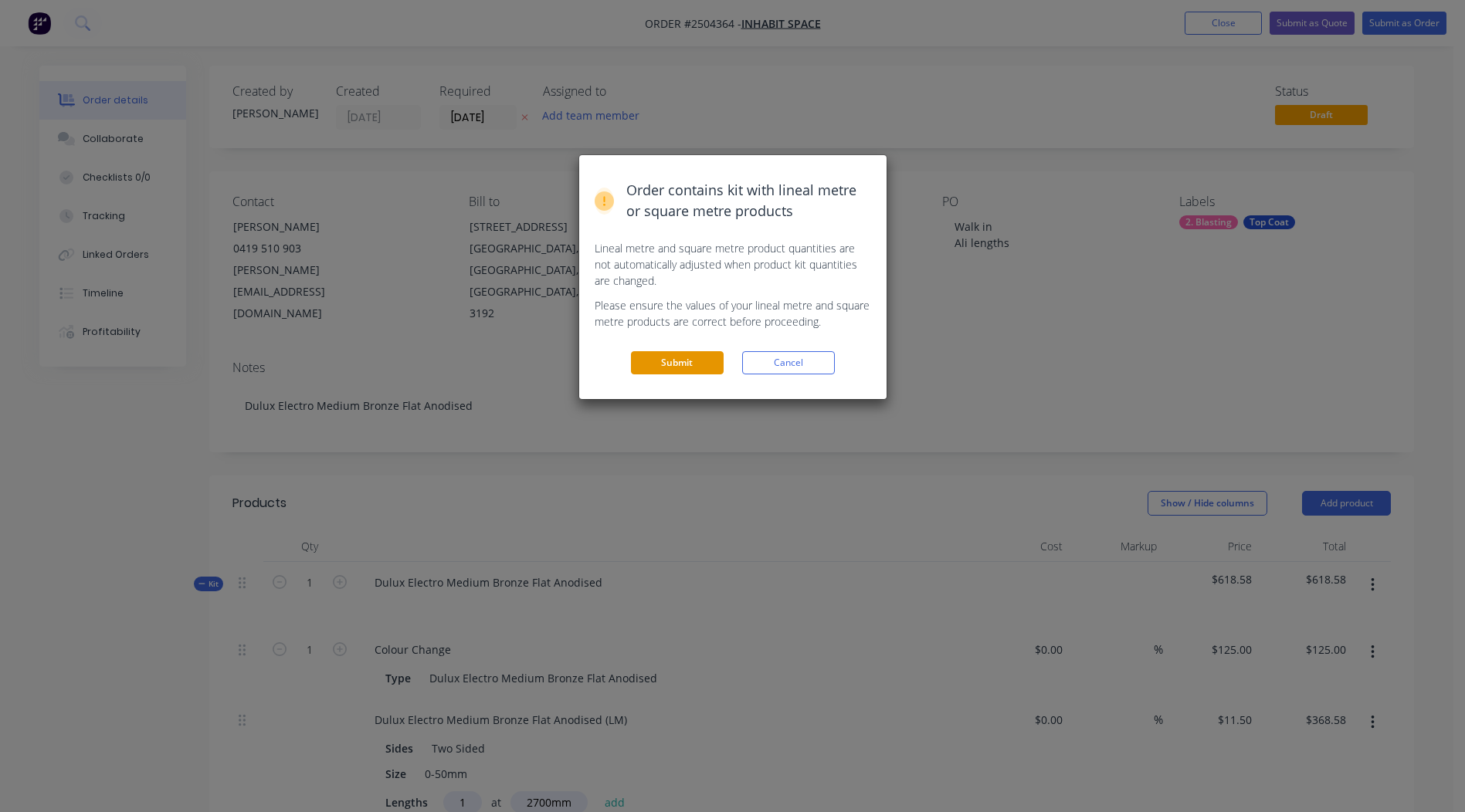
click at [686, 361] on button "Submit" at bounding box center [677, 363] width 92 height 23
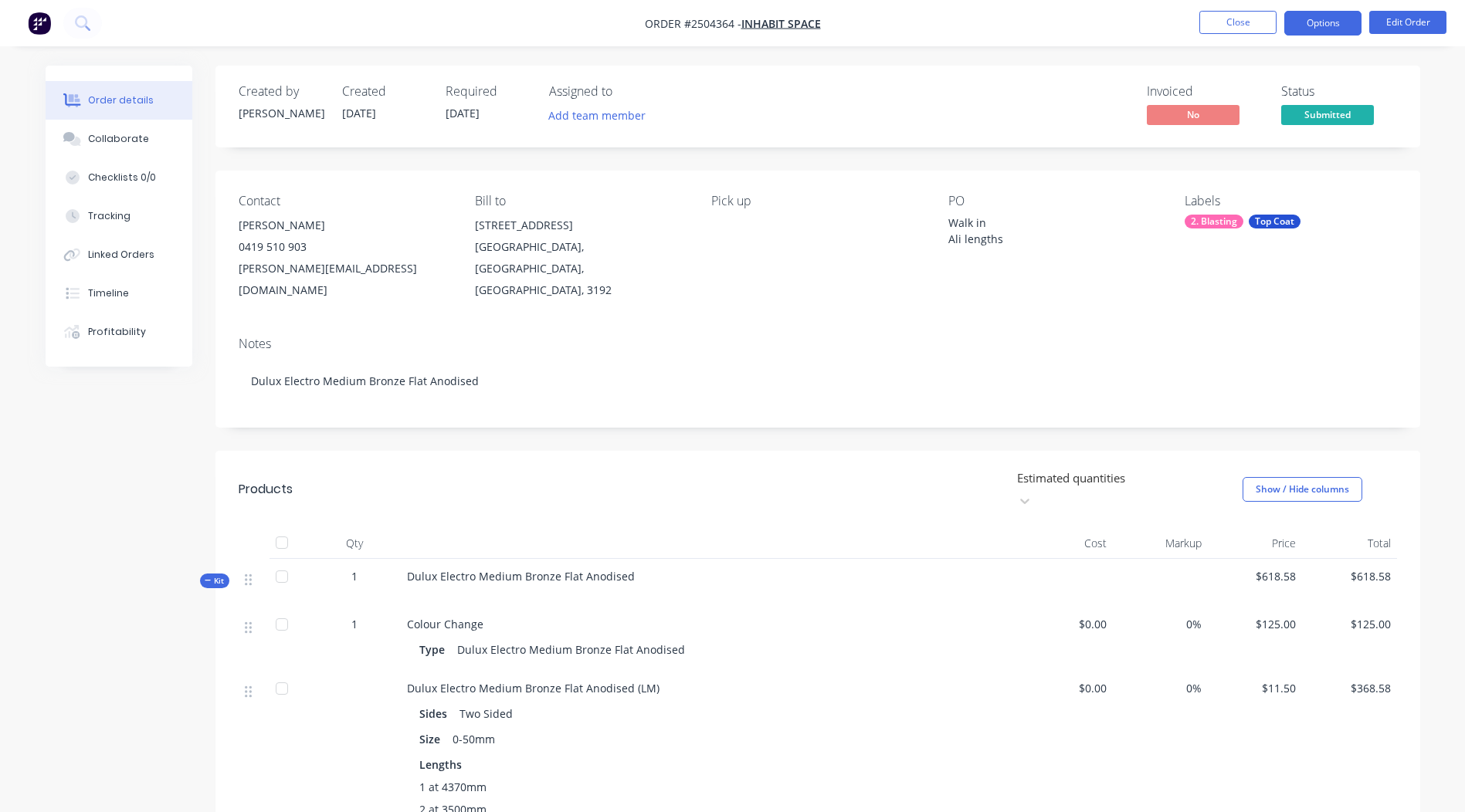
click at [1312, 19] on button "Options" at bounding box center [1322, 23] width 77 height 25
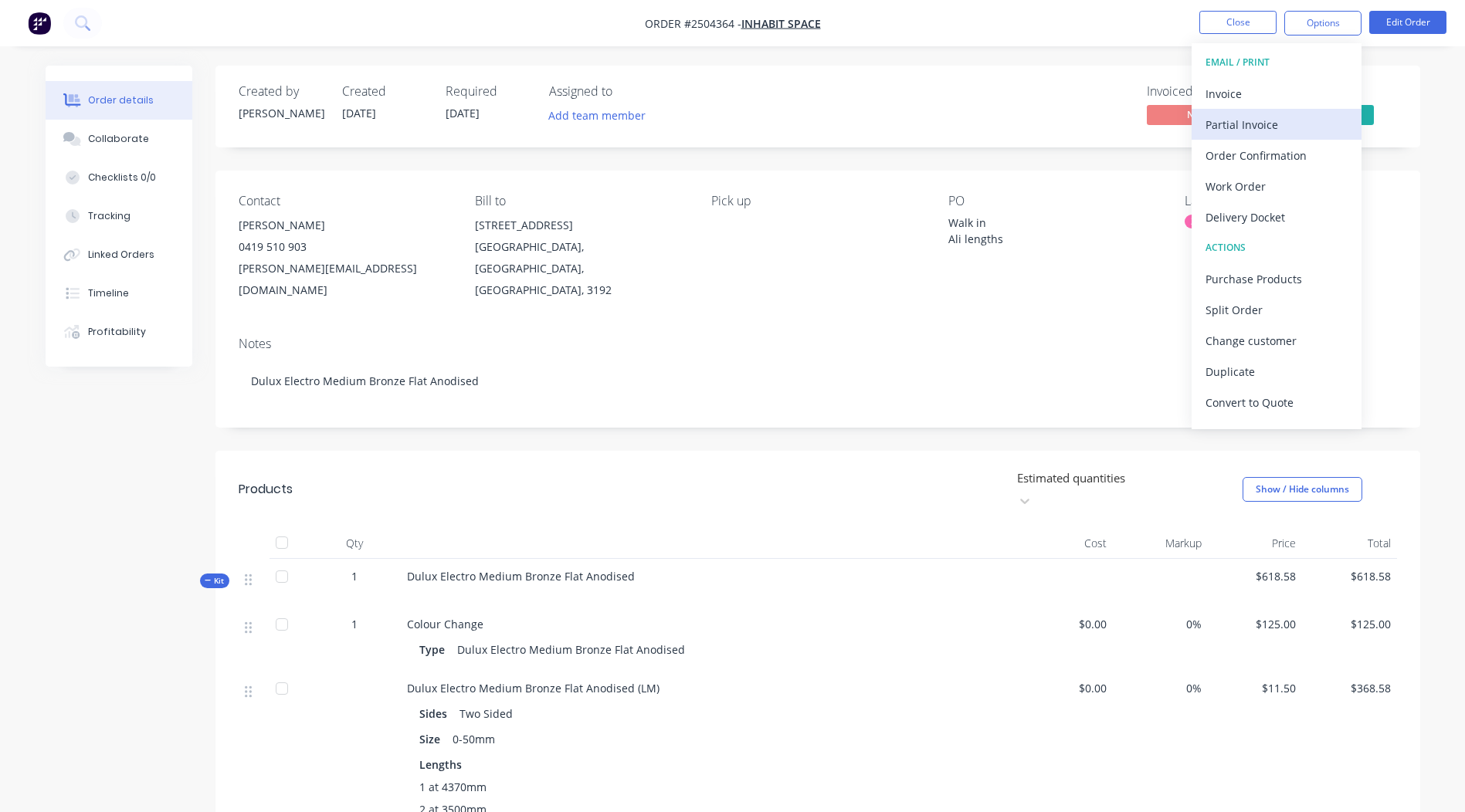
click at [1247, 121] on div "Partial Invoice" at bounding box center [1276, 124] width 142 height 22
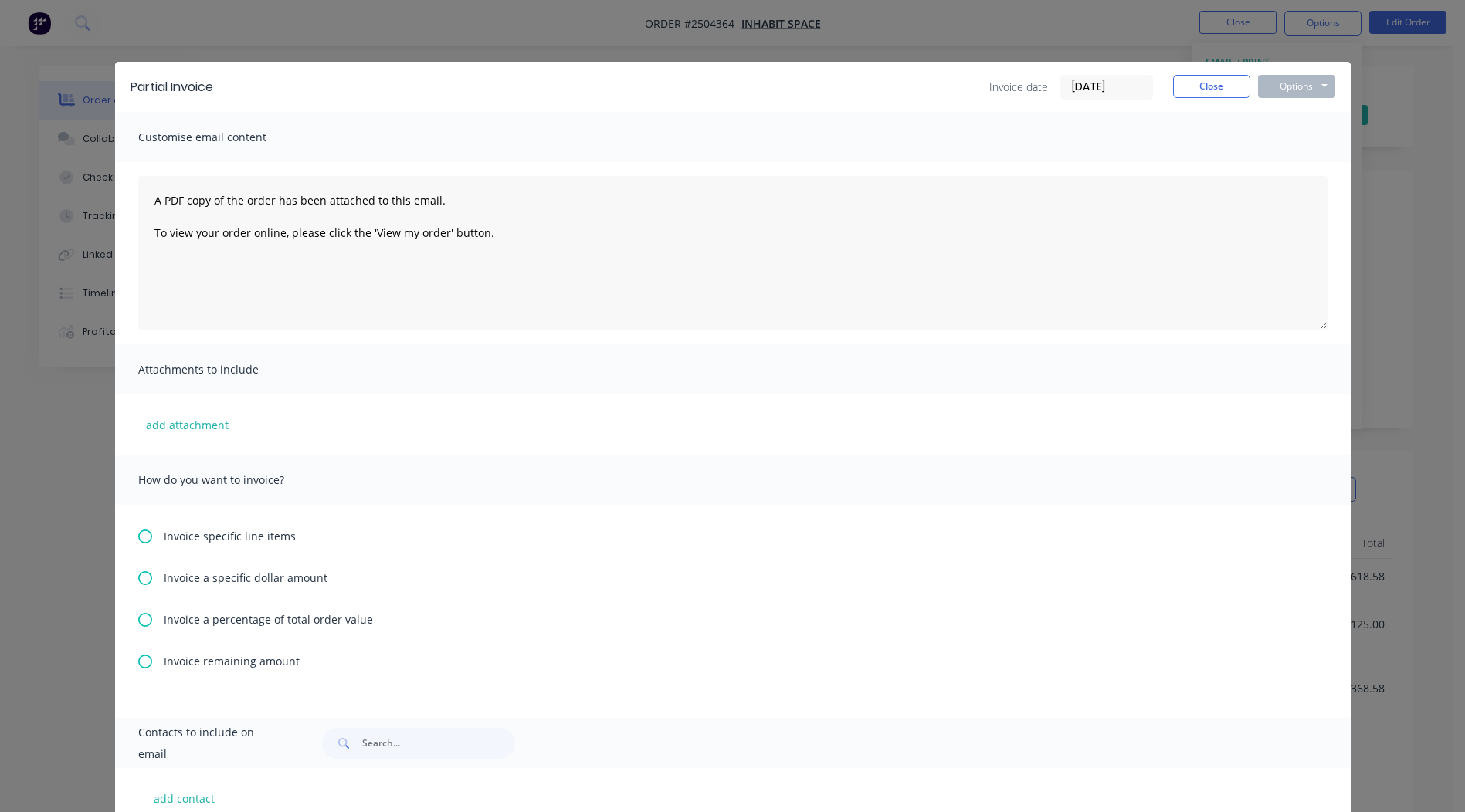
click at [163, 617] on span "Invoice a percentage of total order value" at bounding box center [268, 619] width 209 height 16
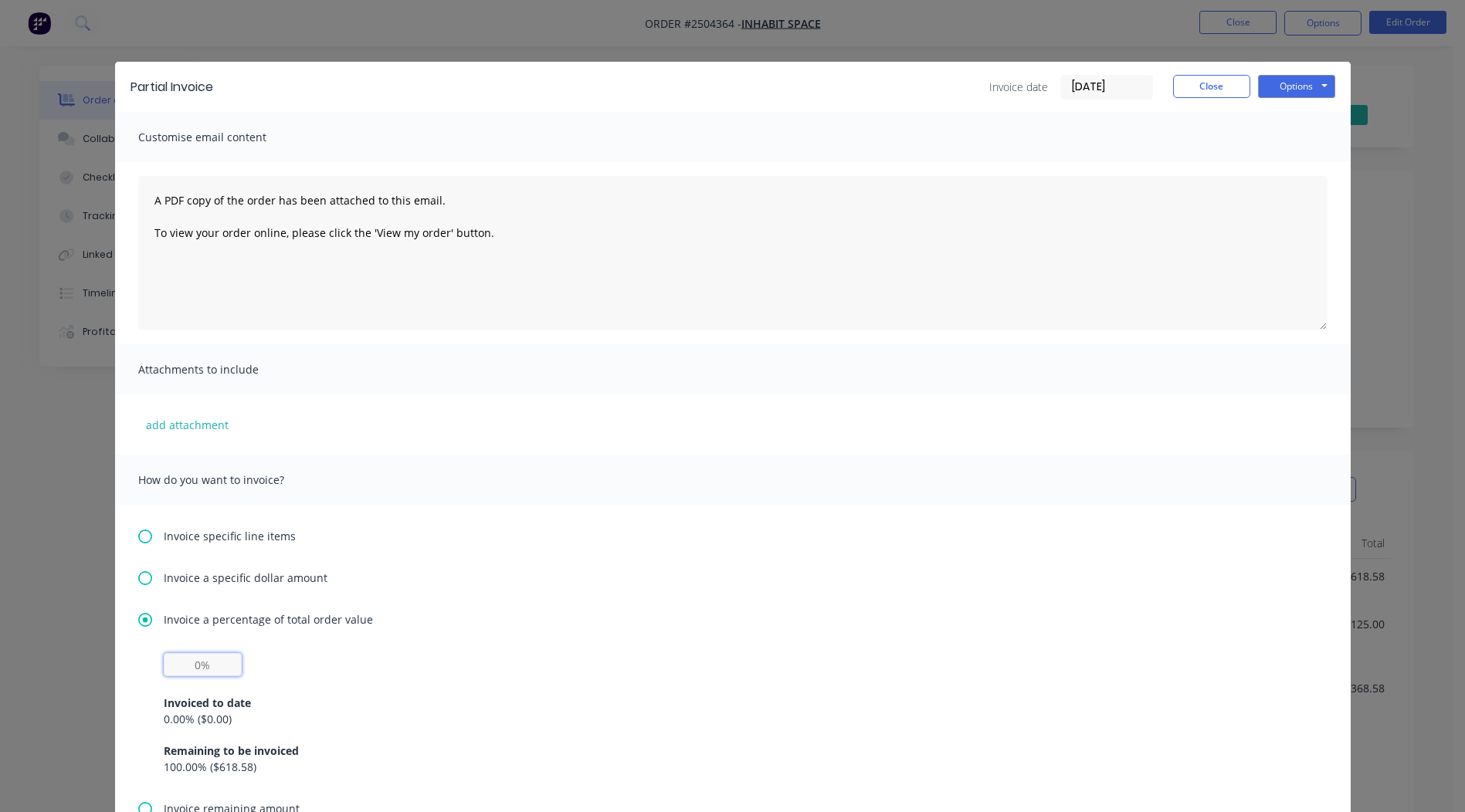
click at [199, 666] on input "text" at bounding box center [202, 664] width 78 height 23
type input "50%"
click at [1293, 83] on button "Options" at bounding box center [1296, 87] width 77 height 23
click at [1293, 141] on button "Print" at bounding box center [1306, 139] width 99 height 25
click at [1205, 90] on button "Close" at bounding box center [1211, 87] width 77 height 23
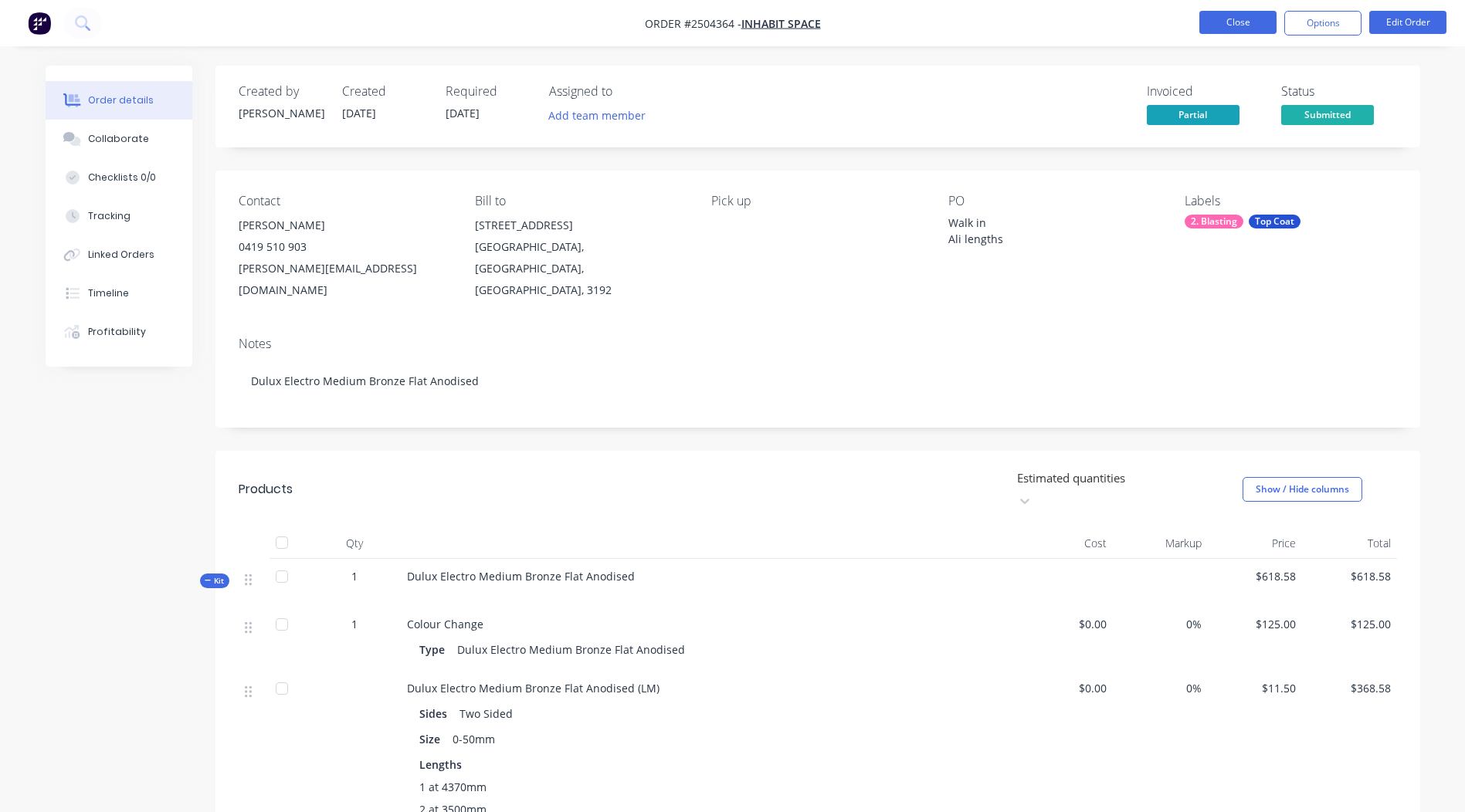
click at [1241, 16] on button "Close" at bounding box center [1237, 22] width 77 height 23
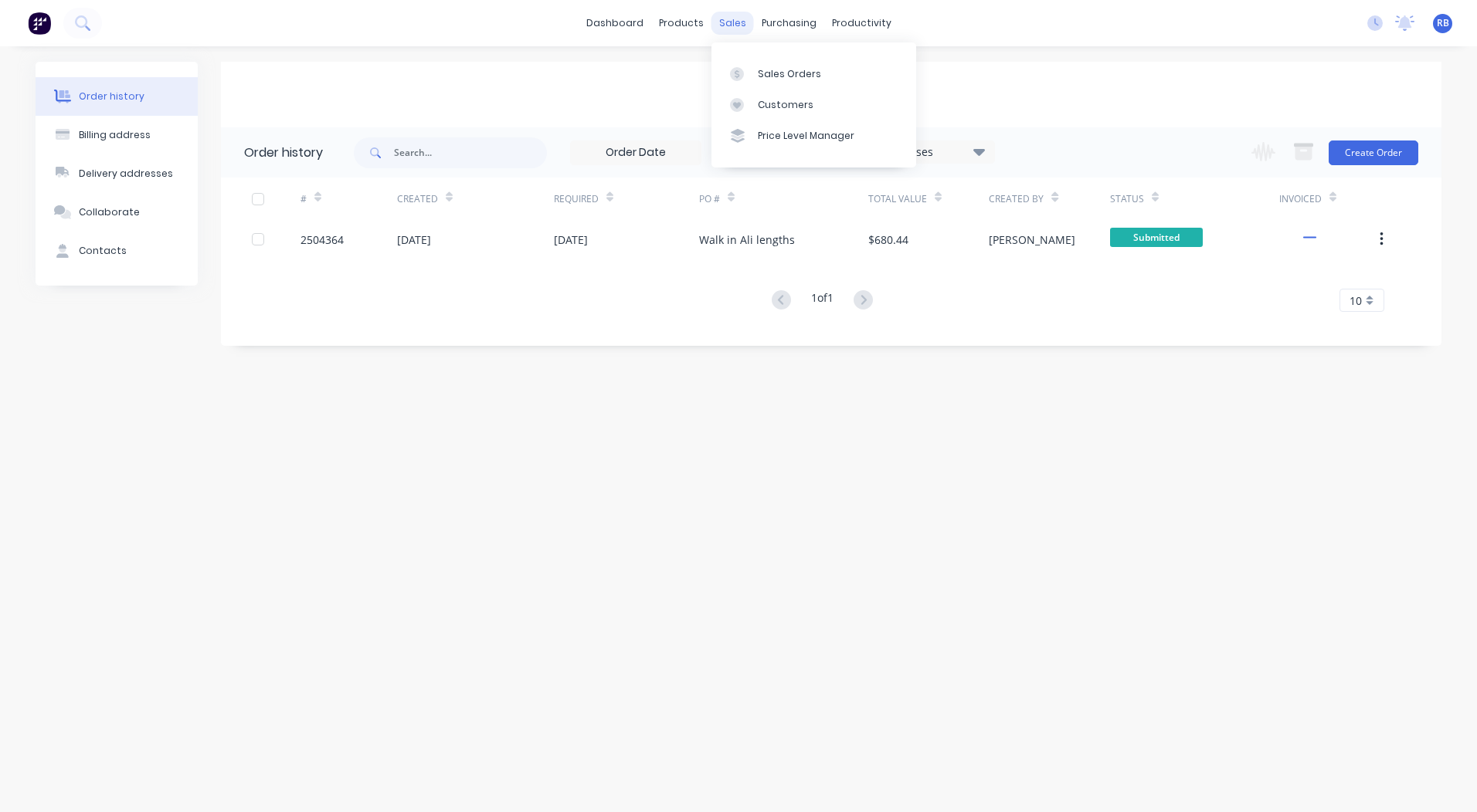
click at [735, 22] on div "sales" at bounding box center [732, 23] width 43 height 23
click at [754, 76] on link "Sales Orders" at bounding box center [813, 74] width 204 height 31
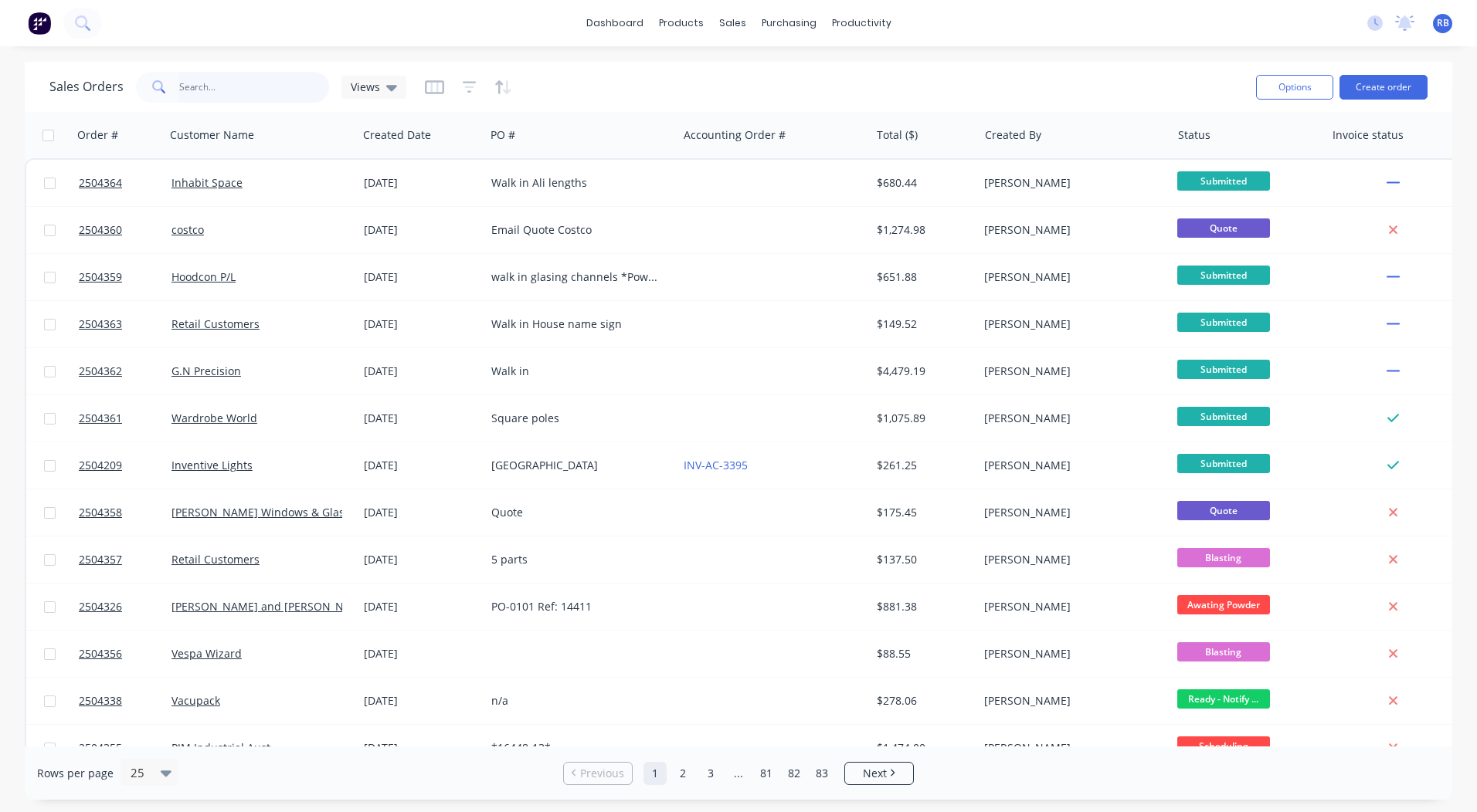
click at [210, 88] on input "text" at bounding box center [254, 87] width 150 height 31
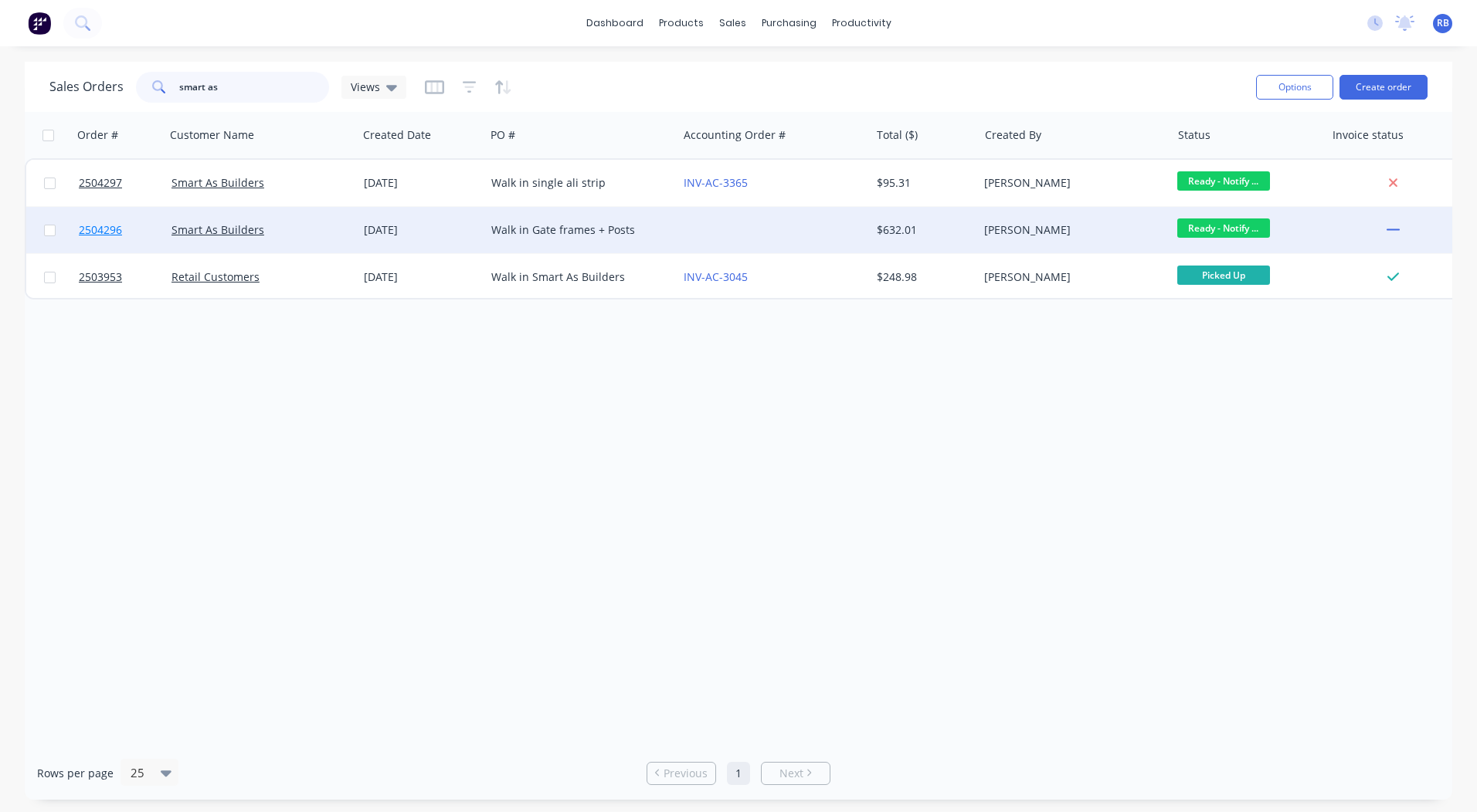
type input "smart as"
click at [101, 230] on span "2504296" at bounding box center [100, 230] width 43 height 16
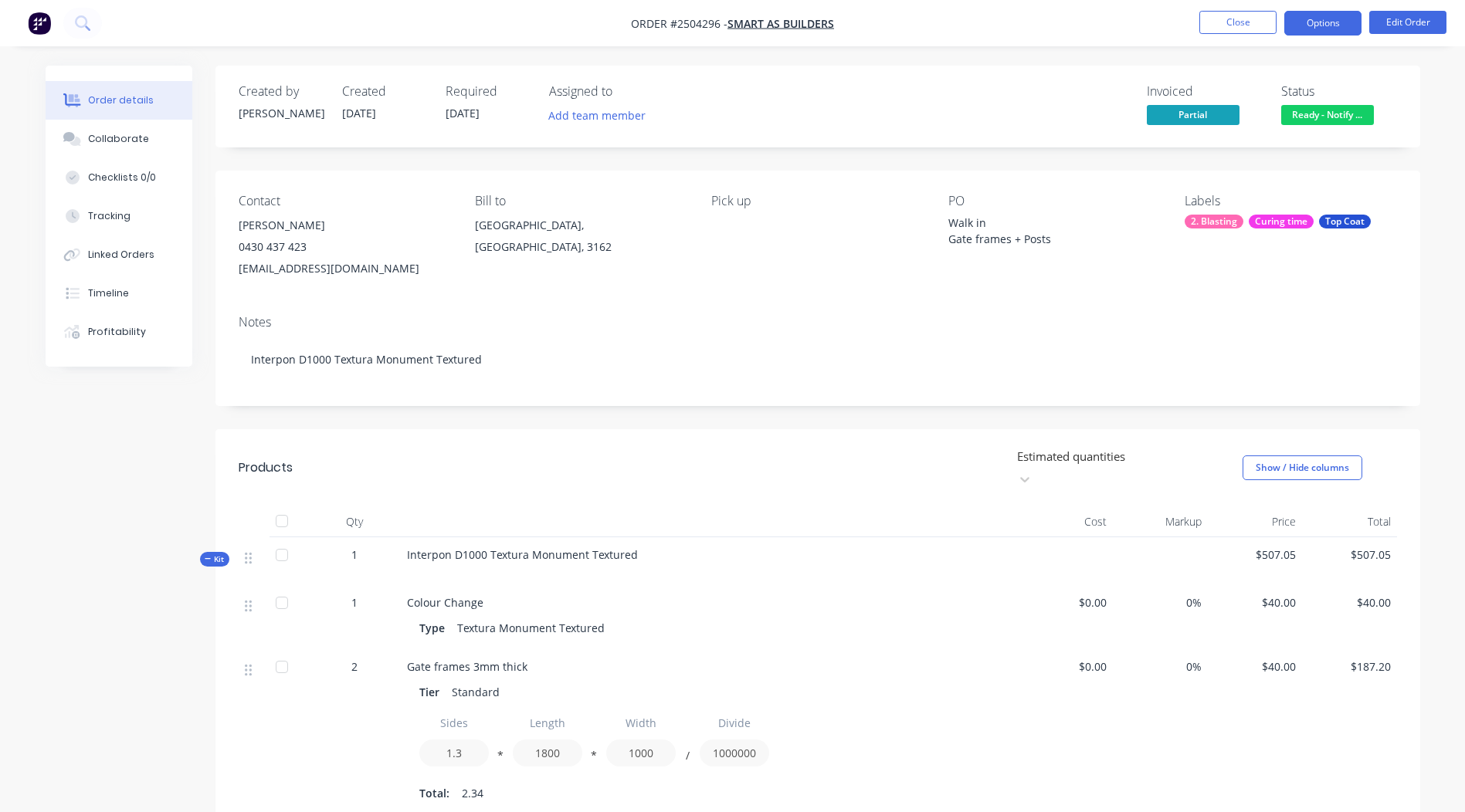
click at [1327, 21] on button "Options" at bounding box center [1322, 23] width 77 height 25
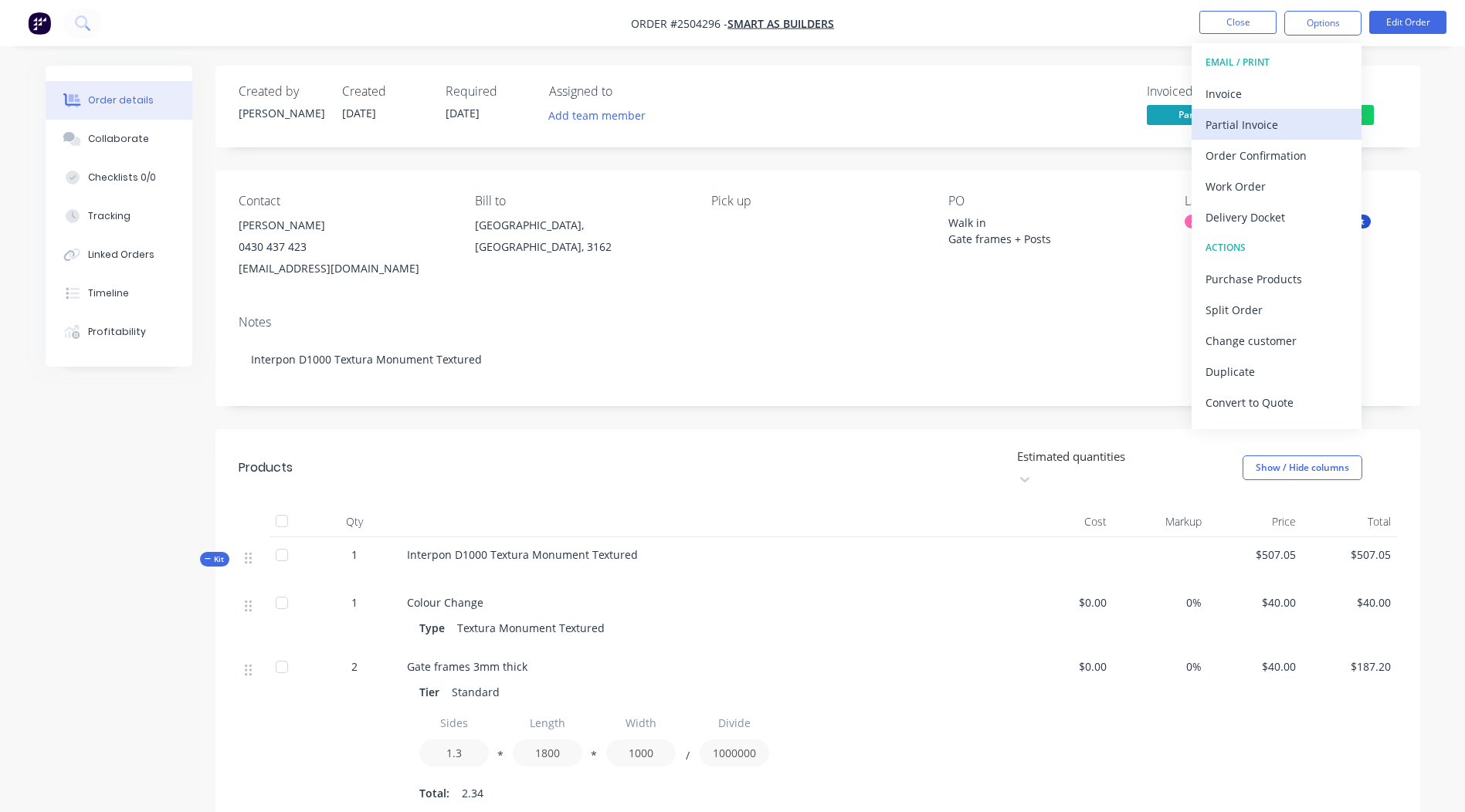
click at [1243, 121] on div "Partial Invoice" at bounding box center [1276, 124] width 142 height 22
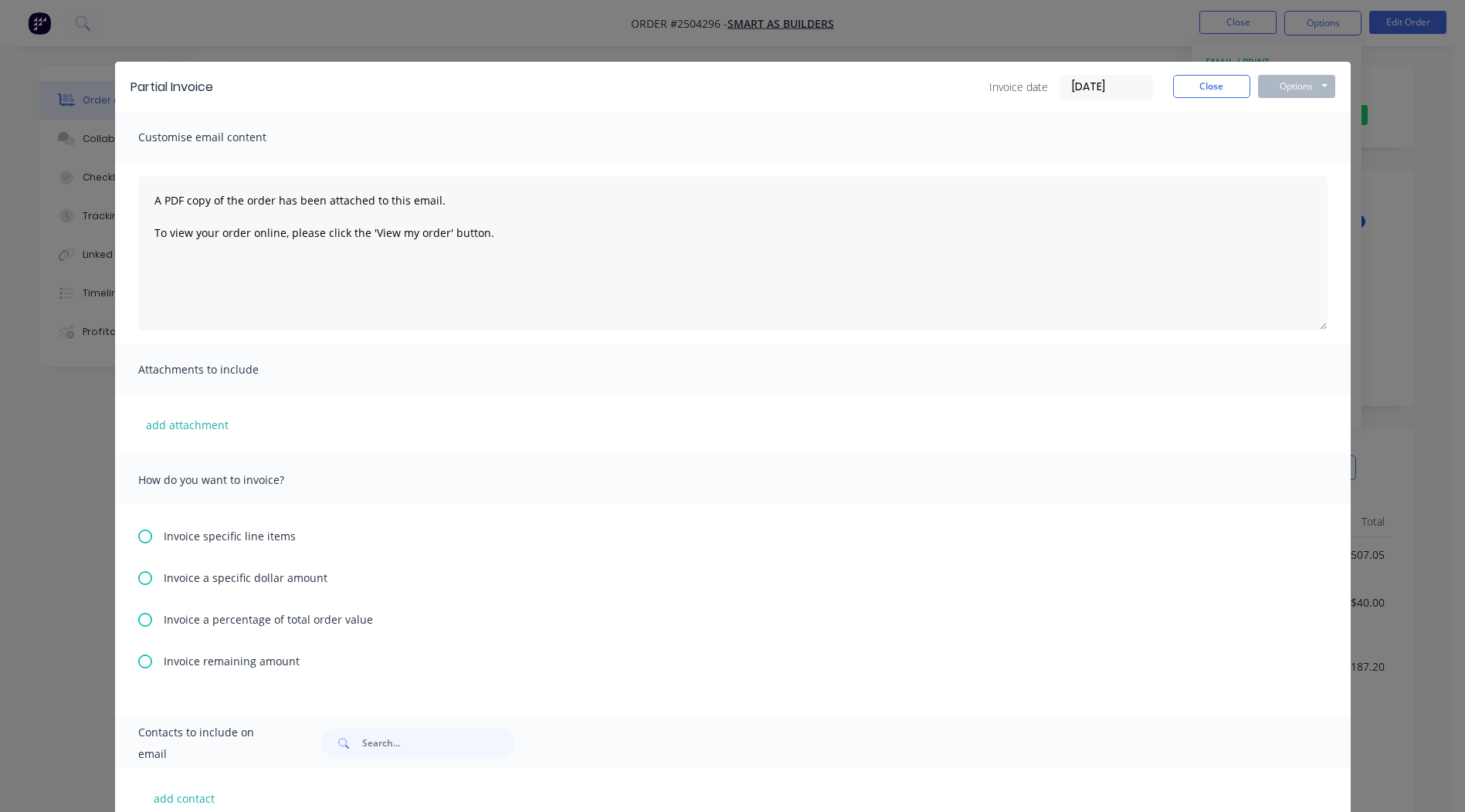
click at [139, 621] on icon at bounding box center [145, 619] width 14 height 14
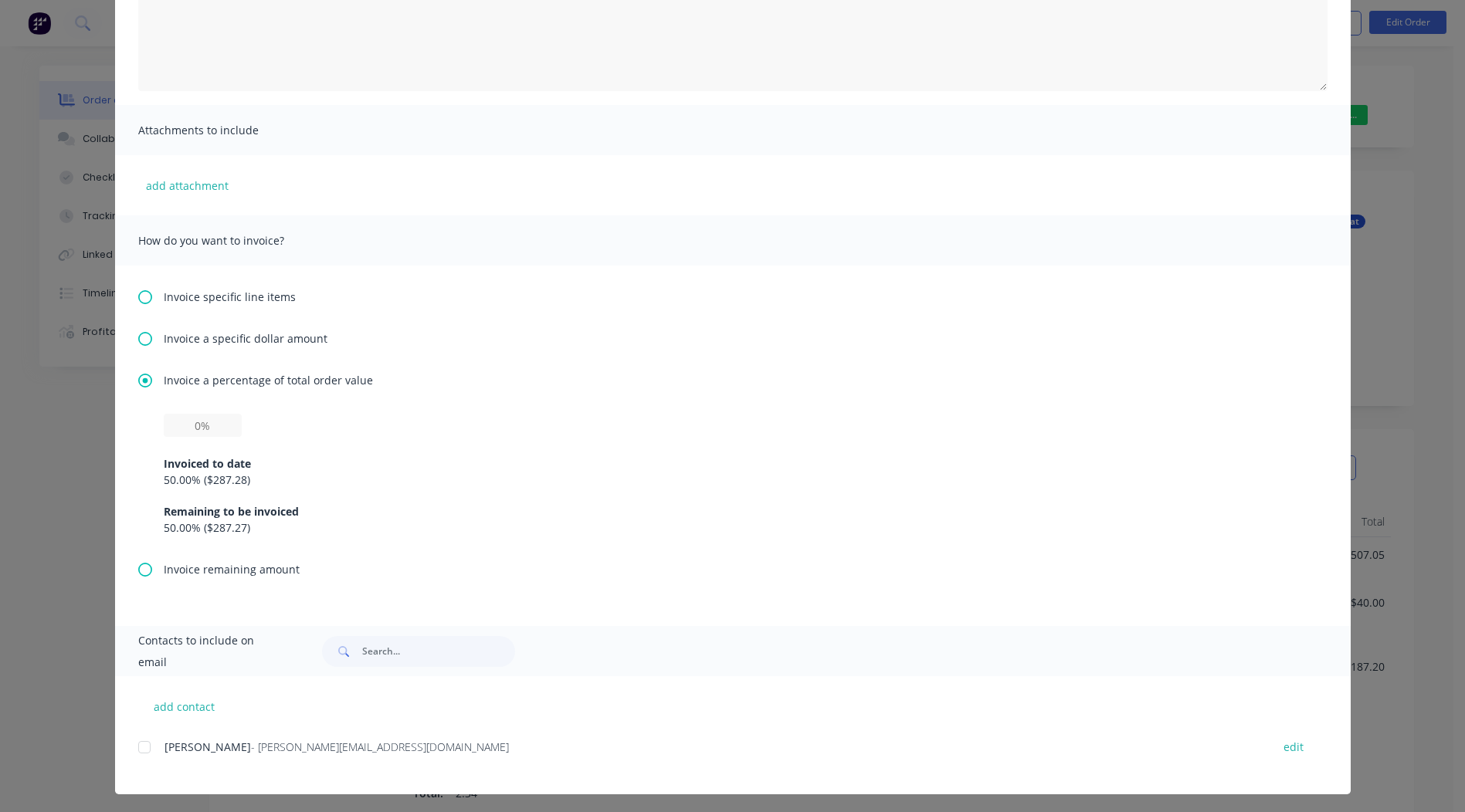
scroll to position [243, 0]
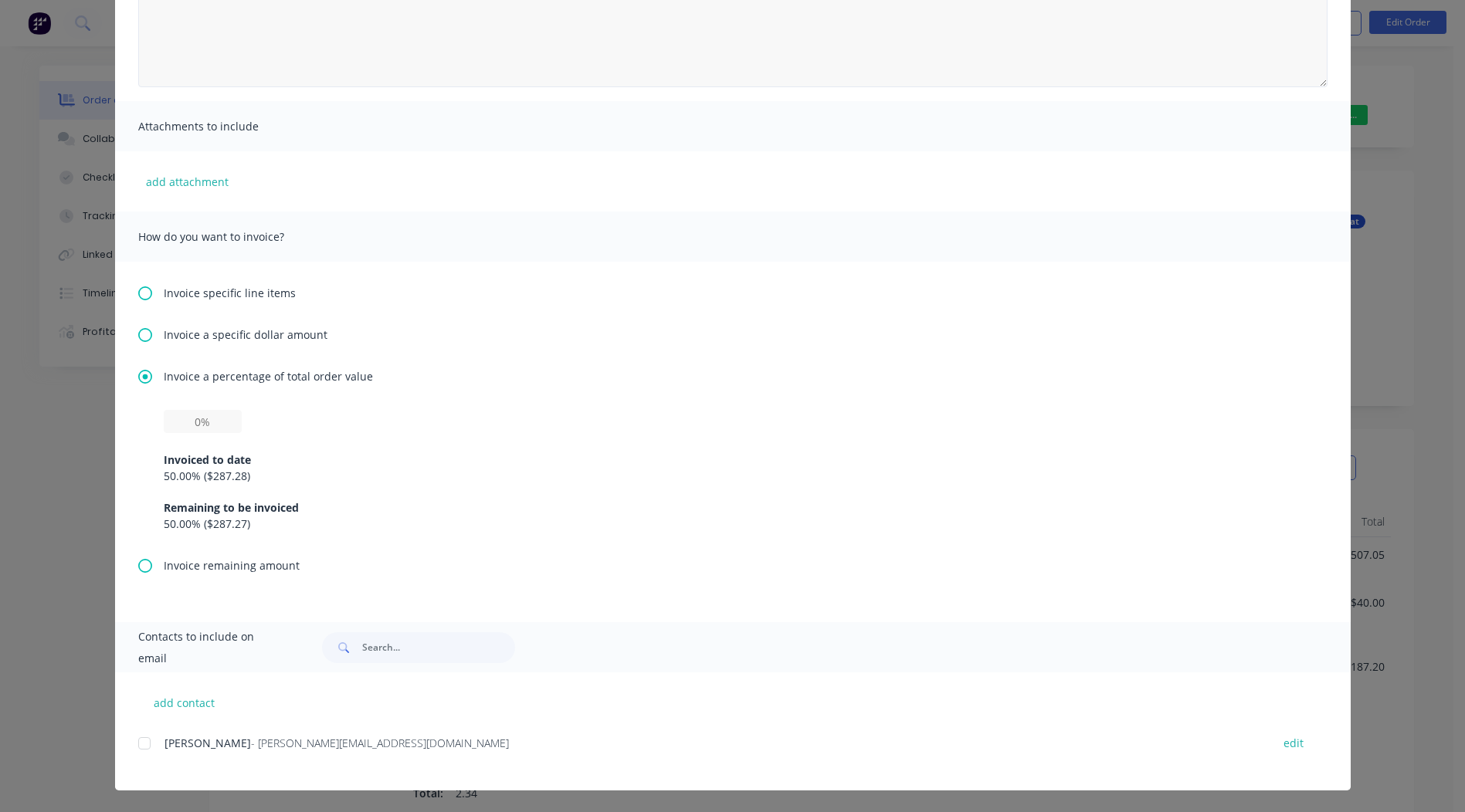
click at [138, 289] on icon at bounding box center [145, 293] width 14 height 14
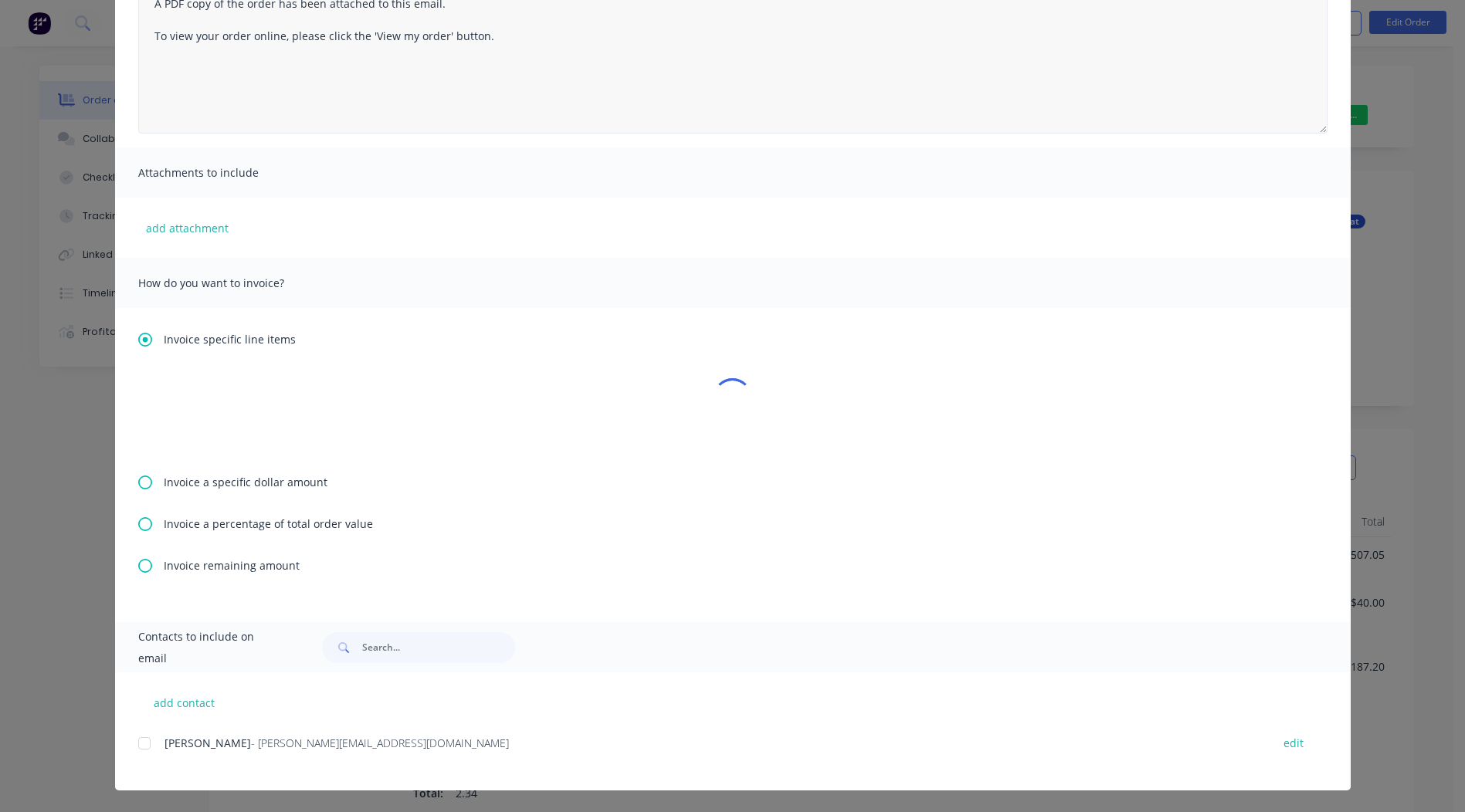
scroll to position [0, 0]
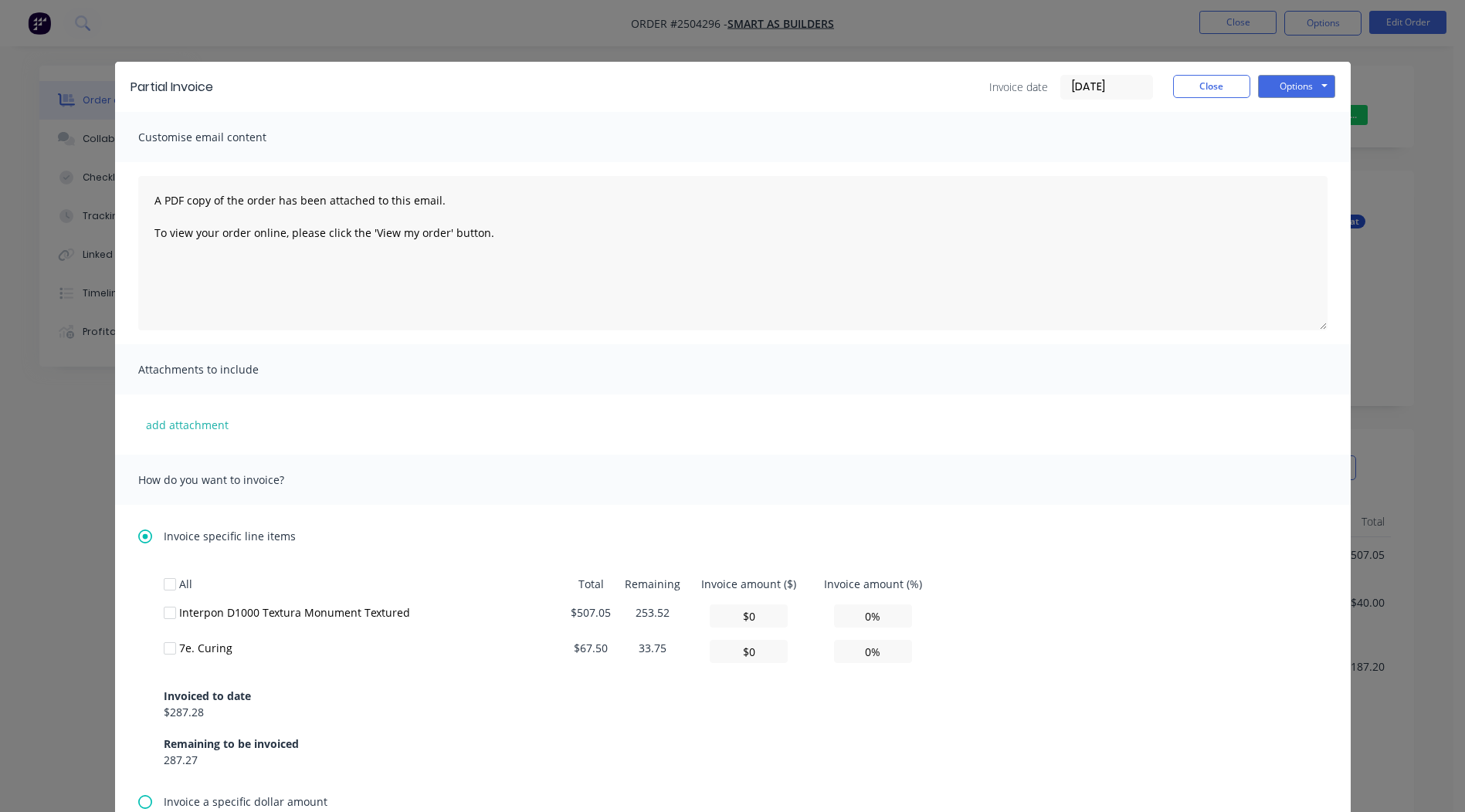
click at [141, 533] on icon at bounding box center [145, 536] width 14 height 14
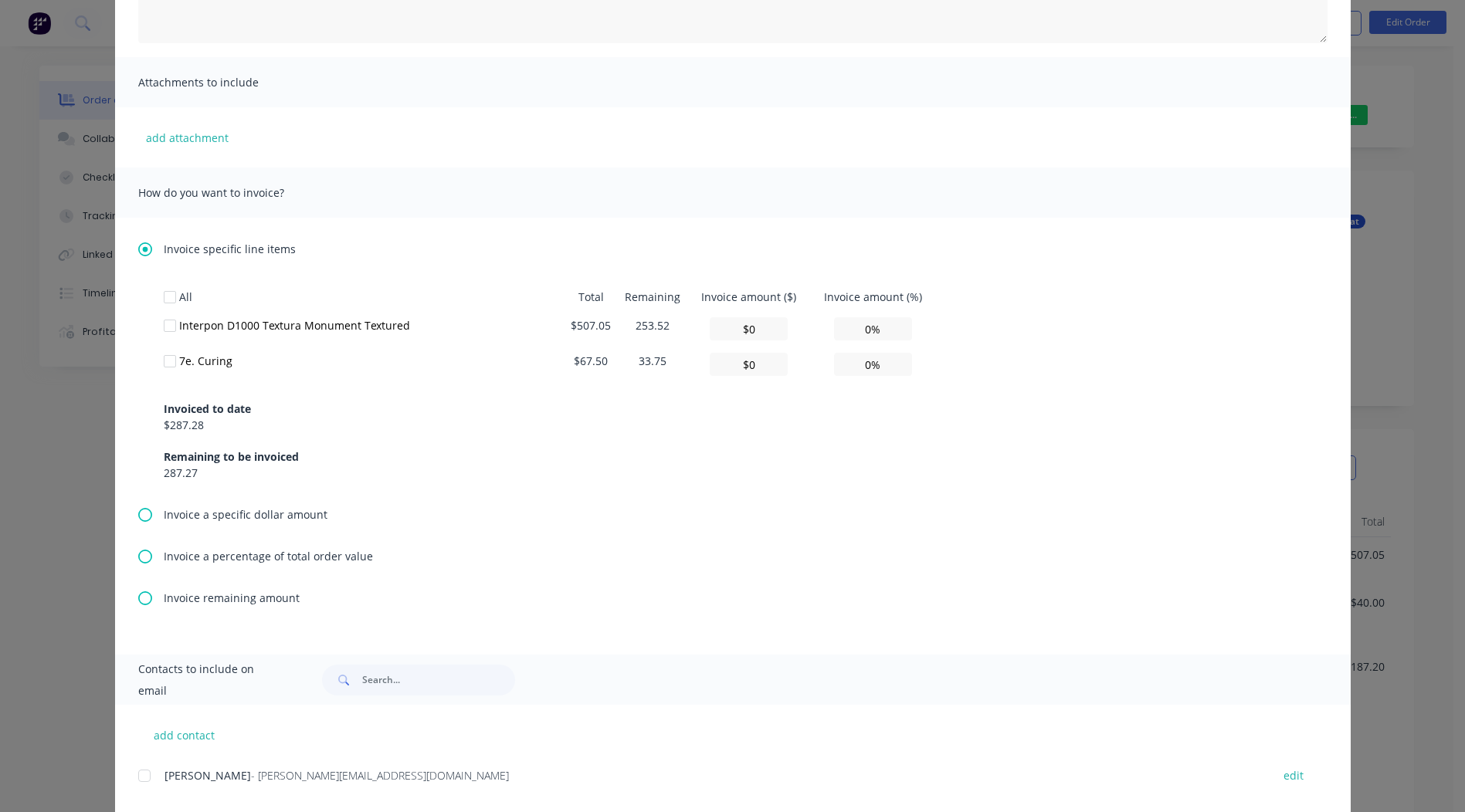
scroll to position [309, 0]
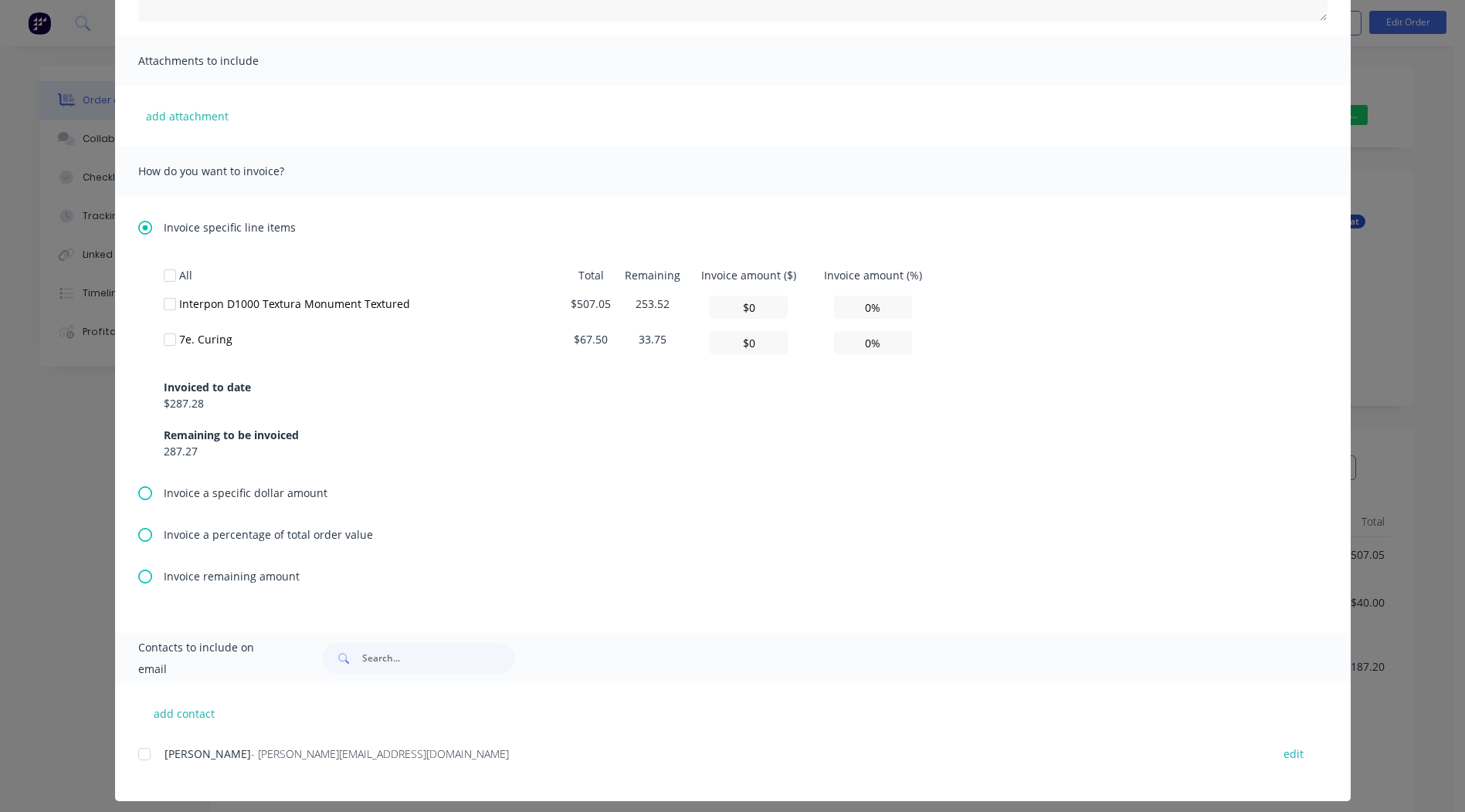
click at [142, 492] on icon at bounding box center [145, 493] width 14 height 14
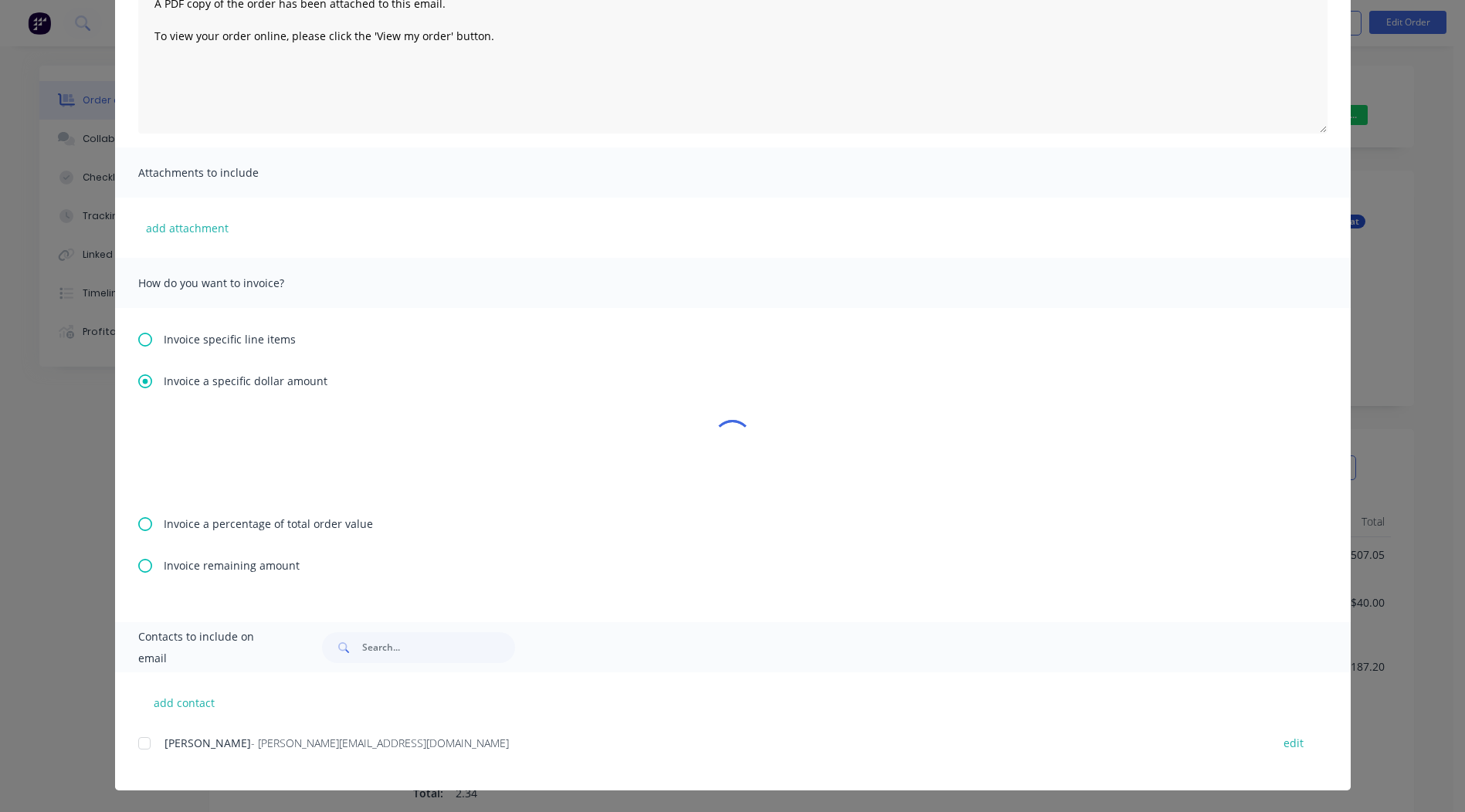
scroll to position [0, 0]
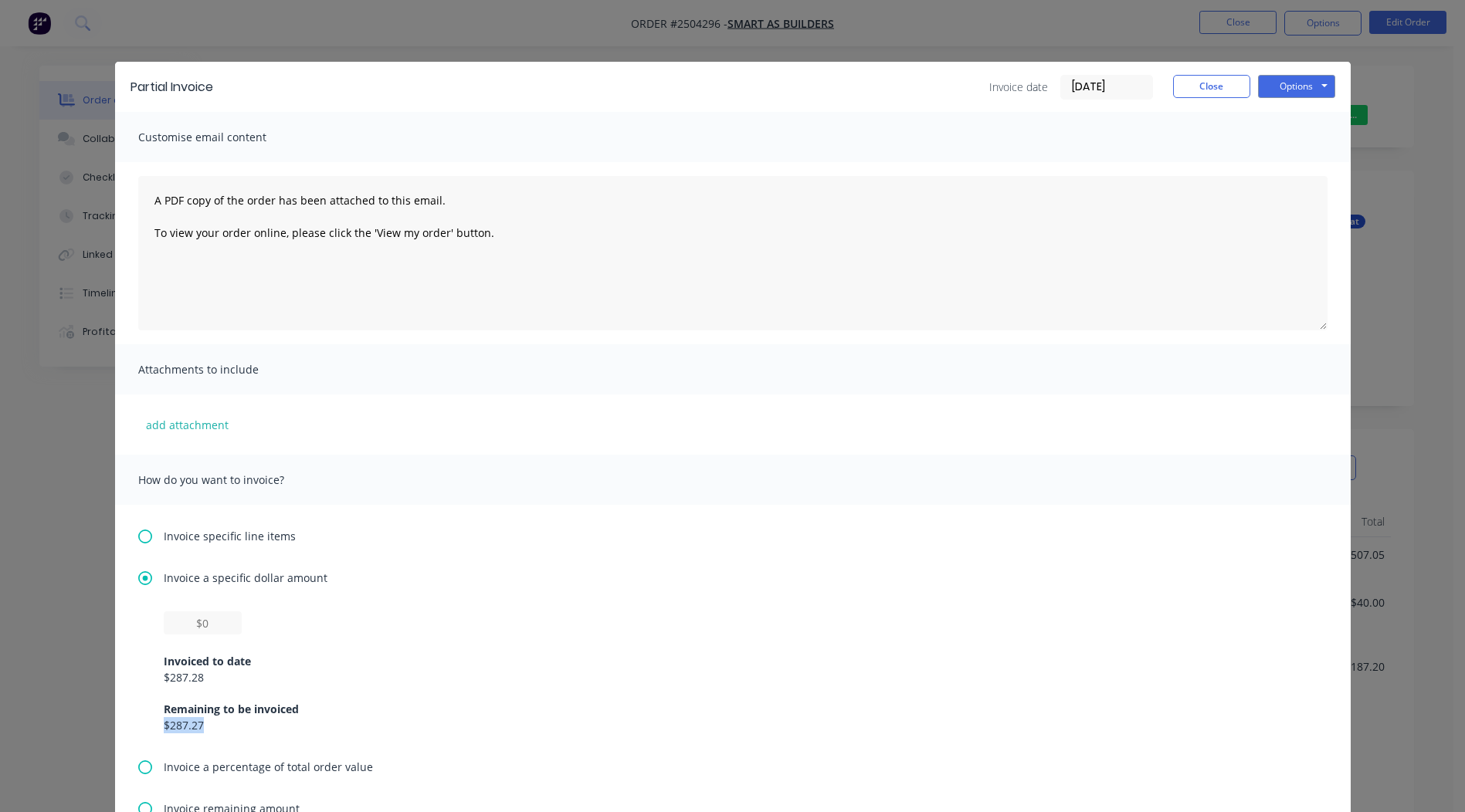
drag, startPoint x: 198, startPoint y: 729, endPoint x: 157, endPoint y: 734, distance: 41.3
click at [157, 734] on div "Invoiced to date $287.28 Remaining to be invoiced $287.27" at bounding box center [732, 685] width 1189 height 147
copy div "$287.27"
click at [198, 619] on input "text" at bounding box center [202, 622] width 78 height 23
paste input "$287.27"
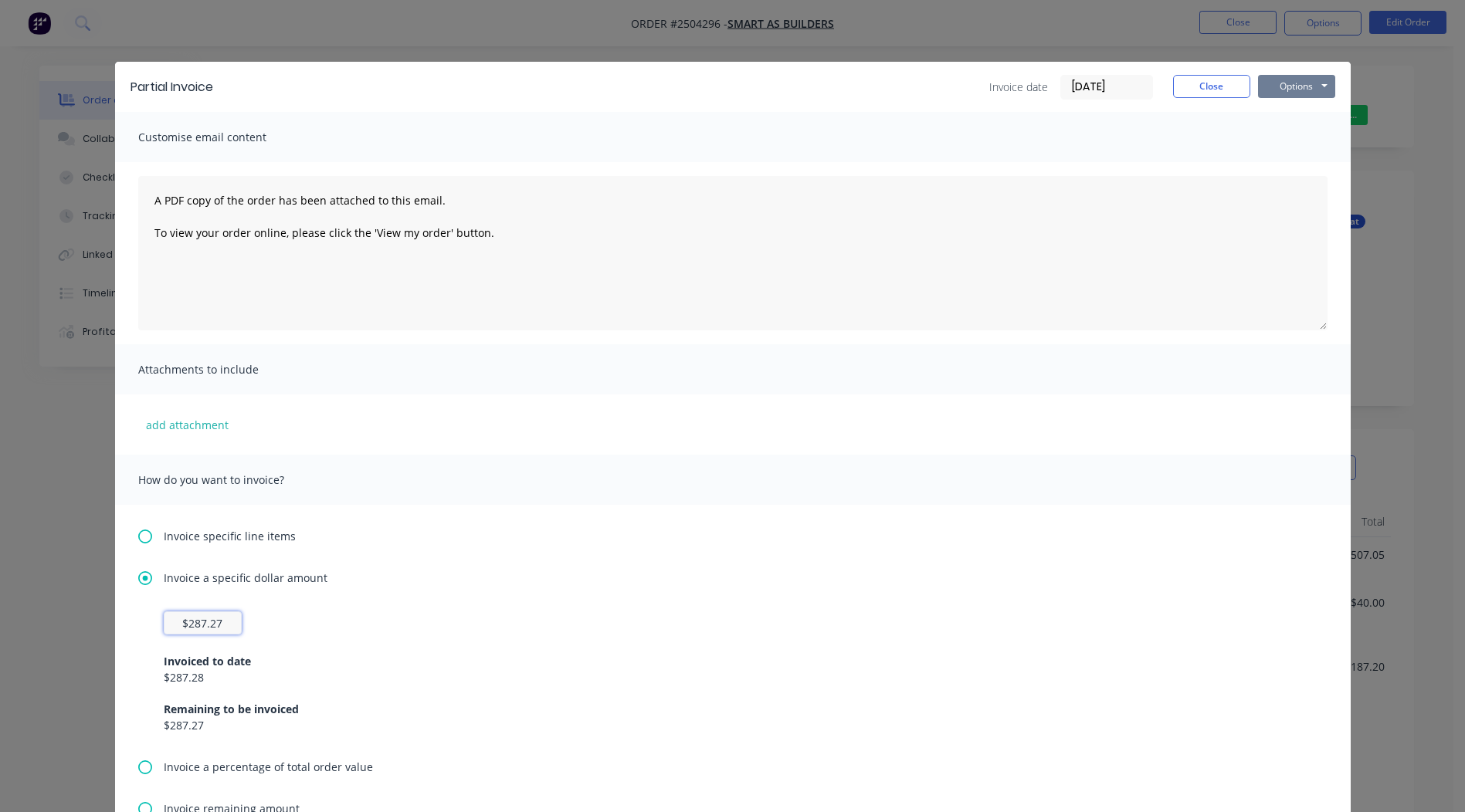
type input "$287.27"
click at [1292, 79] on button "Options" at bounding box center [1296, 87] width 77 height 23
click at [1298, 137] on button "Print" at bounding box center [1306, 139] width 99 height 25
click at [1193, 80] on button "Close" at bounding box center [1211, 87] width 77 height 23
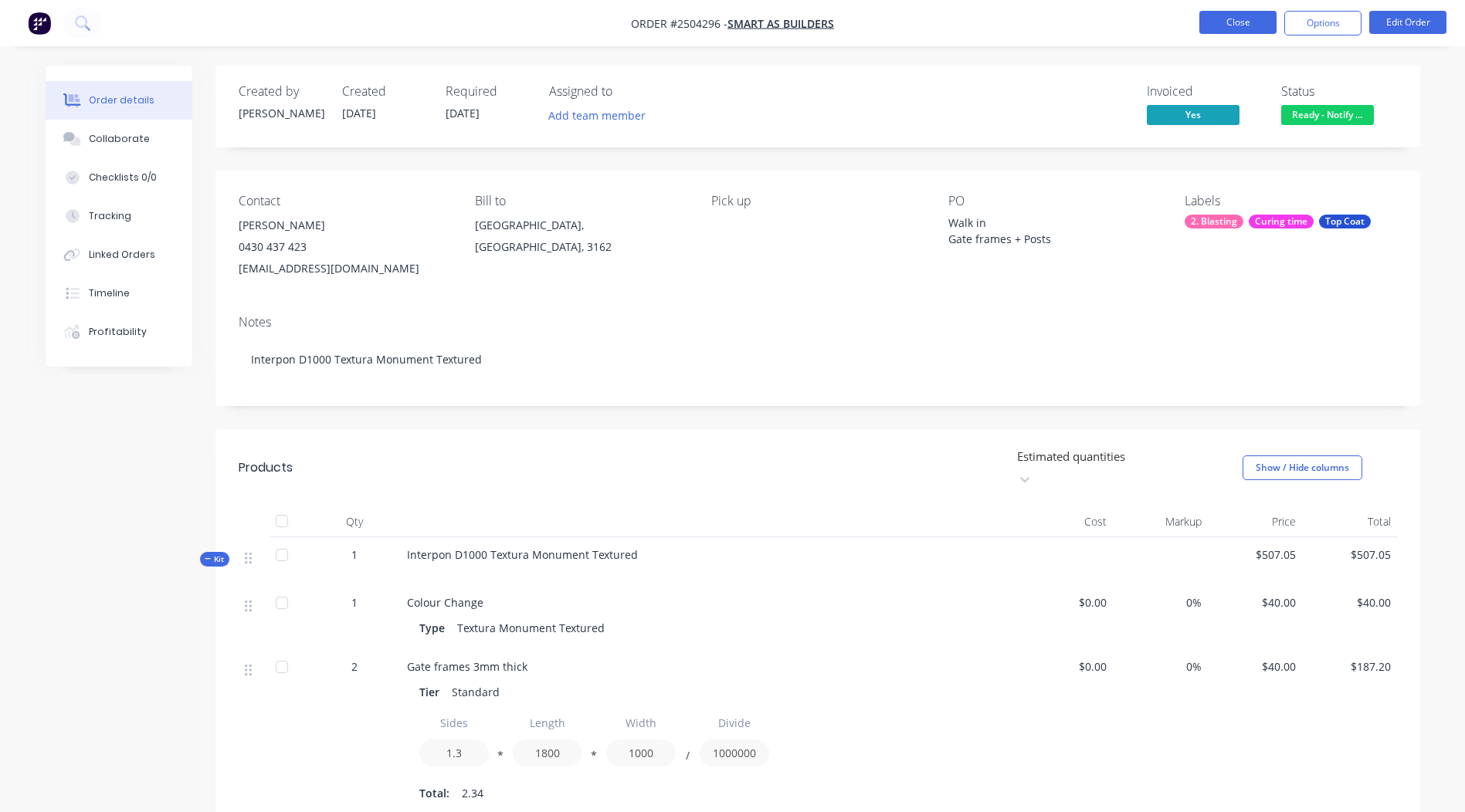
click at [1227, 23] on button "Close" at bounding box center [1237, 22] width 77 height 23
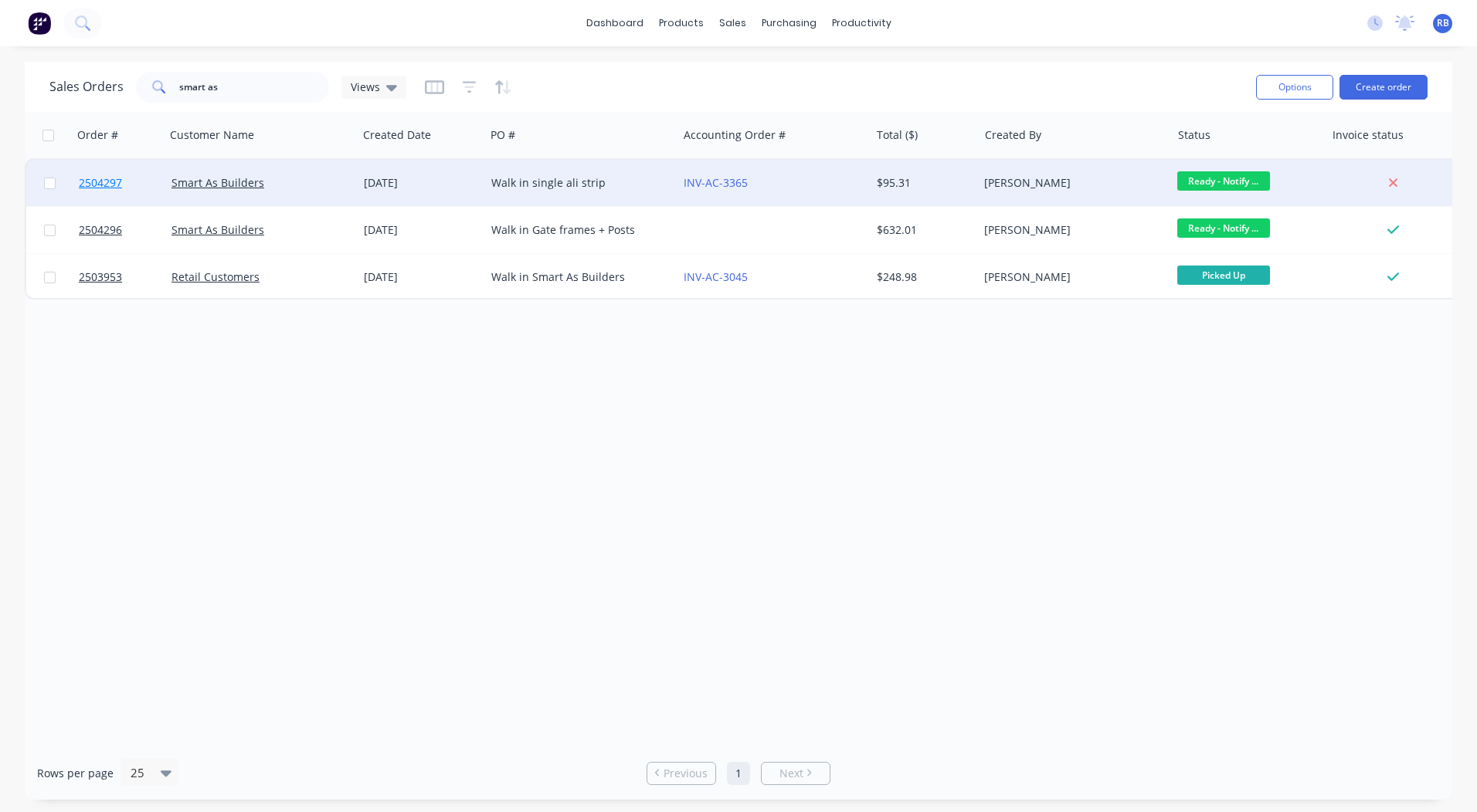
click at [98, 179] on span "2504297" at bounding box center [100, 183] width 43 height 16
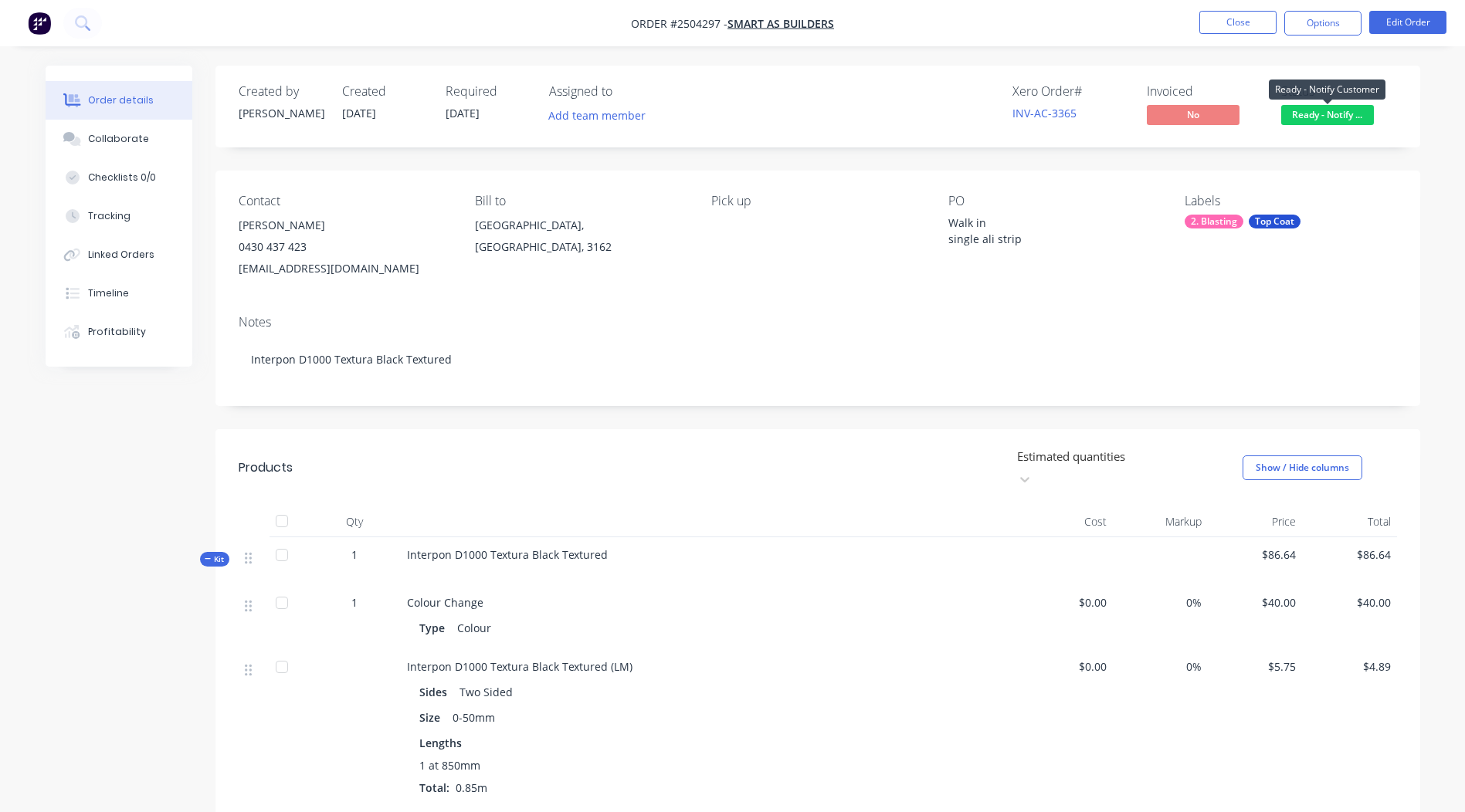
click at [1320, 114] on span "Ready - Notify ..." at bounding box center [1327, 115] width 92 height 20
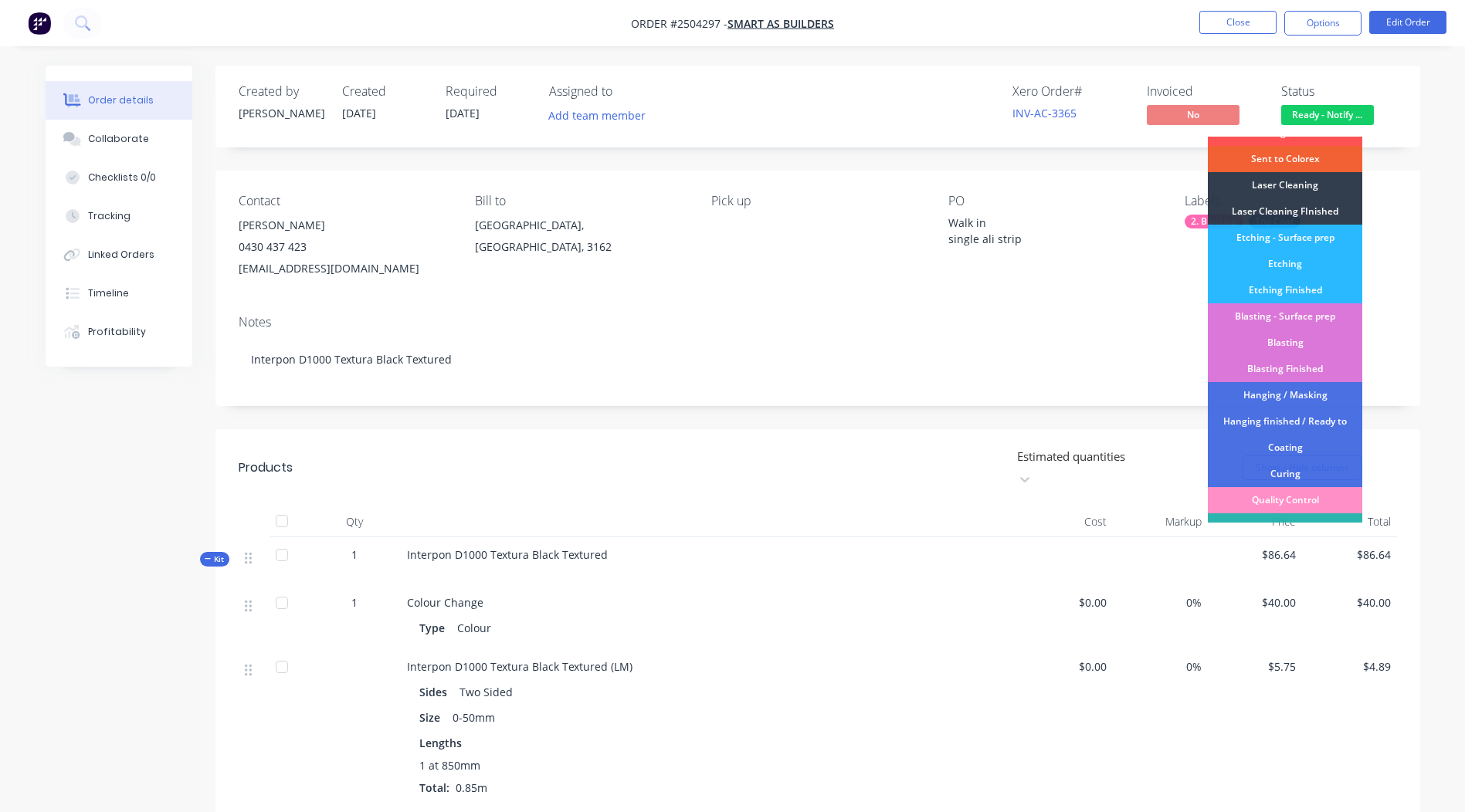
scroll to position [383, 0]
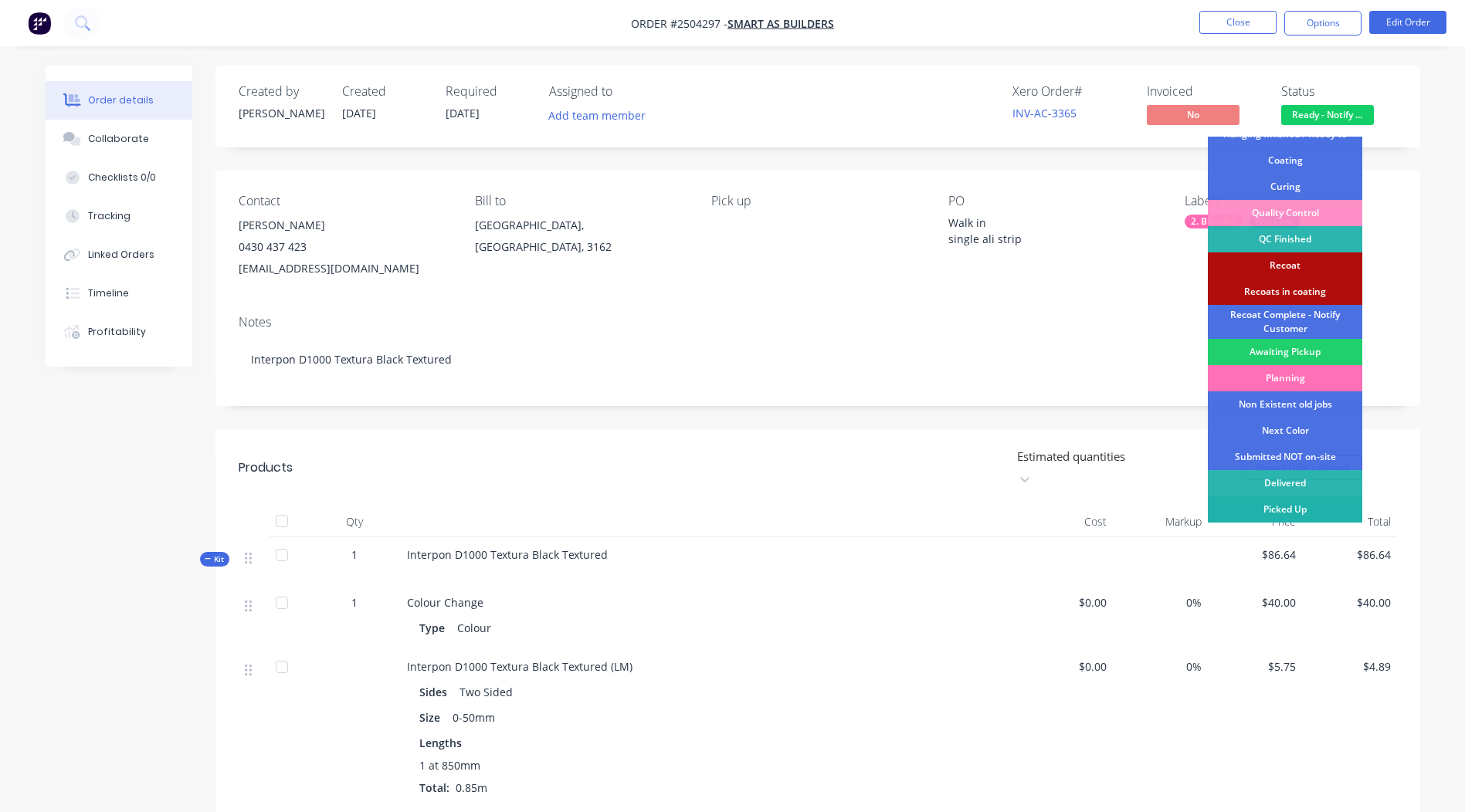
click at [1286, 503] on div "Picked Up" at bounding box center [1284, 510] width 154 height 26
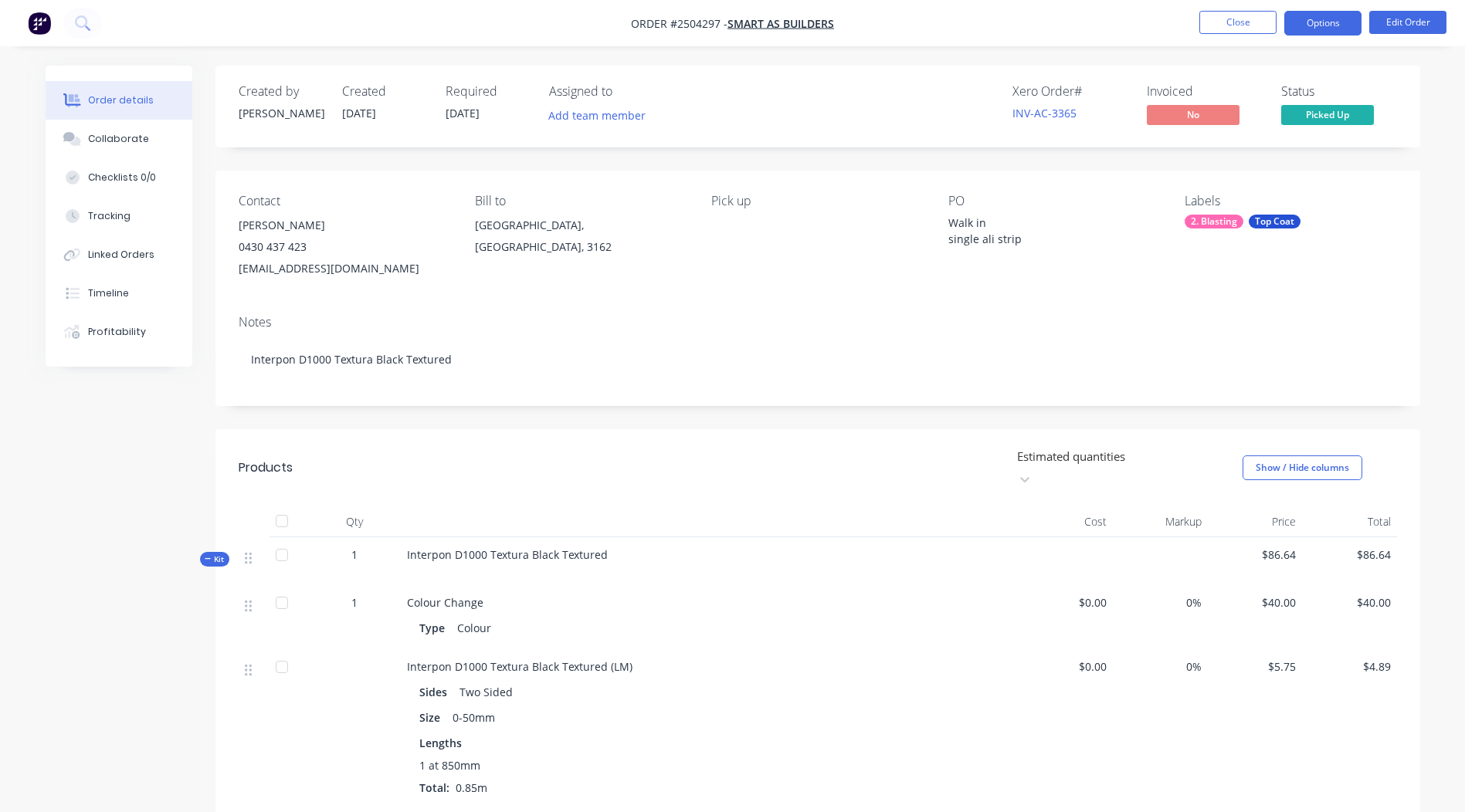
click at [1325, 20] on button "Options" at bounding box center [1322, 23] width 77 height 25
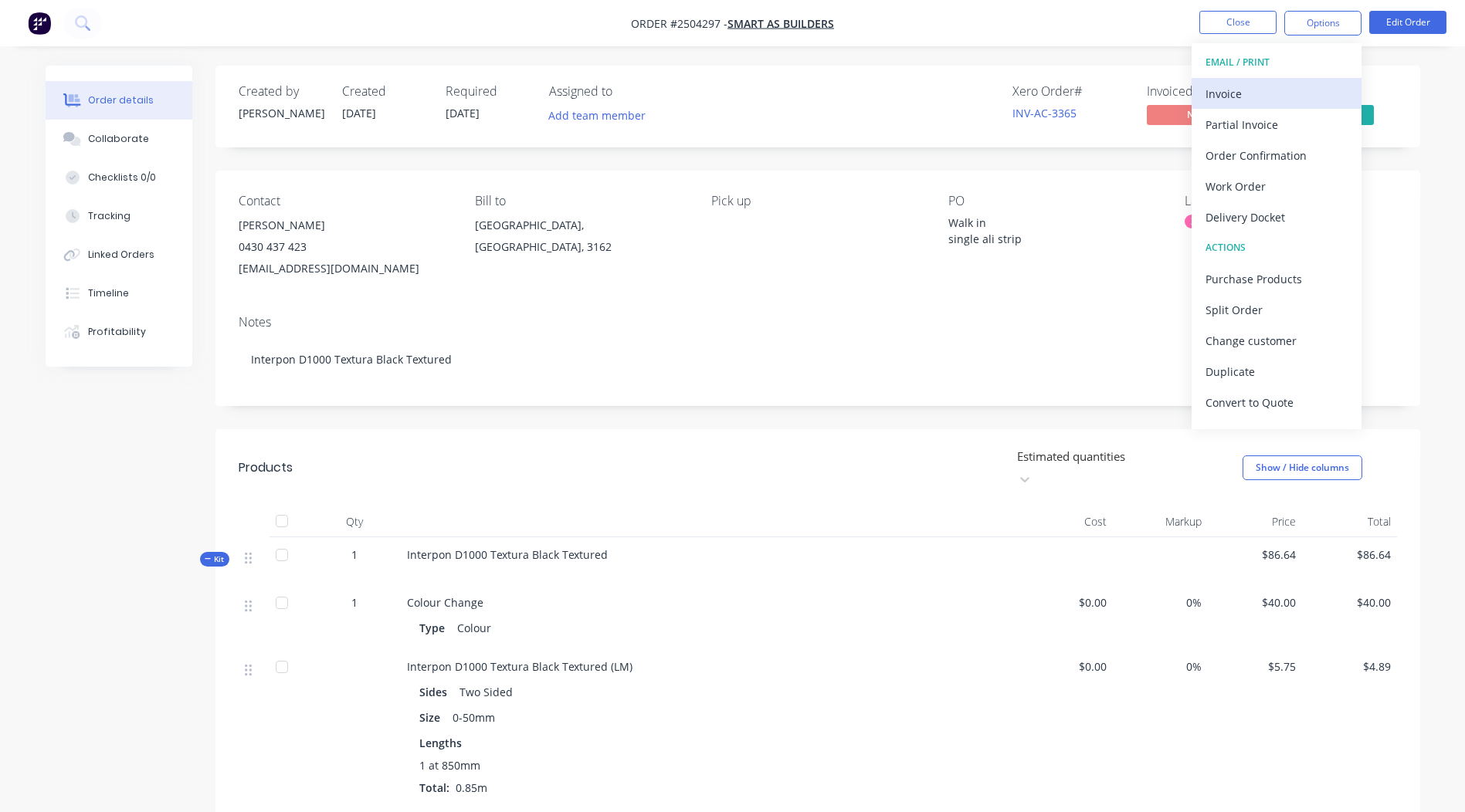
click at [1227, 97] on div "Invoice" at bounding box center [1276, 93] width 142 height 22
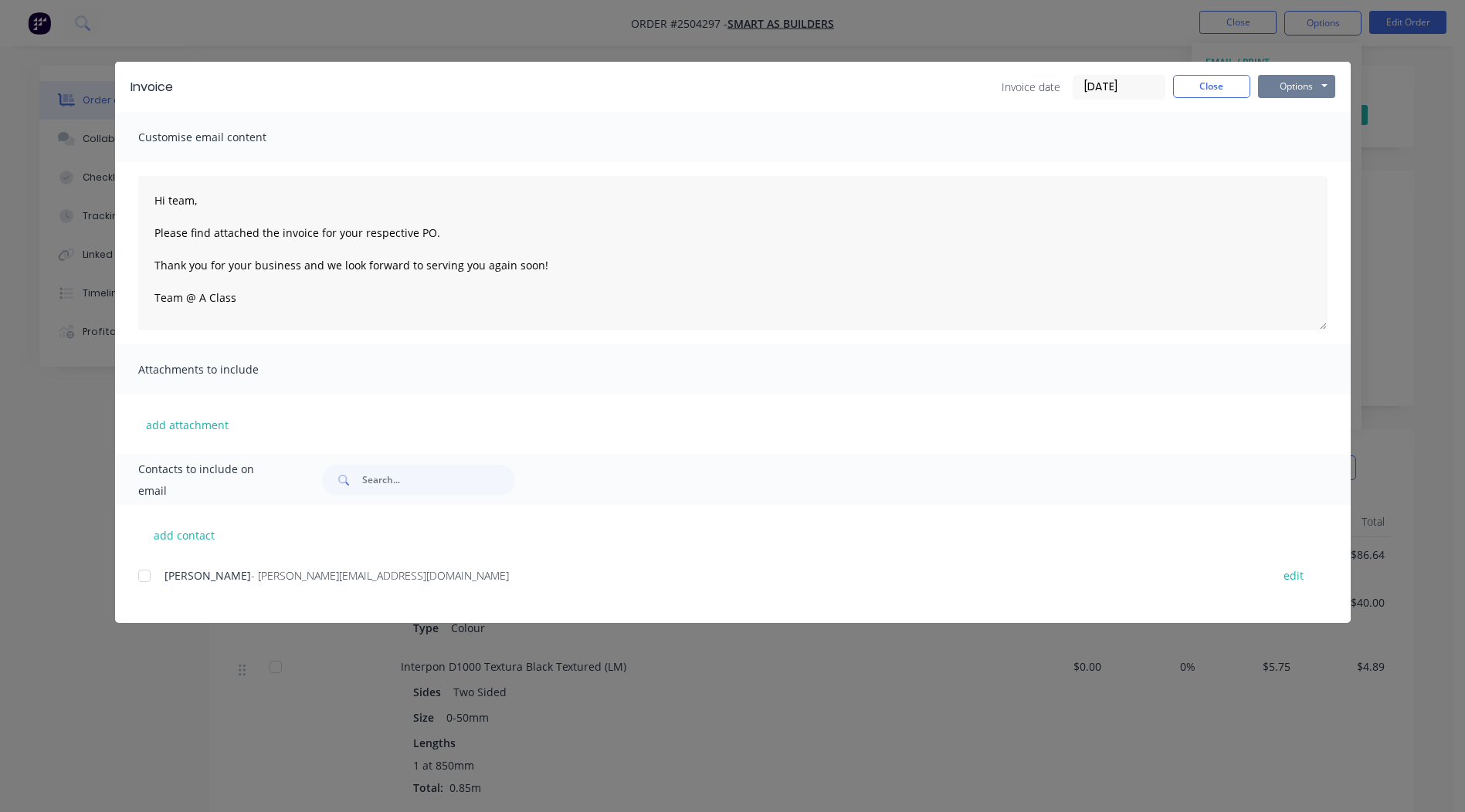
click at [1313, 83] on button "Options" at bounding box center [1296, 87] width 77 height 23
click at [1298, 143] on button "Print" at bounding box center [1306, 139] width 99 height 25
click at [1207, 83] on button "Close" at bounding box center [1211, 87] width 77 height 23
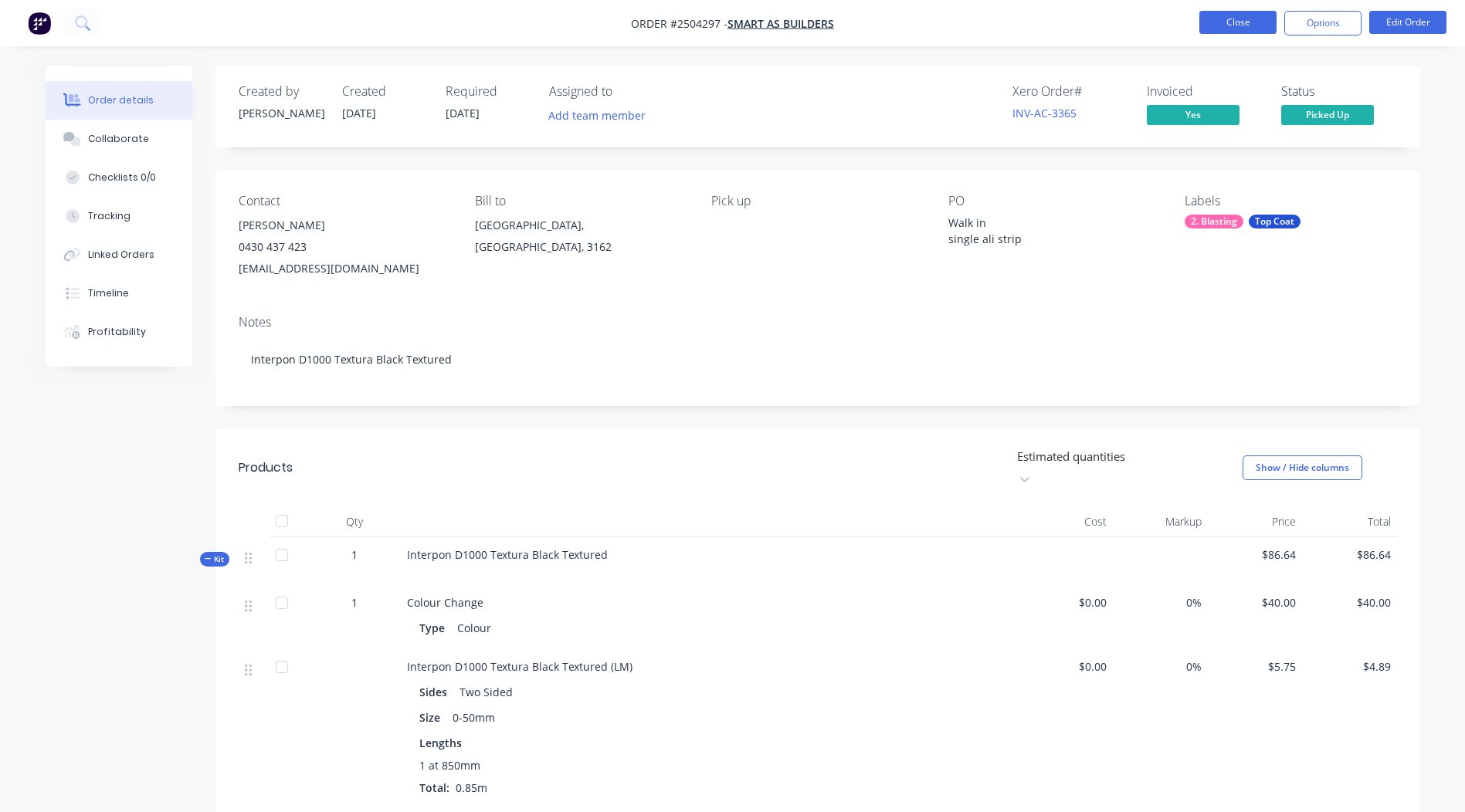
click at [1239, 17] on button "Close" at bounding box center [1237, 22] width 77 height 23
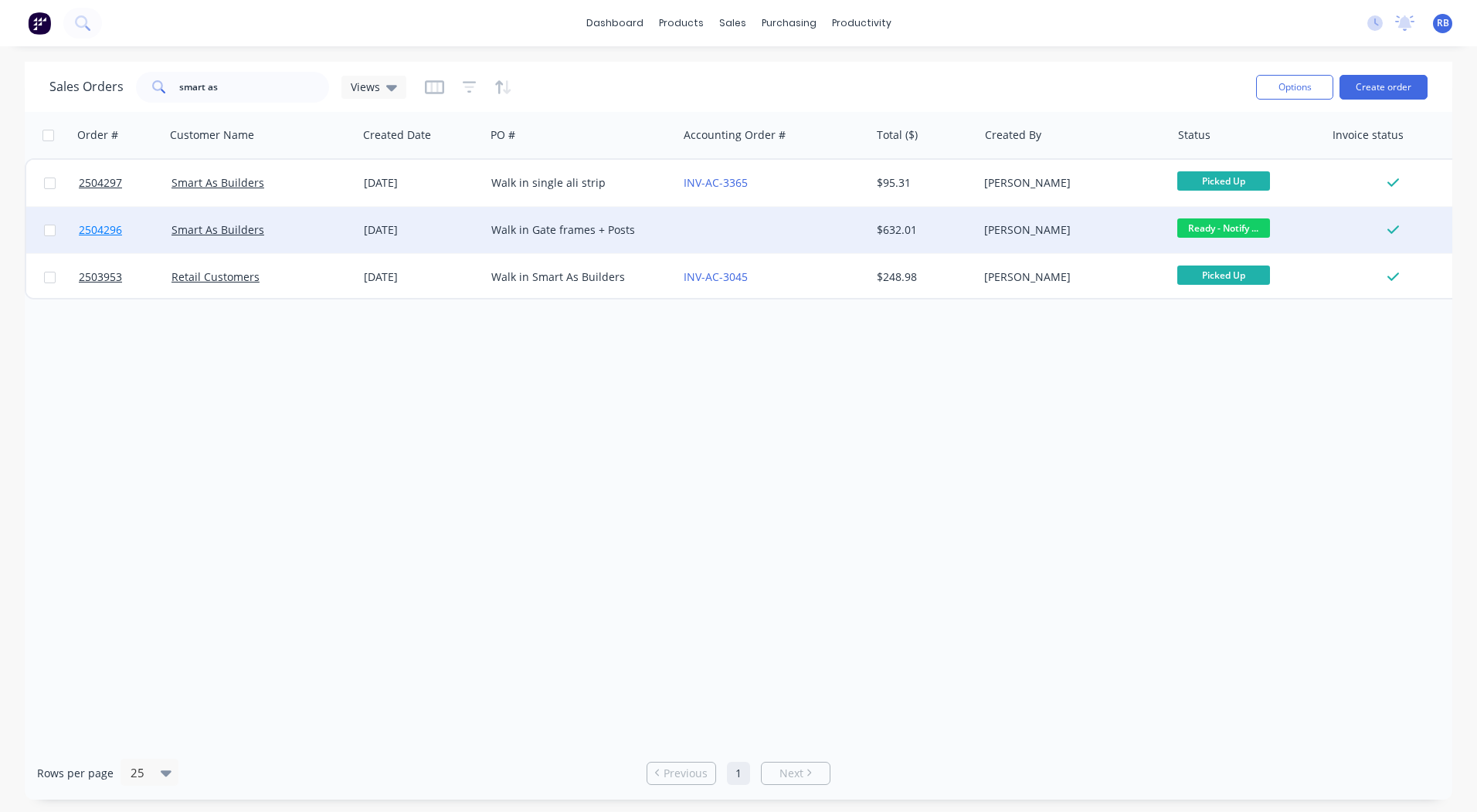
click at [94, 223] on link "2504296" at bounding box center [124, 230] width 92 height 47
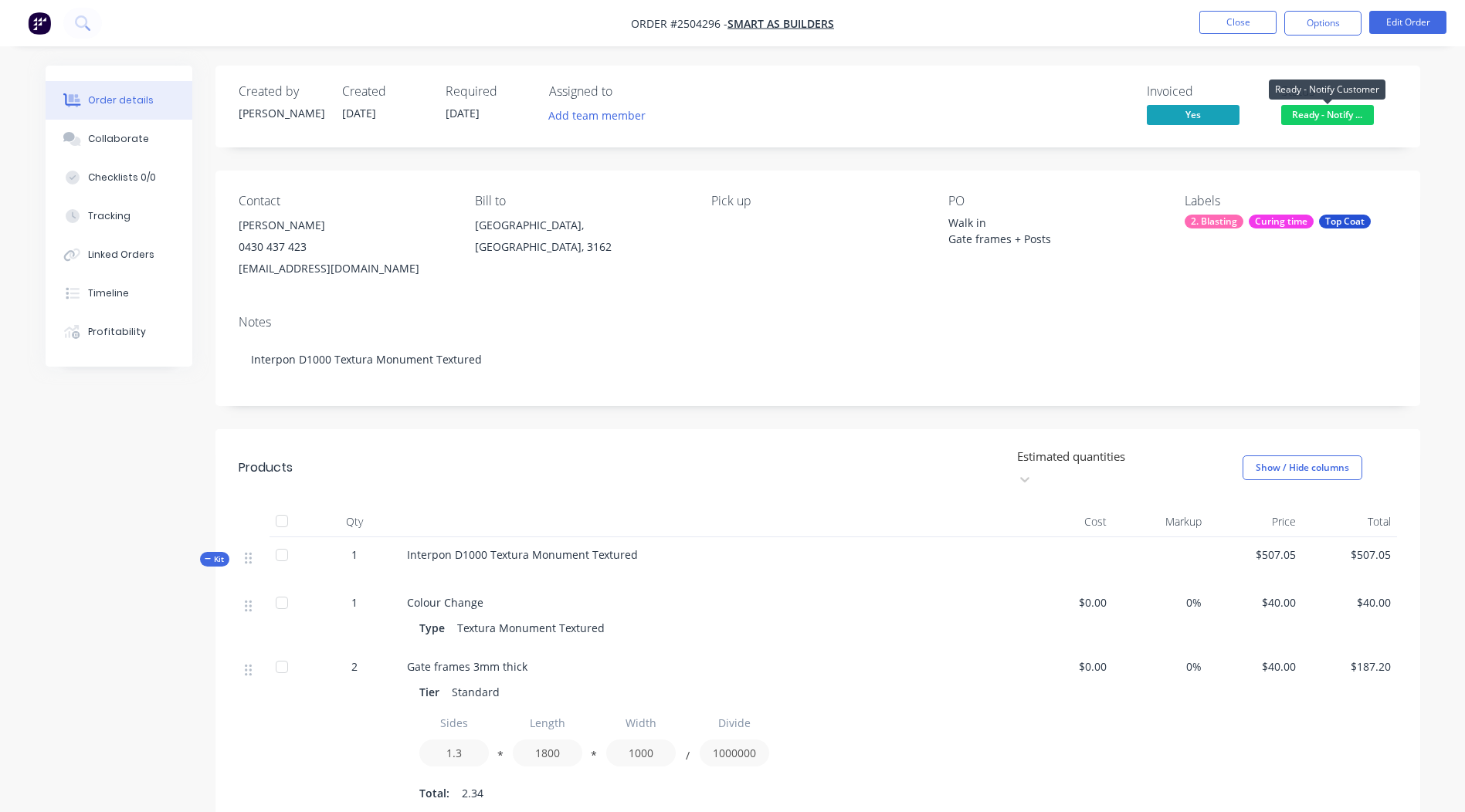
click at [1332, 114] on span "Ready - Notify ..." at bounding box center [1327, 115] width 92 height 20
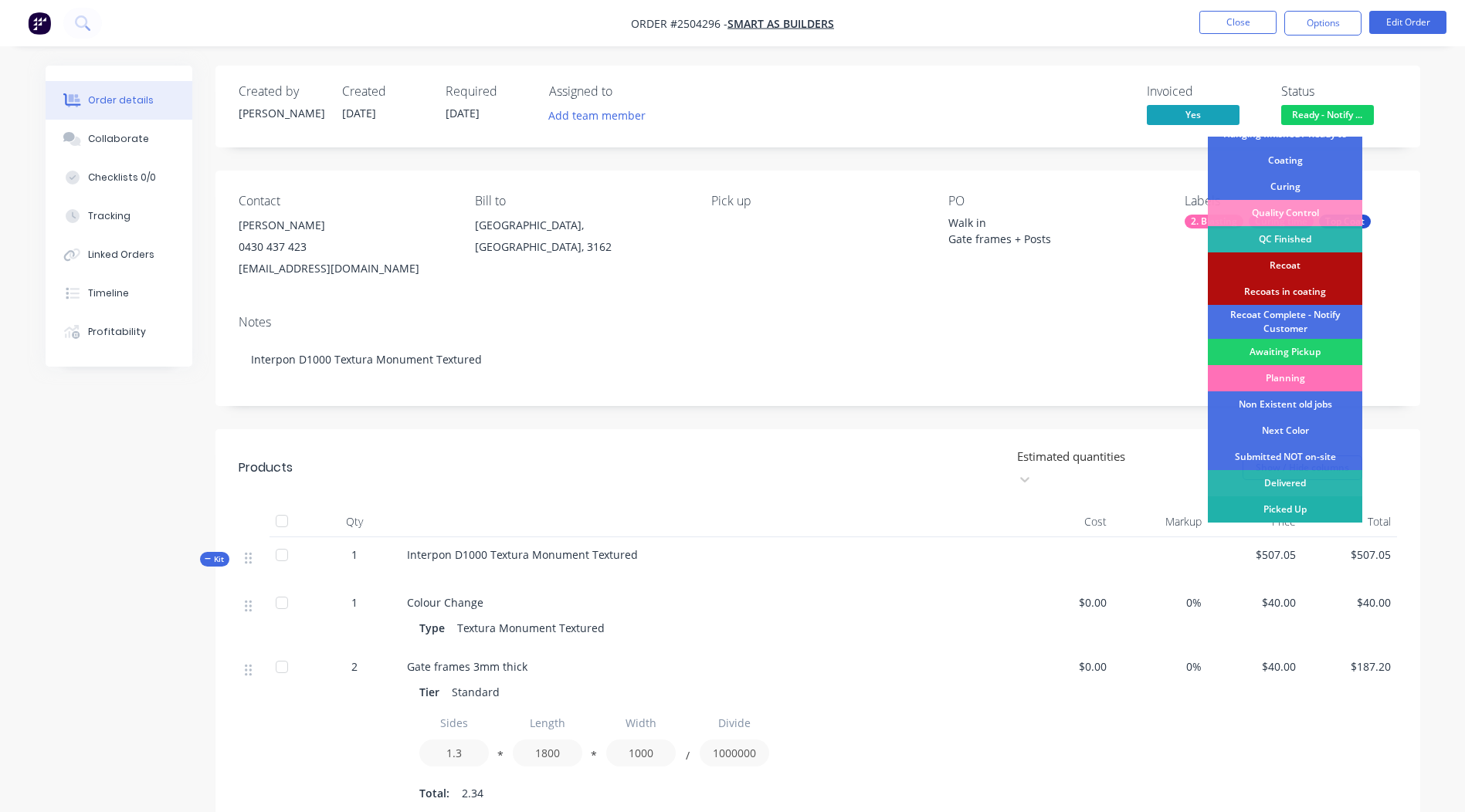
click at [1297, 511] on div "Picked Up" at bounding box center [1284, 510] width 154 height 26
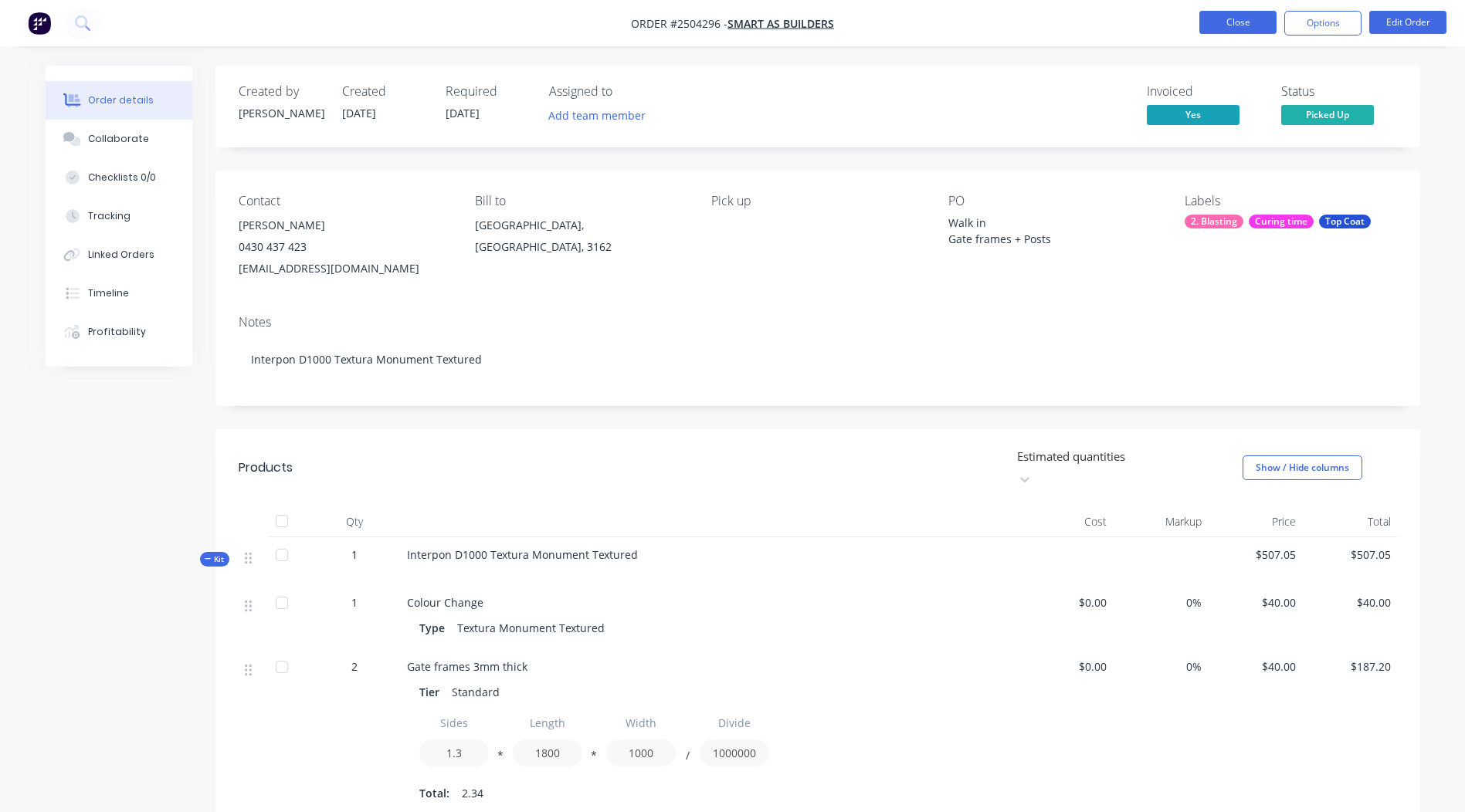
click at [1240, 20] on button "Close" at bounding box center [1237, 22] width 77 height 23
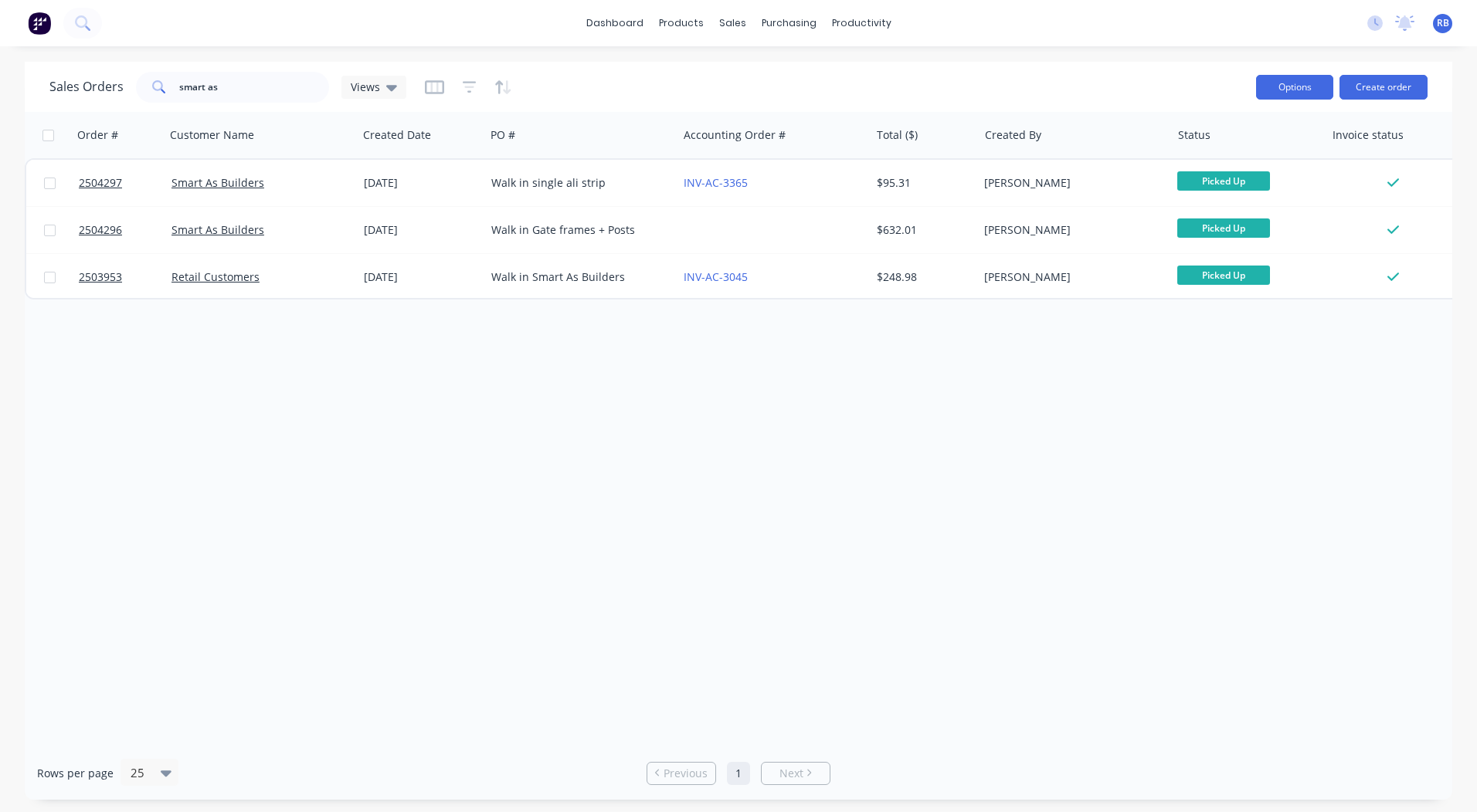
click at [1300, 94] on button "Options" at bounding box center [1294, 87] width 77 height 25
click at [1292, 83] on button "Options" at bounding box center [1294, 87] width 77 height 25
click at [1173, 85] on div "Sales Orders smart as Views" at bounding box center [646, 87] width 1194 height 38
click at [243, 83] on input "smart as" at bounding box center [254, 87] width 150 height 31
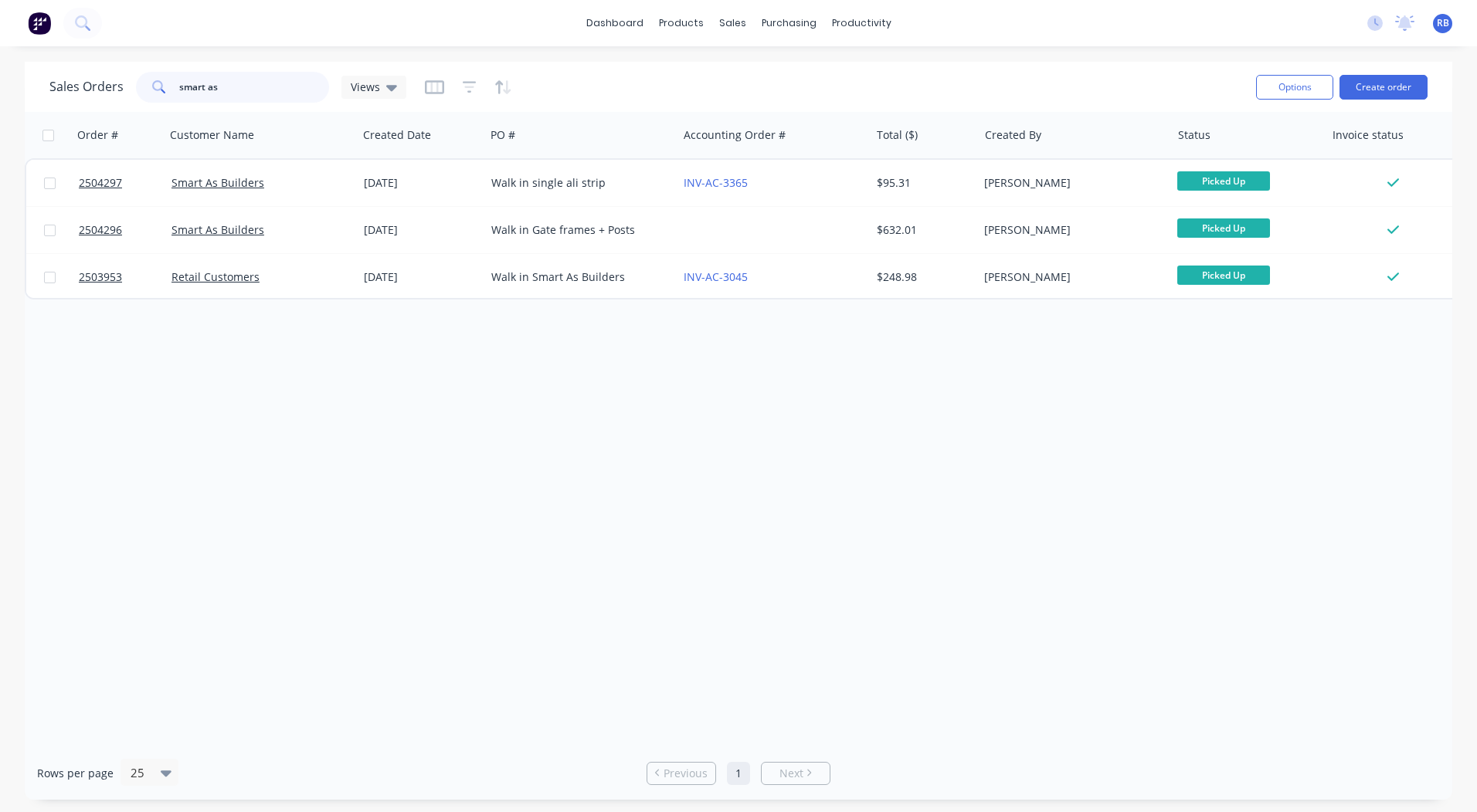
click at [243, 84] on input "smart as" at bounding box center [254, 87] width 150 height 31
